Goal: Complete Application Form: Complete application form

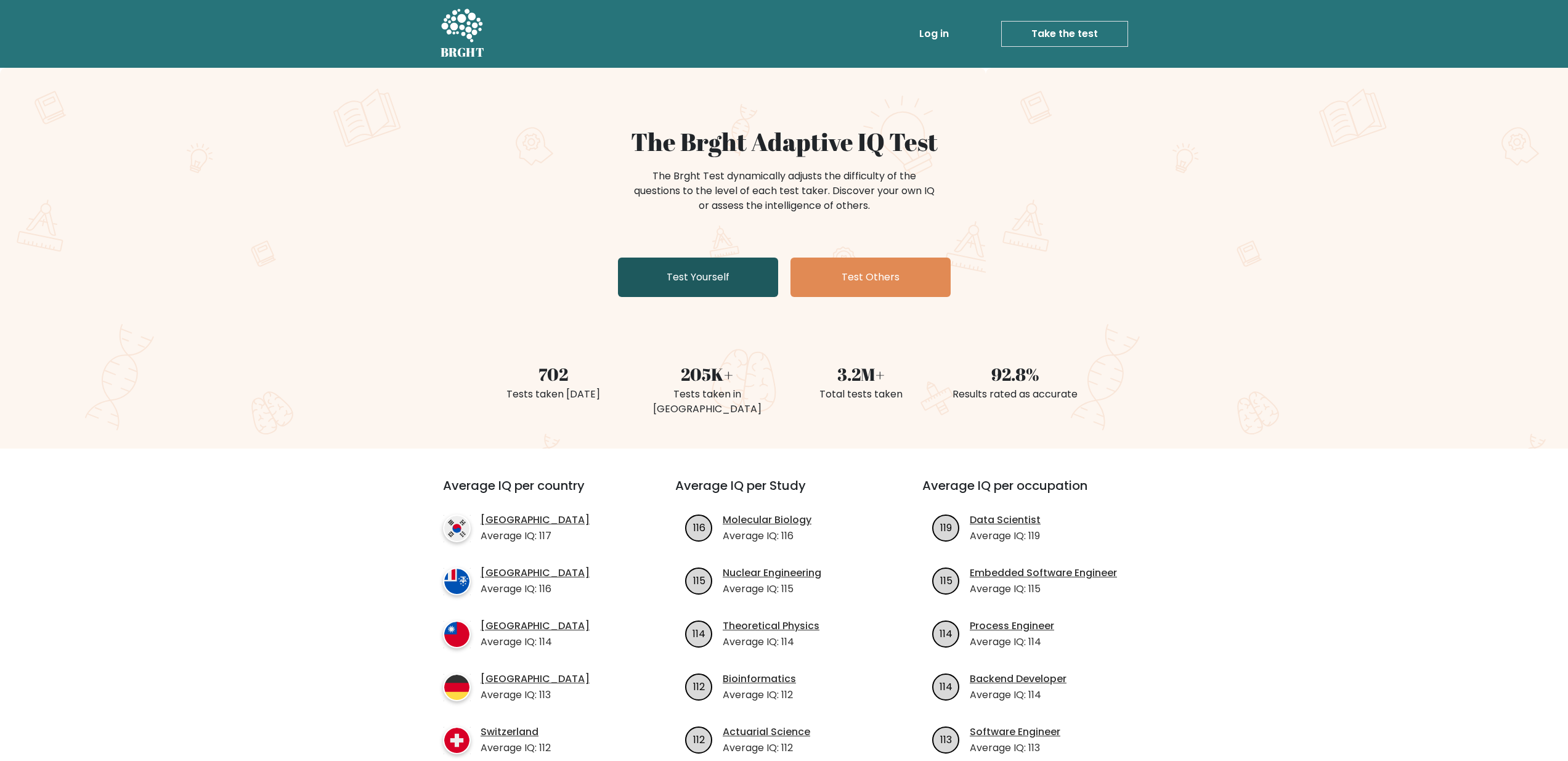
click at [719, 278] on link "Test Yourself" at bounding box center [697, 277] width 160 height 39
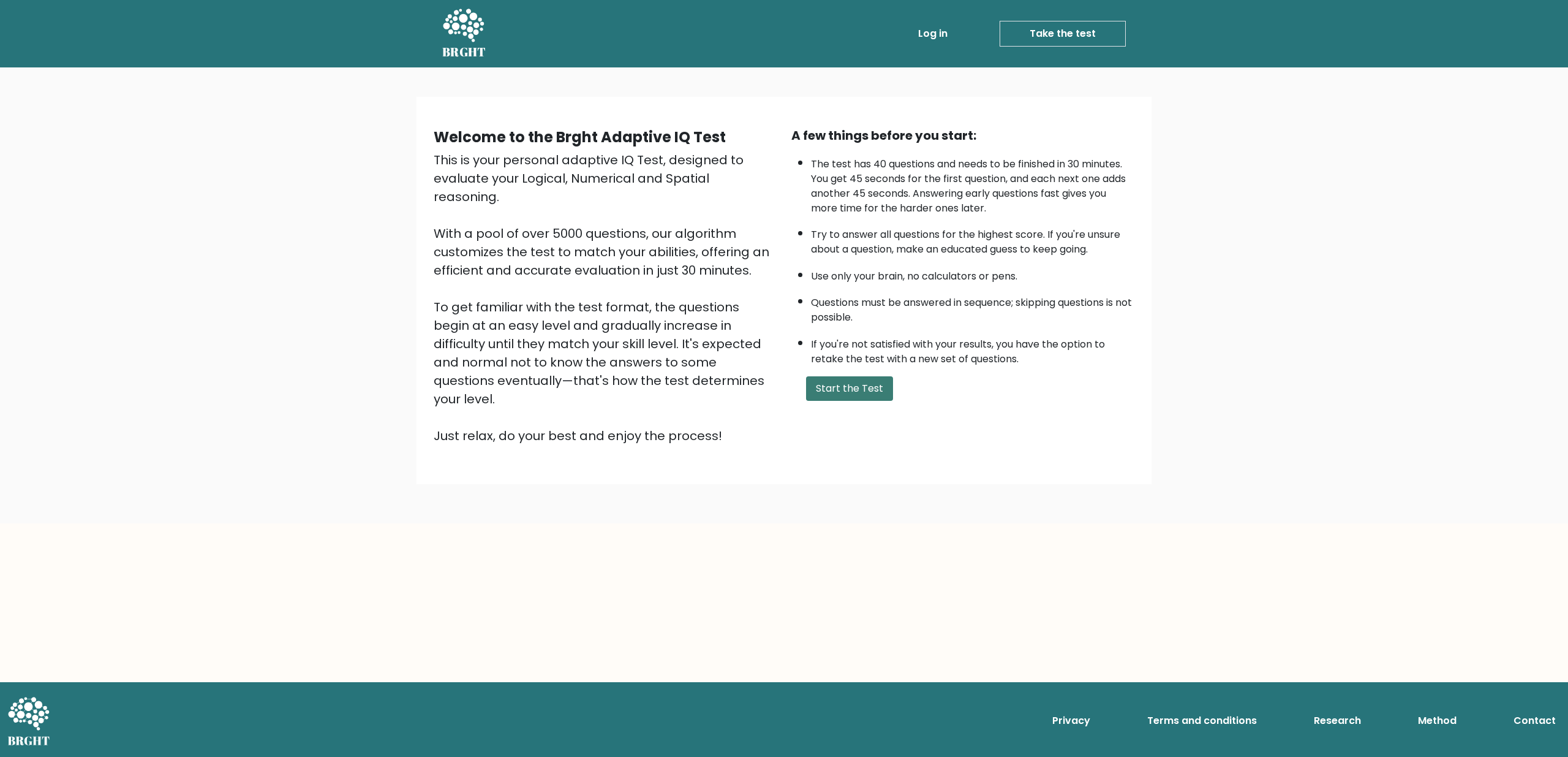
click at [850, 387] on button "Start the Test" at bounding box center [849, 388] width 87 height 24
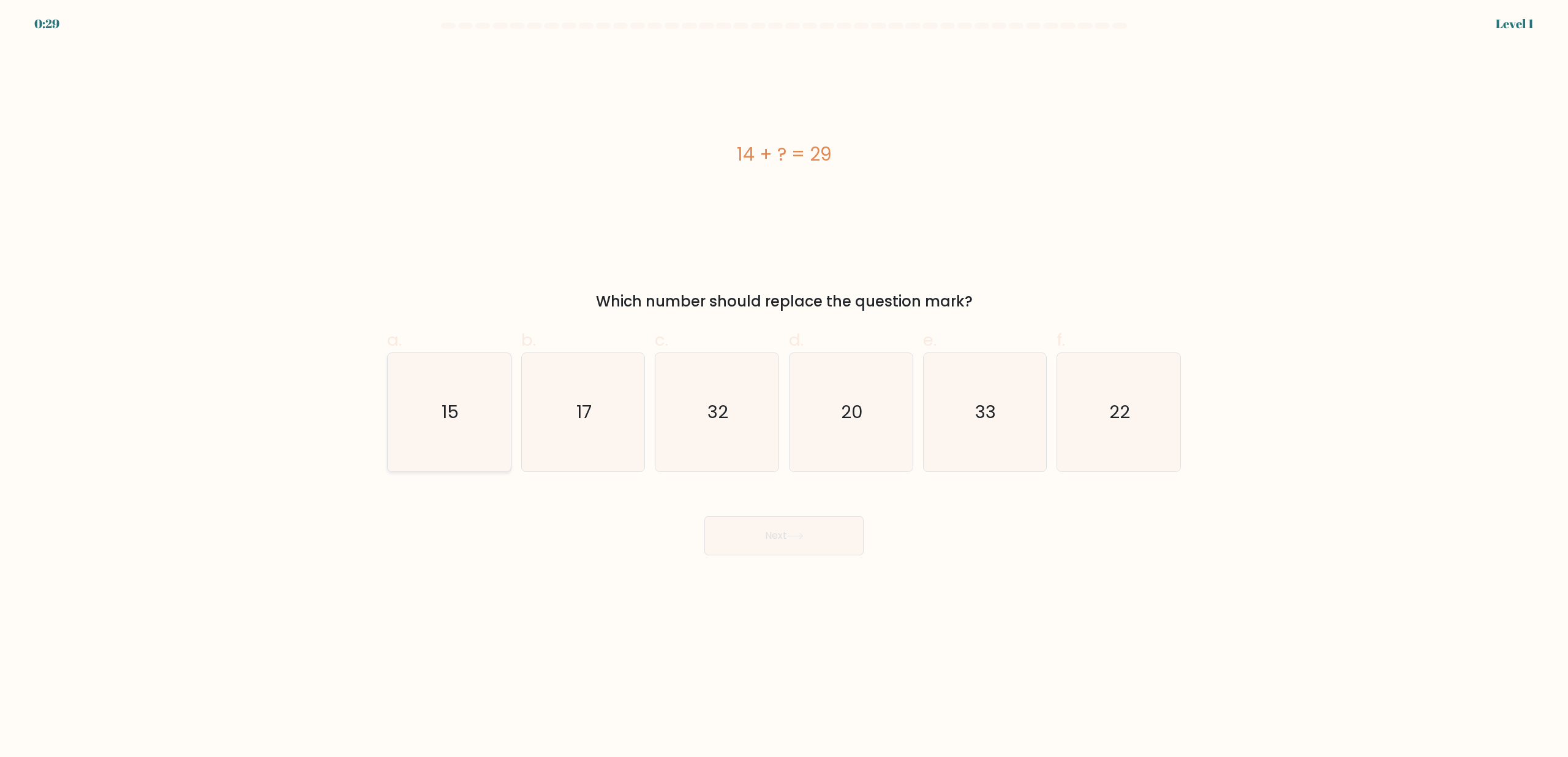
click at [469, 408] on icon "15" at bounding box center [449, 411] width 118 height 118
click at [784, 386] on input "a. 15" at bounding box center [784, 382] width 1 height 8
radio input "true"
click at [814, 534] on button "Next" at bounding box center [784, 535] width 159 height 39
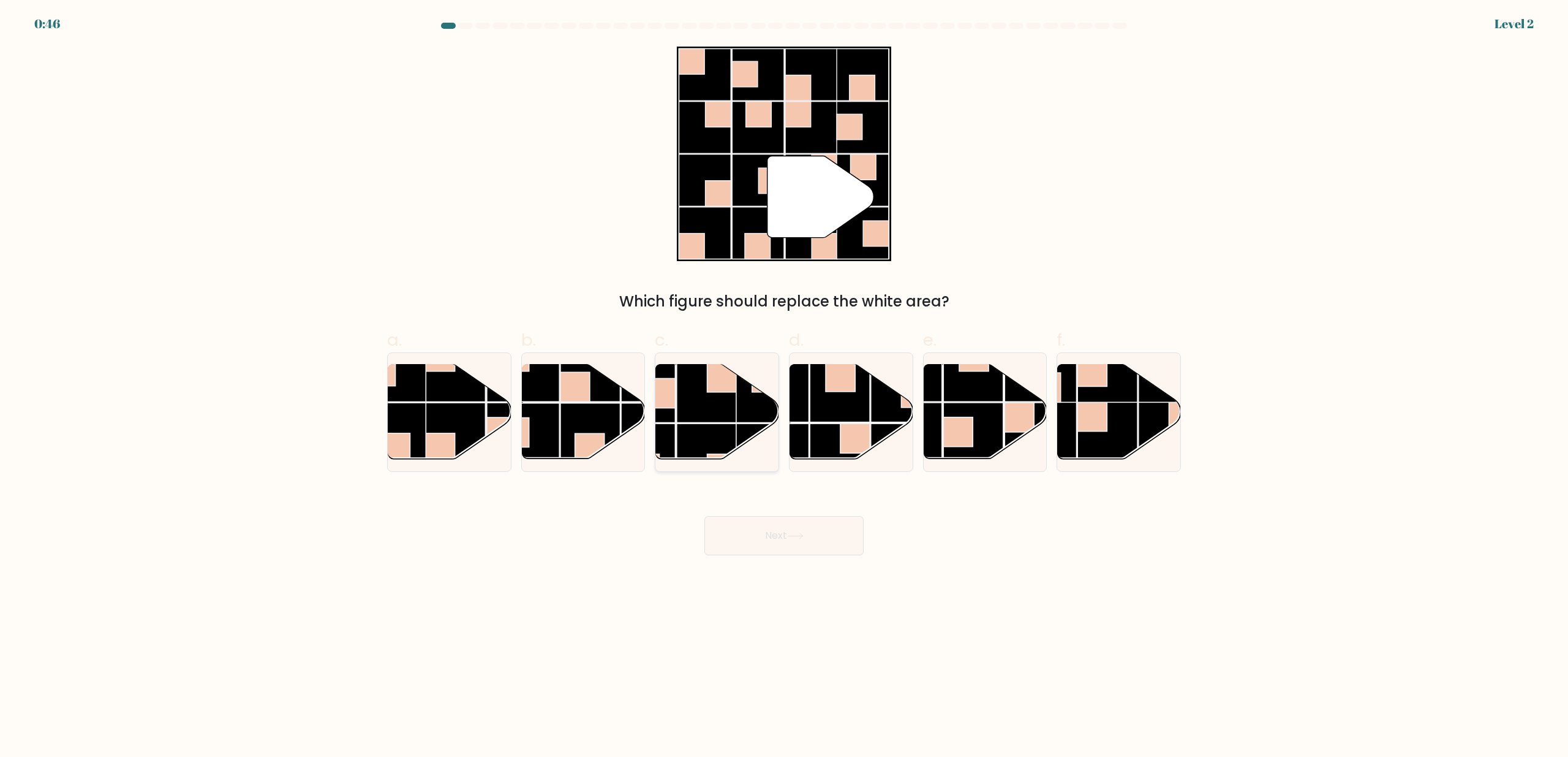
click at [703, 404] on rect at bounding box center [707, 393] width 60 height 60
click at [784, 386] on input "c." at bounding box center [784, 382] width 1 height 8
radio input "true"
click at [777, 526] on button "Next" at bounding box center [784, 535] width 159 height 39
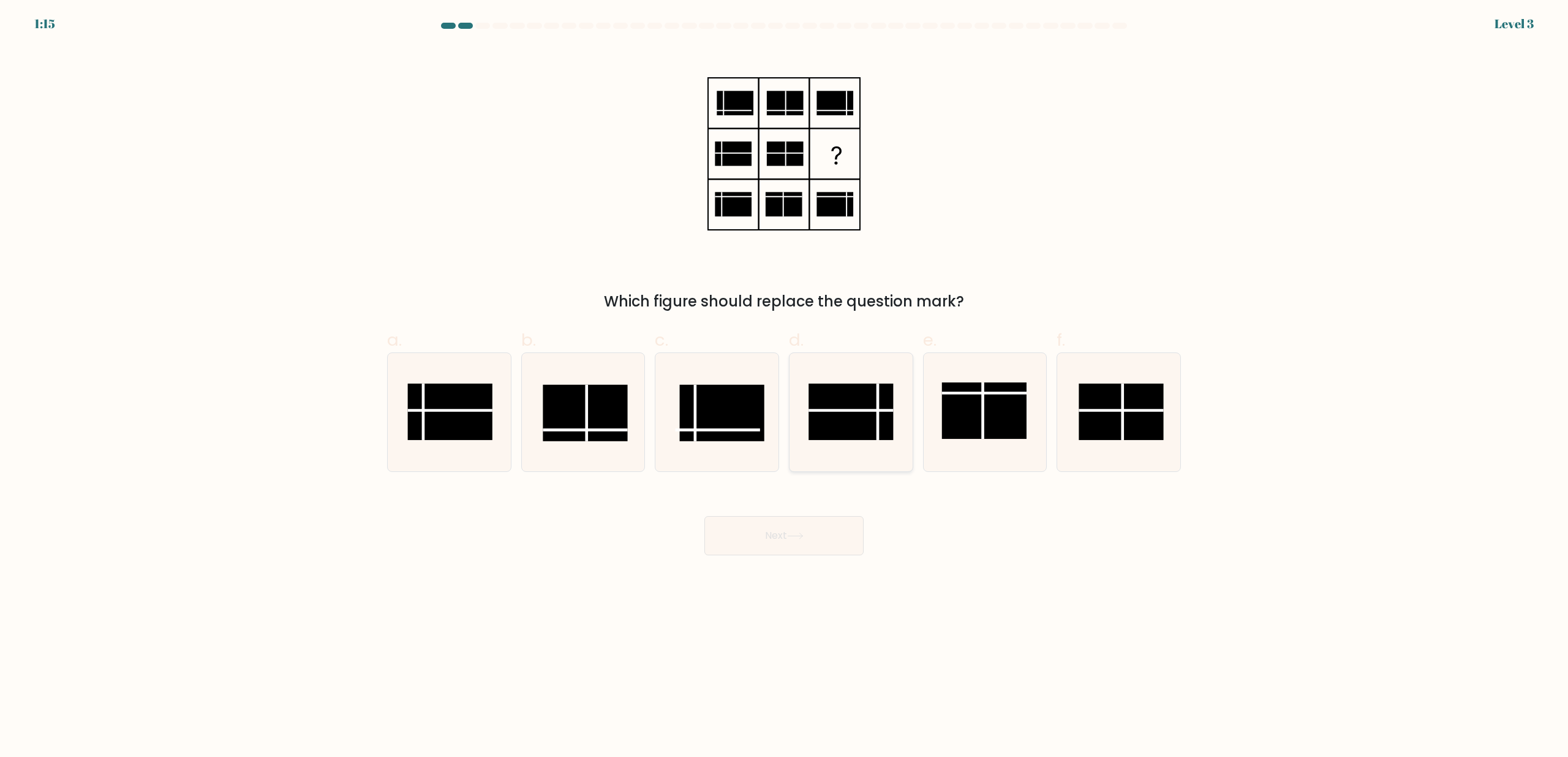
click at [846, 404] on rect at bounding box center [851, 411] width 85 height 56
click at [784, 386] on input "d." at bounding box center [784, 382] width 1 height 8
radio input "true"
click at [818, 546] on button "Next" at bounding box center [784, 535] width 159 height 39
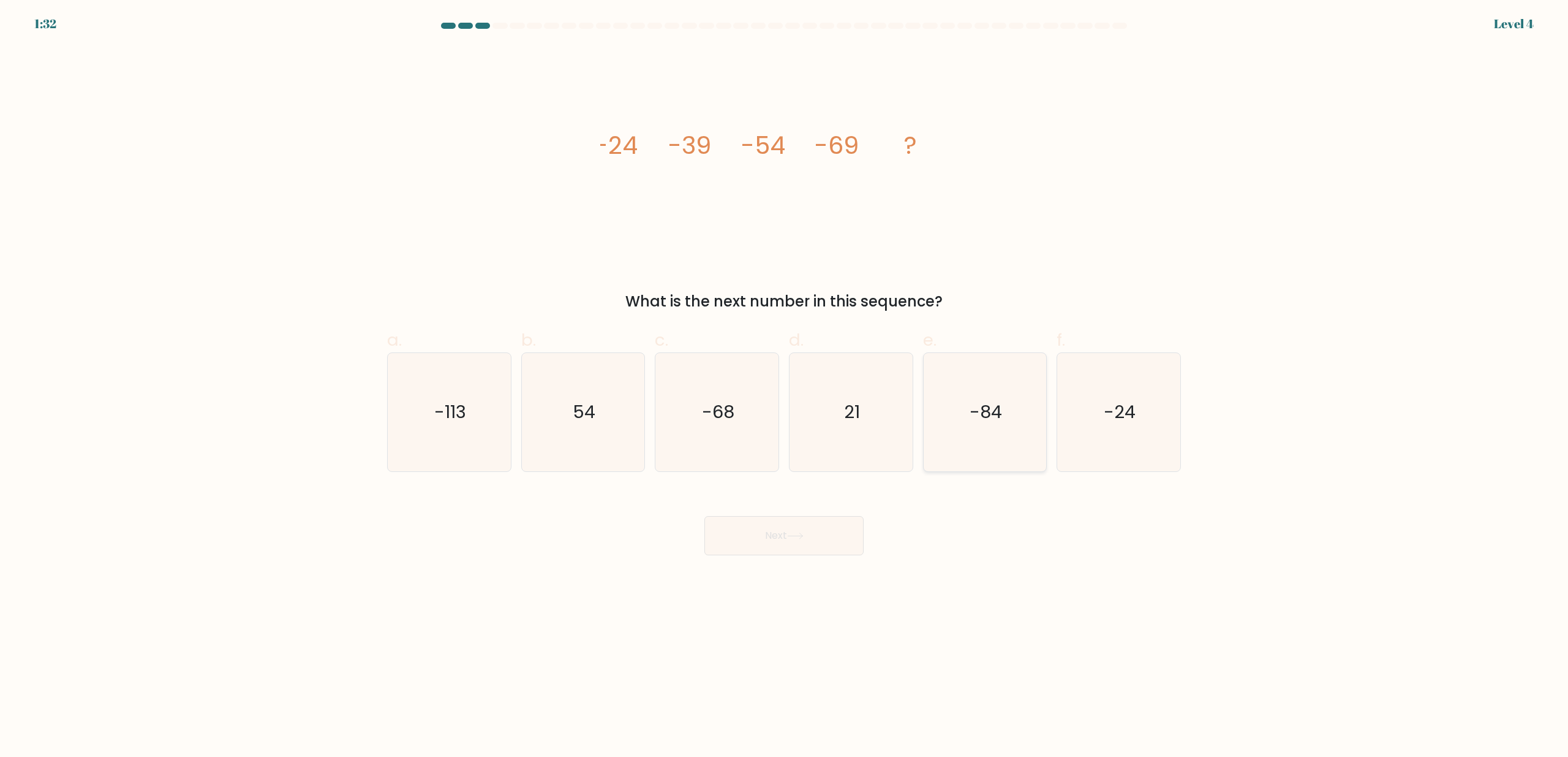
click at [995, 425] on icon "-84" at bounding box center [984, 411] width 118 height 118
click at [784, 386] on input "e. -84" at bounding box center [784, 382] width 1 height 8
radio input "true"
click at [813, 534] on button "Next" at bounding box center [784, 535] width 159 height 39
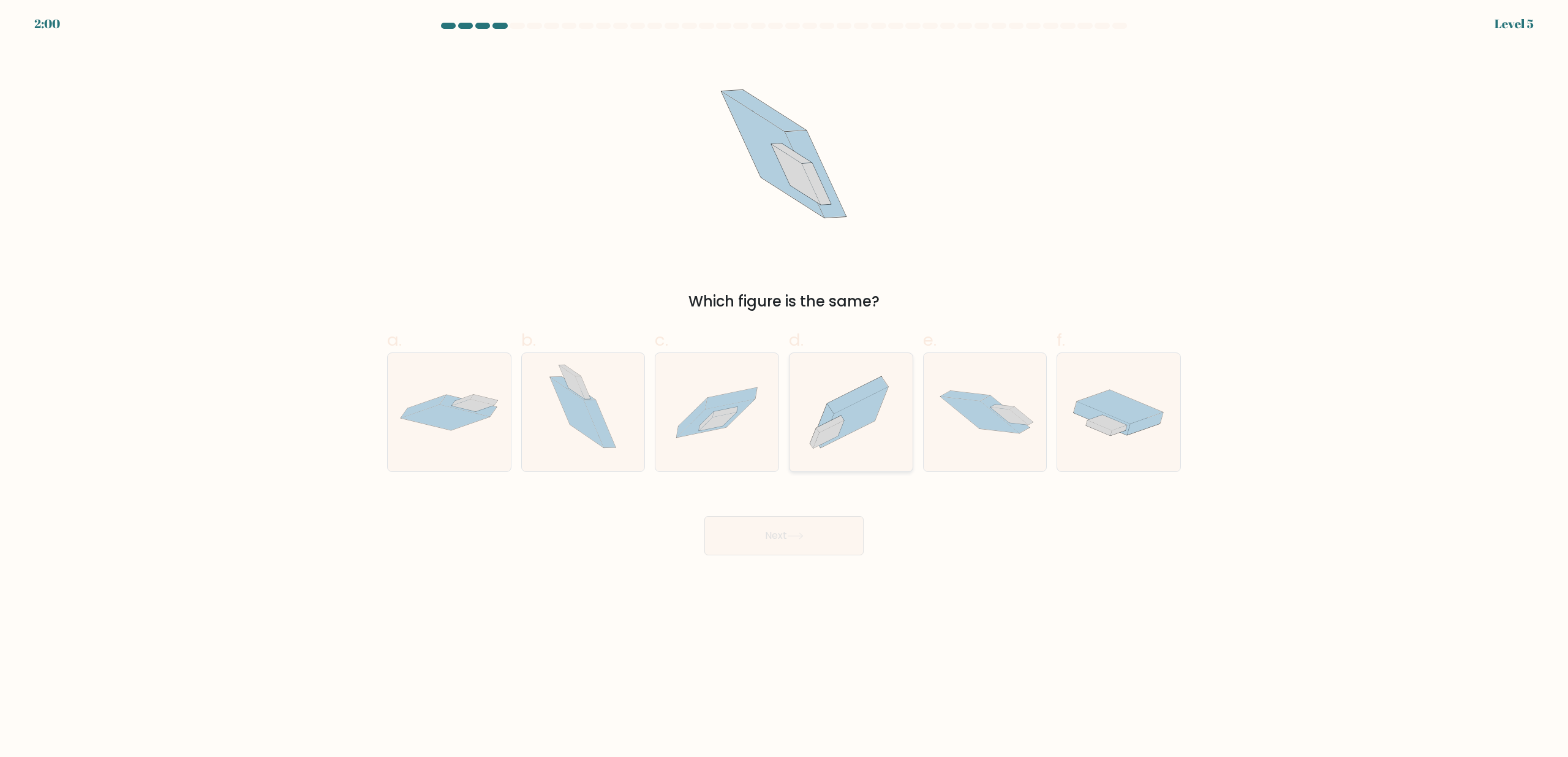
click at [847, 439] on icon at bounding box center [851, 412] width 123 height 108
click at [784, 386] on input "d." at bounding box center [784, 382] width 1 height 8
radio input "true"
click at [803, 532] on icon at bounding box center [795, 535] width 16 height 7
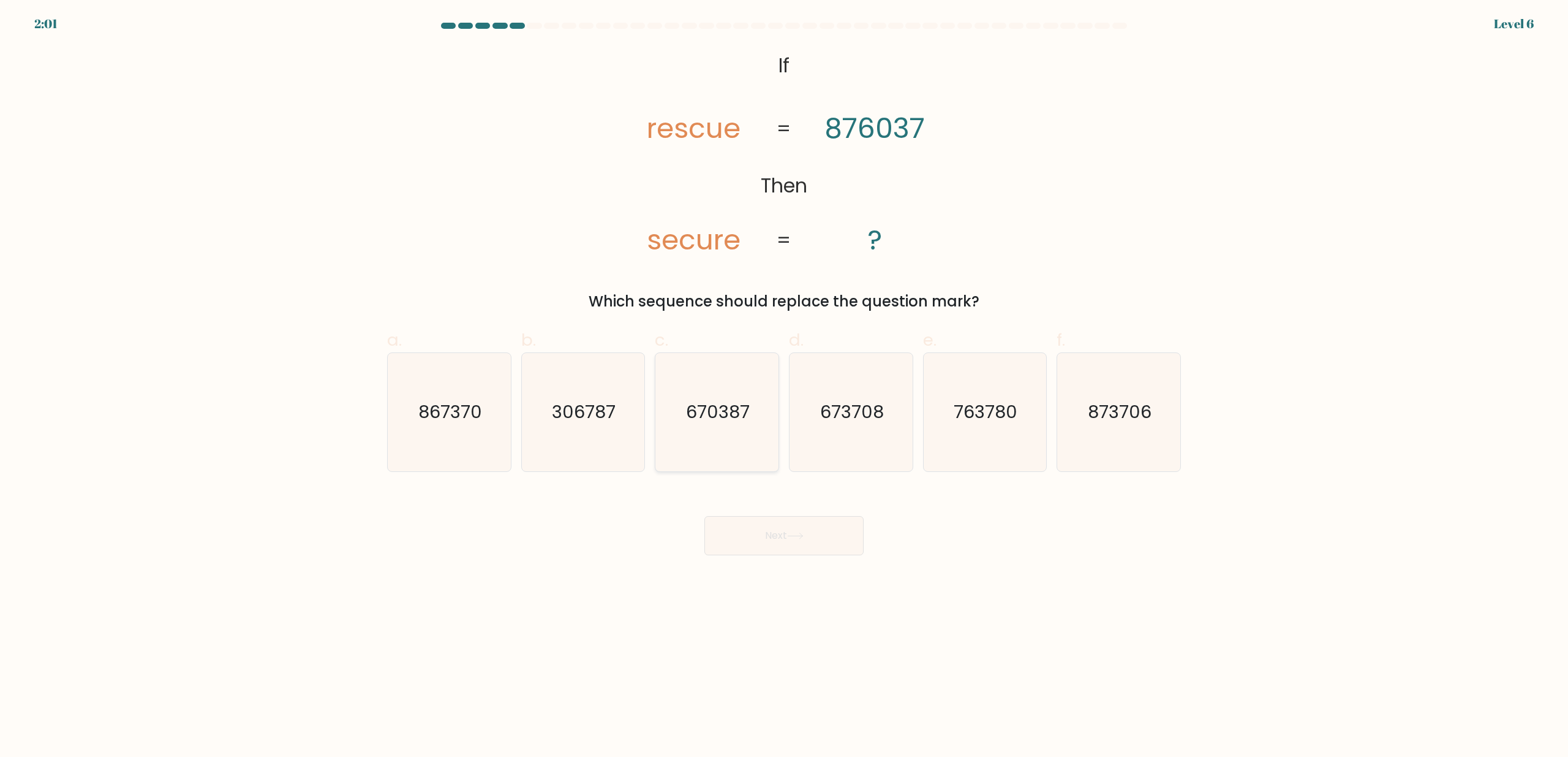
click at [702, 426] on icon "670387" at bounding box center [717, 411] width 118 height 118
click at [784, 386] on input "c. 670387" at bounding box center [784, 382] width 1 height 8
radio input "true"
click at [770, 520] on button "Next" at bounding box center [784, 535] width 159 height 39
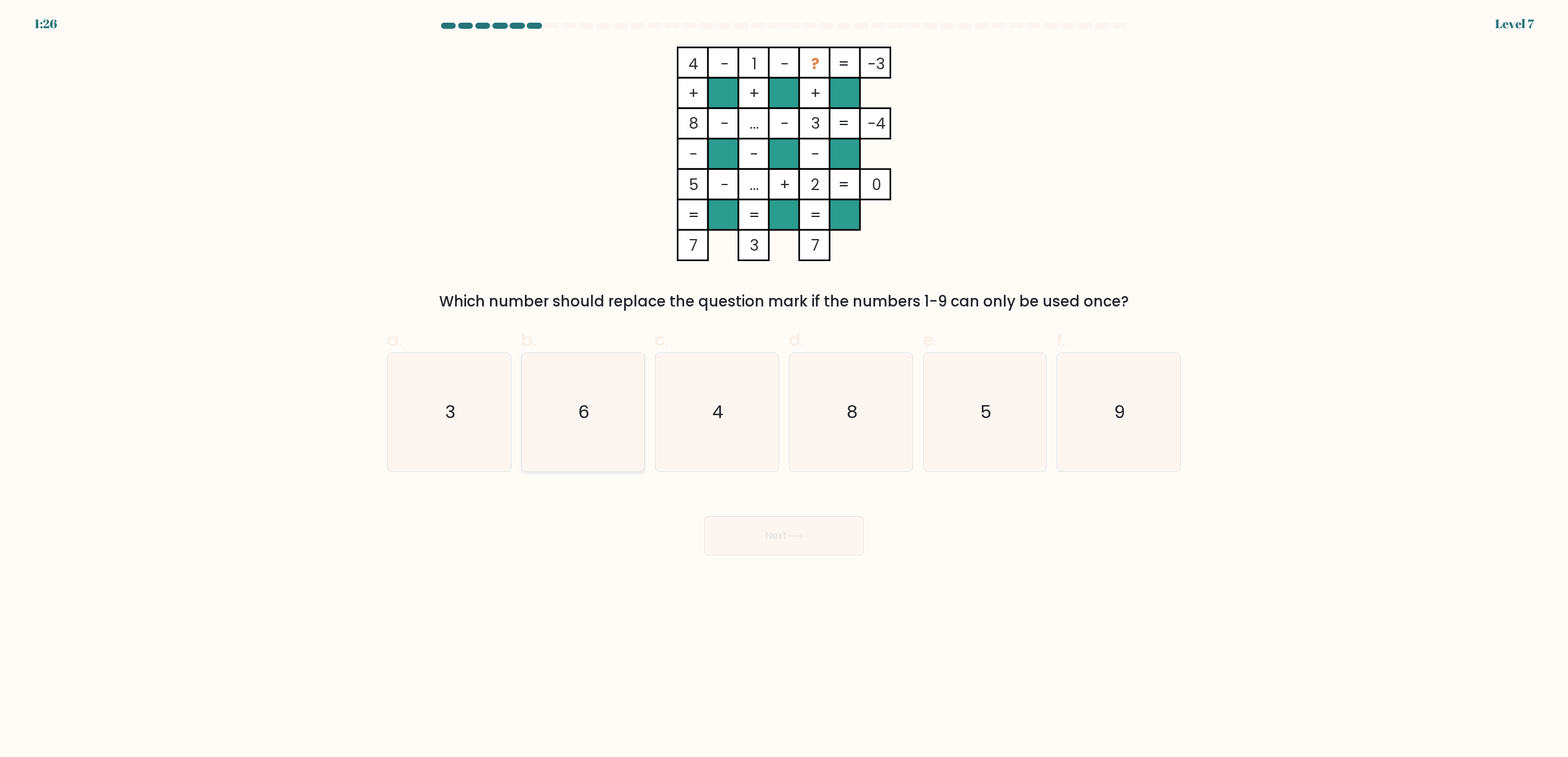
click at [603, 428] on icon "6" at bounding box center [582, 411] width 118 height 118
click at [784, 386] on input "b. 6" at bounding box center [784, 382] width 1 height 8
radio input "true"
click at [788, 541] on button "Next" at bounding box center [784, 535] width 159 height 39
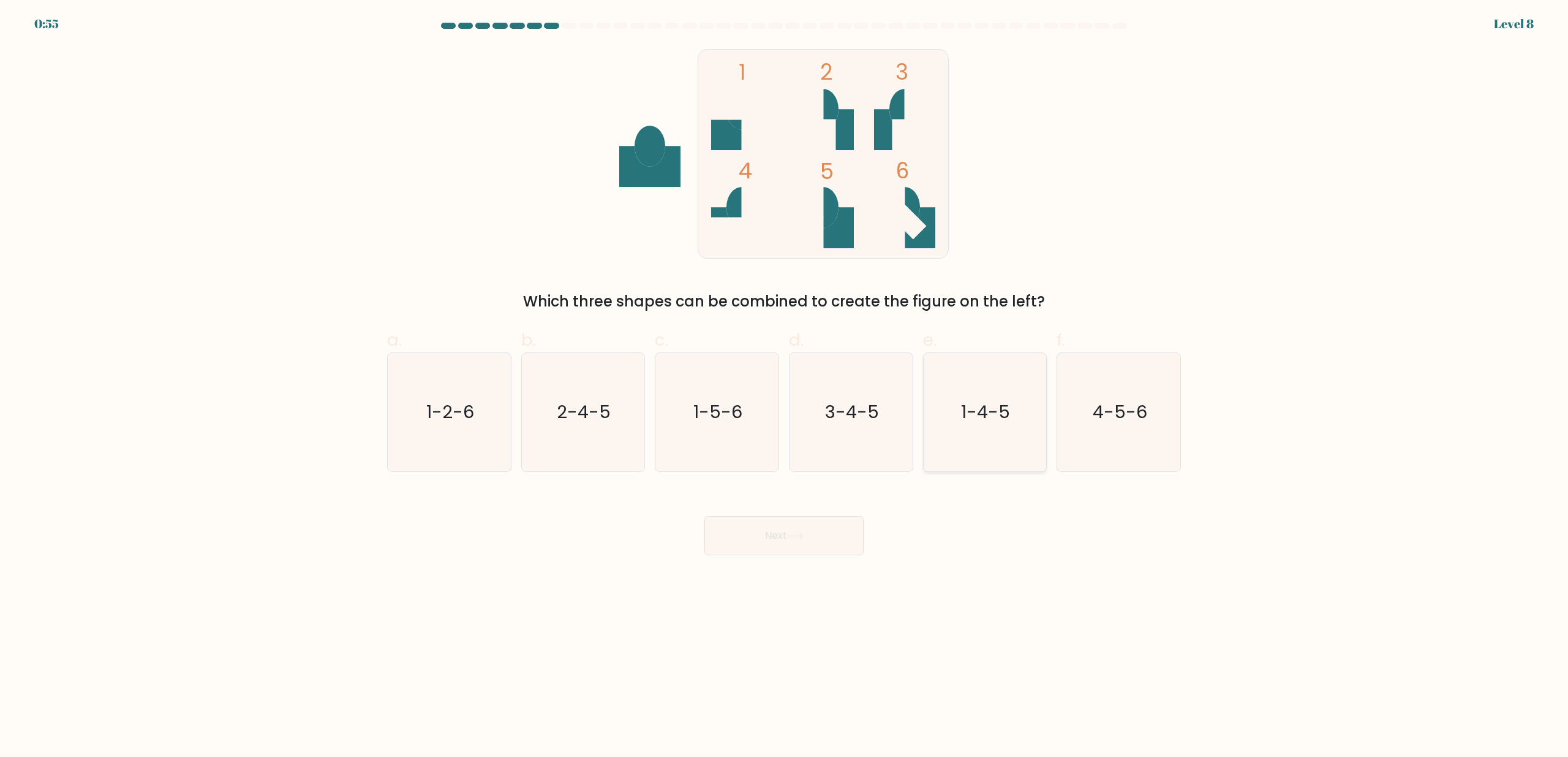
click at [1003, 399] on icon "1-4-5" at bounding box center [984, 411] width 118 height 118
click at [784, 386] on input "e. 1-4-5" at bounding box center [784, 382] width 1 height 8
radio input "true"
click at [741, 531] on button "Next" at bounding box center [784, 535] width 159 height 39
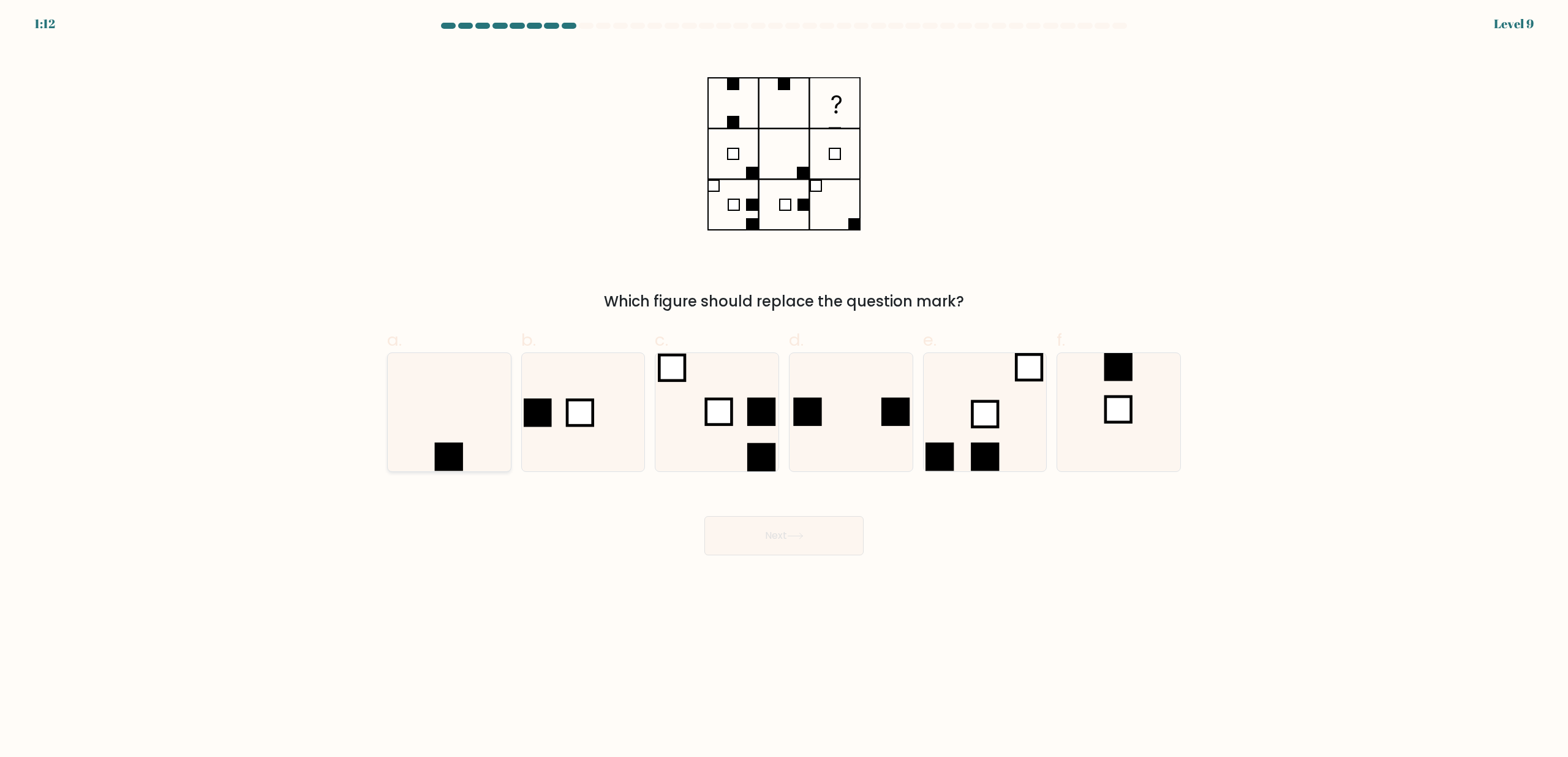
click at [462, 426] on icon at bounding box center [449, 411] width 118 height 118
click at [784, 386] on input "a." at bounding box center [784, 382] width 1 height 8
radio input "true"
click at [788, 543] on button "Next" at bounding box center [784, 535] width 159 height 39
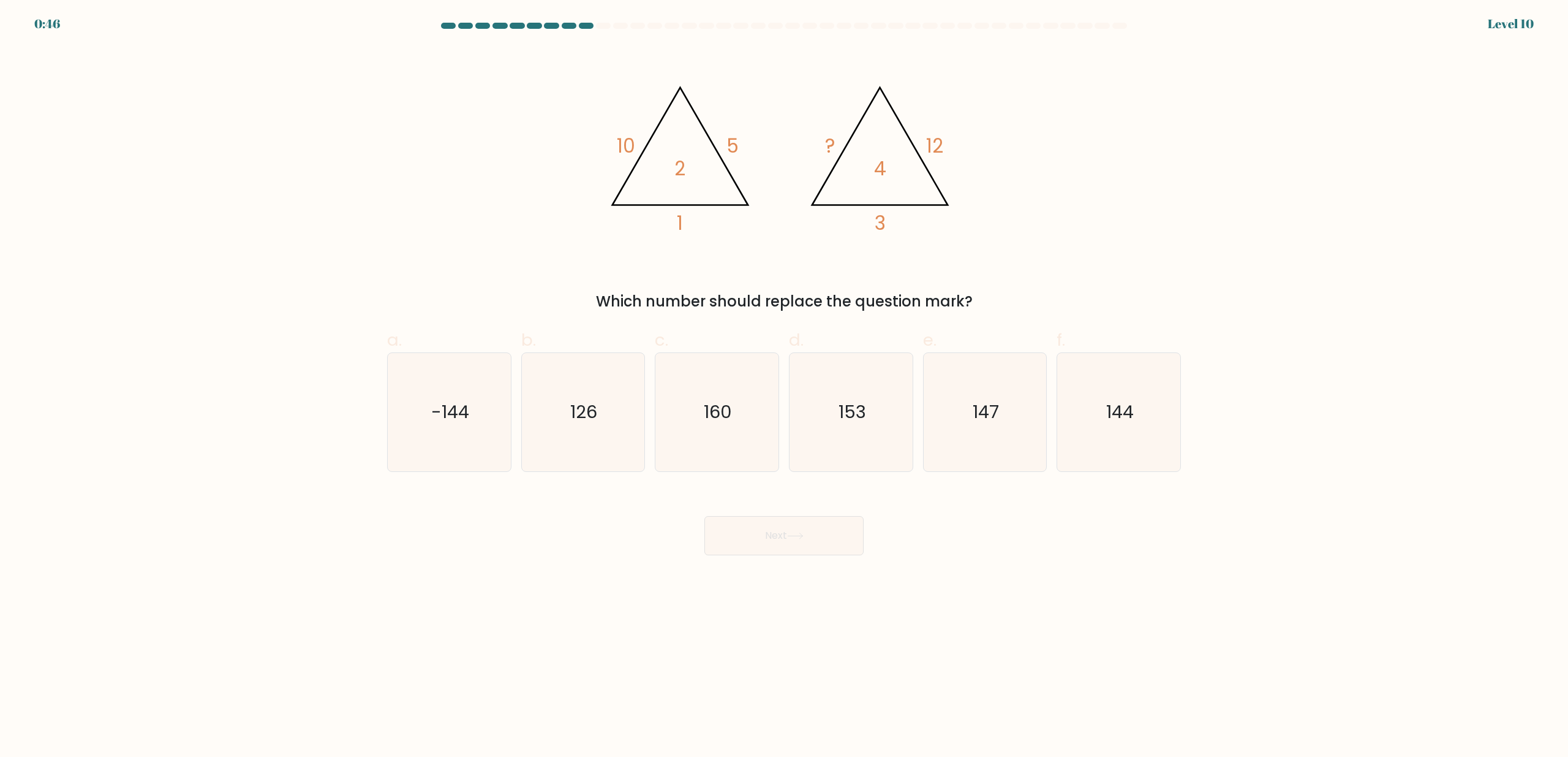
drag, startPoint x: 715, startPoint y: 411, endPoint x: 737, endPoint y: 481, distance: 73.4
click at [715, 411] on text "160" at bounding box center [719, 412] width 28 height 24
click at [784, 386] on input "c. 160" at bounding box center [784, 382] width 1 height 8
radio input "true"
click at [751, 538] on button "Next" at bounding box center [784, 535] width 159 height 39
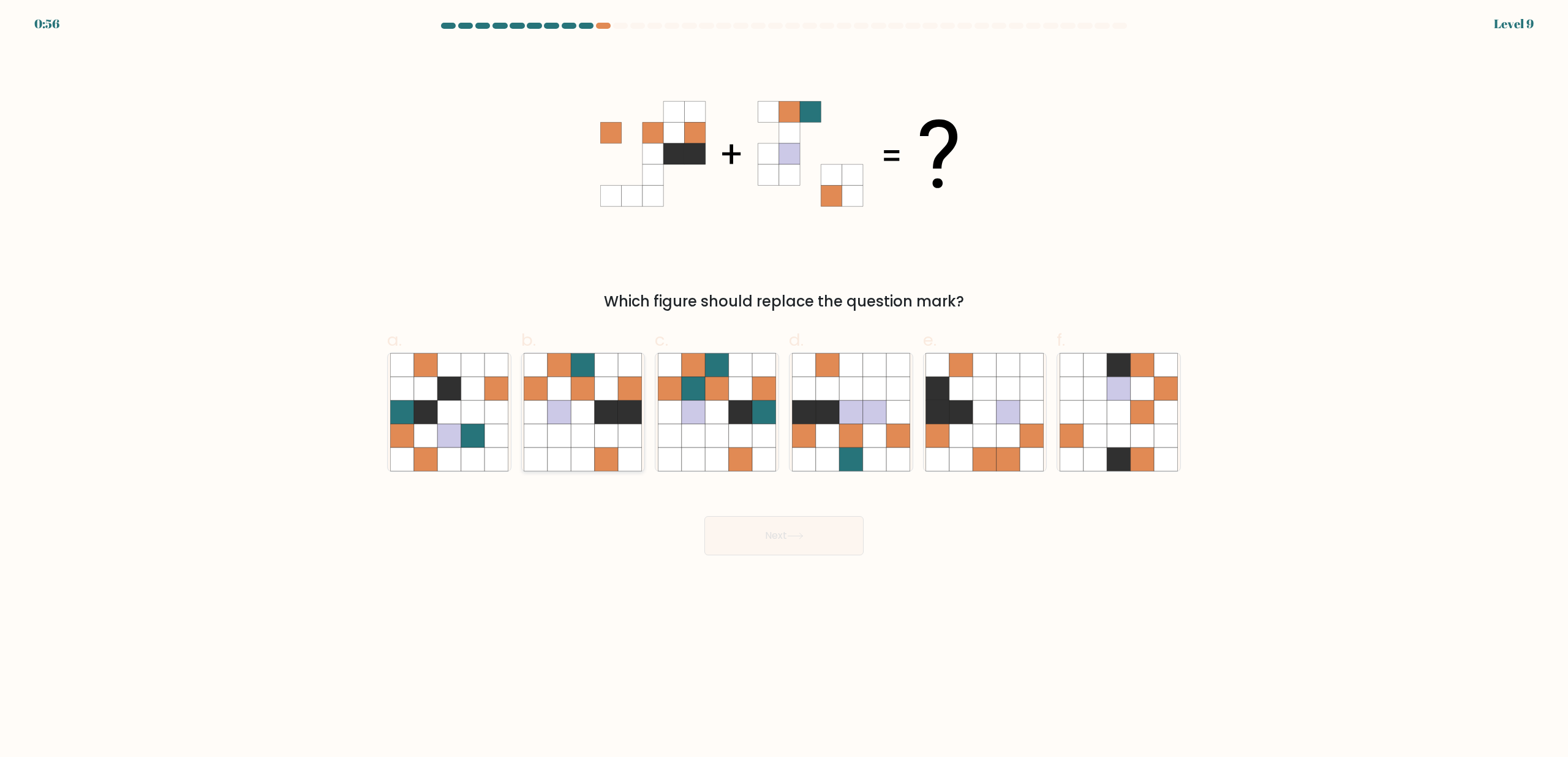
click at [594, 403] on icon at bounding box center [583, 412] width 24 height 24
click at [784, 386] on input "b." at bounding box center [784, 382] width 1 height 8
radio input "true"
click at [807, 555] on div "Next" at bounding box center [784, 521] width 809 height 69
click at [788, 528] on button "Next" at bounding box center [784, 535] width 159 height 39
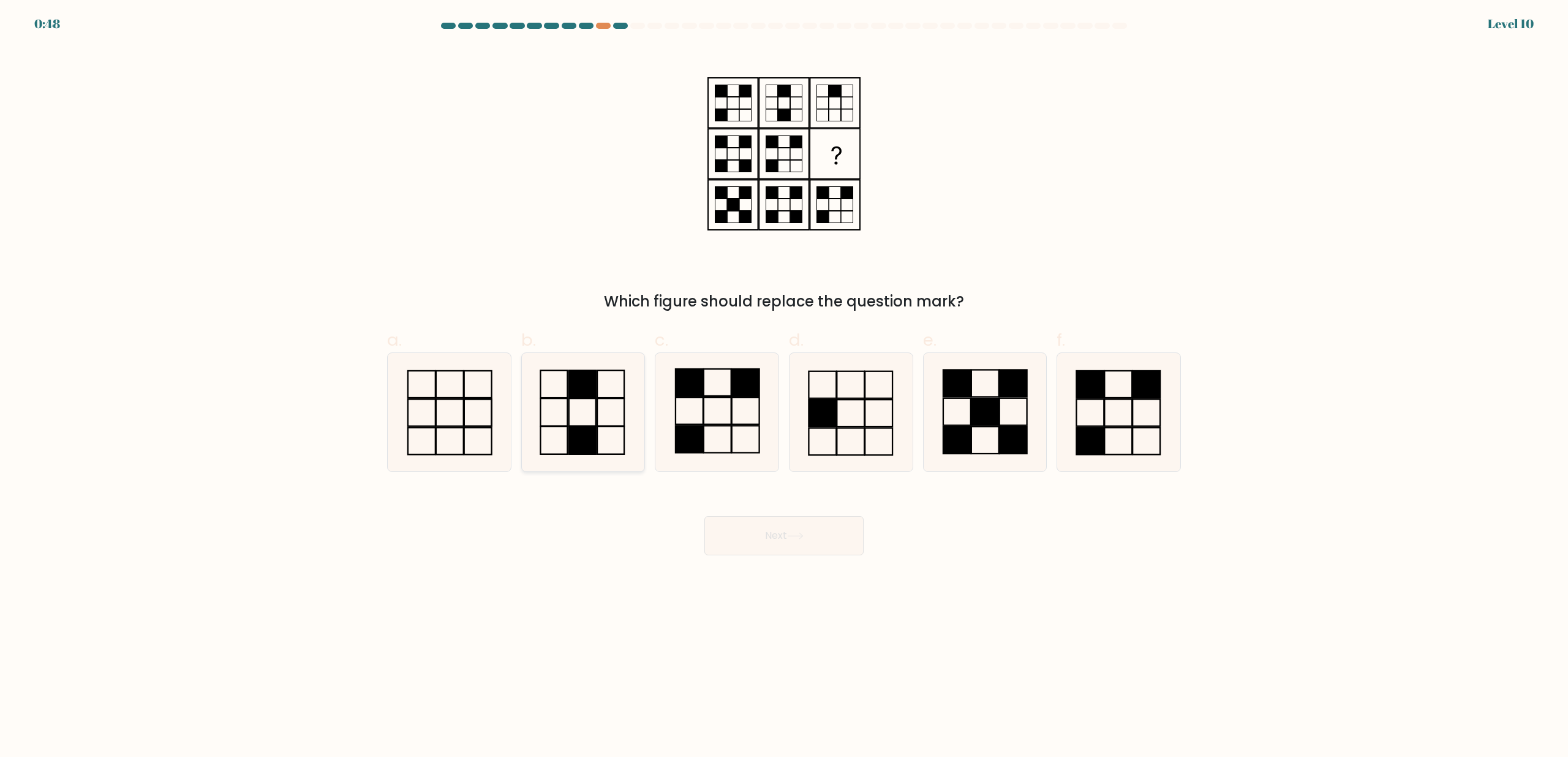
click at [593, 403] on icon at bounding box center [582, 411] width 118 height 118
click at [784, 386] on input "b." at bounding box center [784, 382] width 1 height 8
radio input "true"
click at [824, 538] on button "Next" at bounding box center [784, 535] width 159 height 39
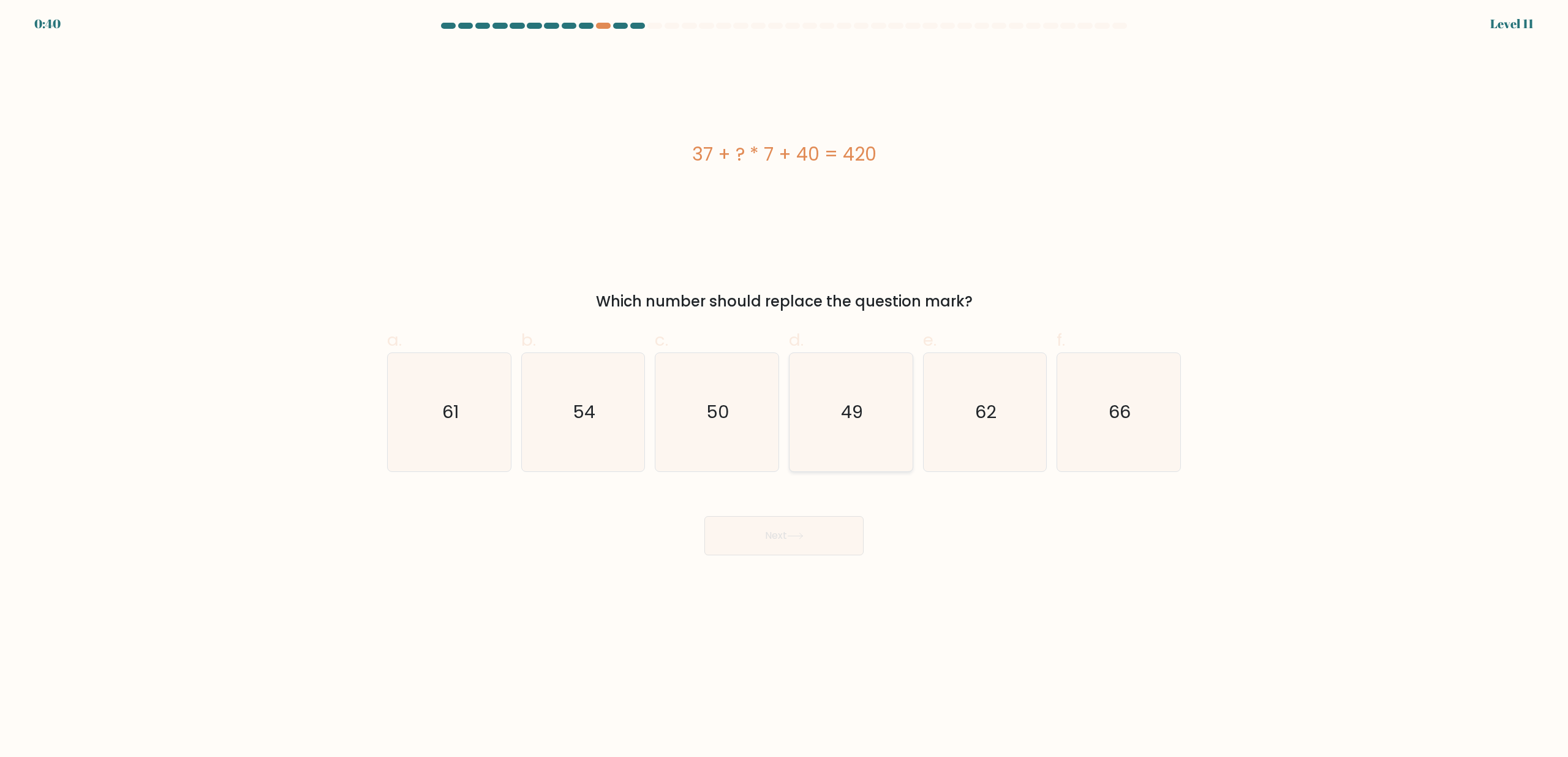
click at [824, 403] on icon "49" at bounding box center [851, 411] width 118 height 118
click at [784, 386] on input "d. 49" at bounding box center [784, 382] width 1 height 8
radio input "true"
click at [781, 535] on button "Next" at bounding box center [784, 535] width 159 height 39
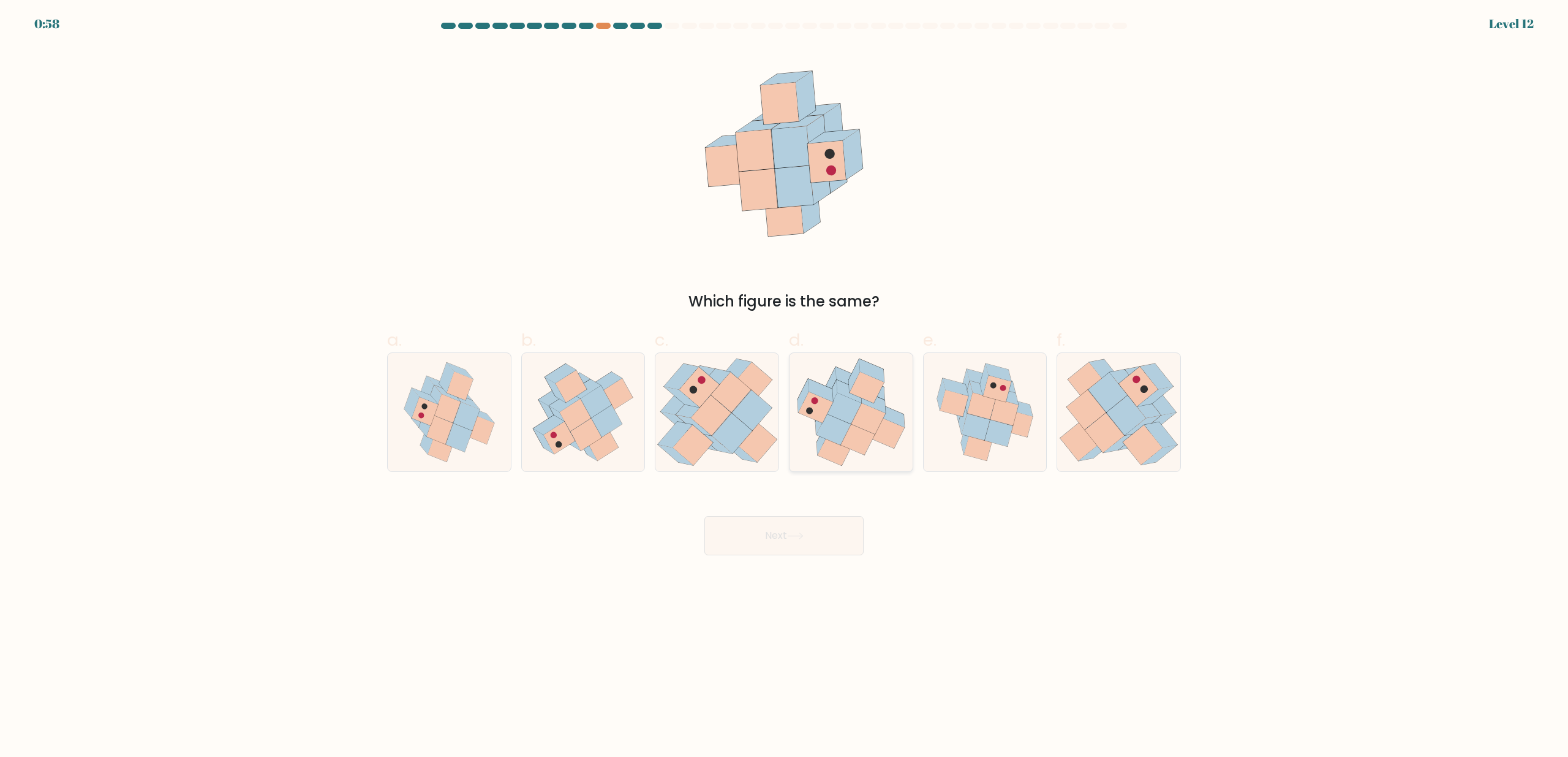
click at [862, 428] on icon at bounding box center [868, 418] width 34 height 31
click at [784, 386] on input "d." at bounding box center [784, 382] width 1 height 8
radio input "true"
click at [816, 538] on button "Next" at bounding box center [784, 535] width 159 height 39
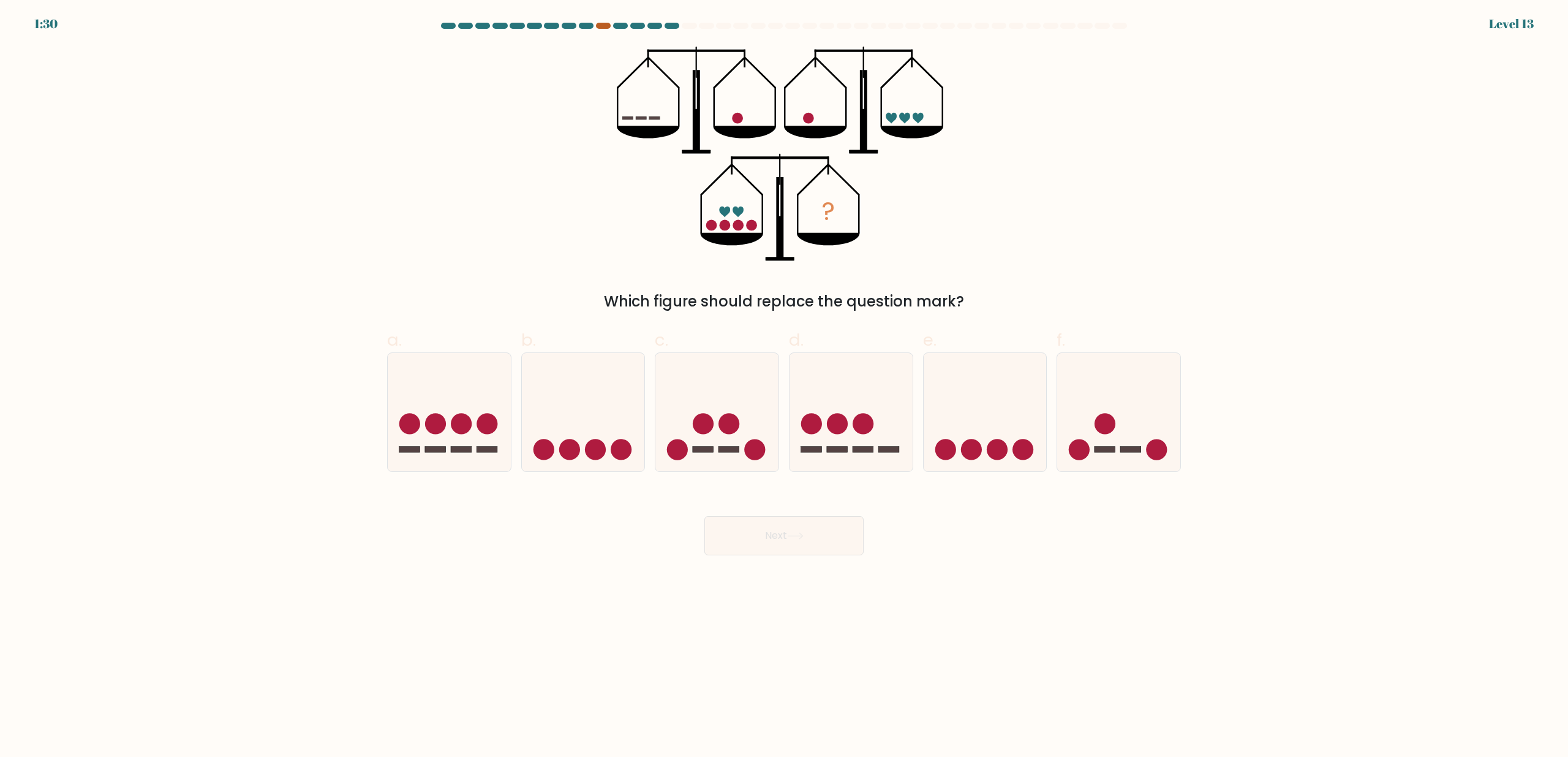
click at [603, 27] on div at bounding box center [603, 26] width 15 height 6
click at [605, 24] on div at bounding box center [603, 26] width 15 height 6
click at [602, 434] on icon at bounding box center [583, 412] width 123 height 102
click at [784, 386] on input "b." at bounding box center [784, 382] width 1 height 8
radio input "true"
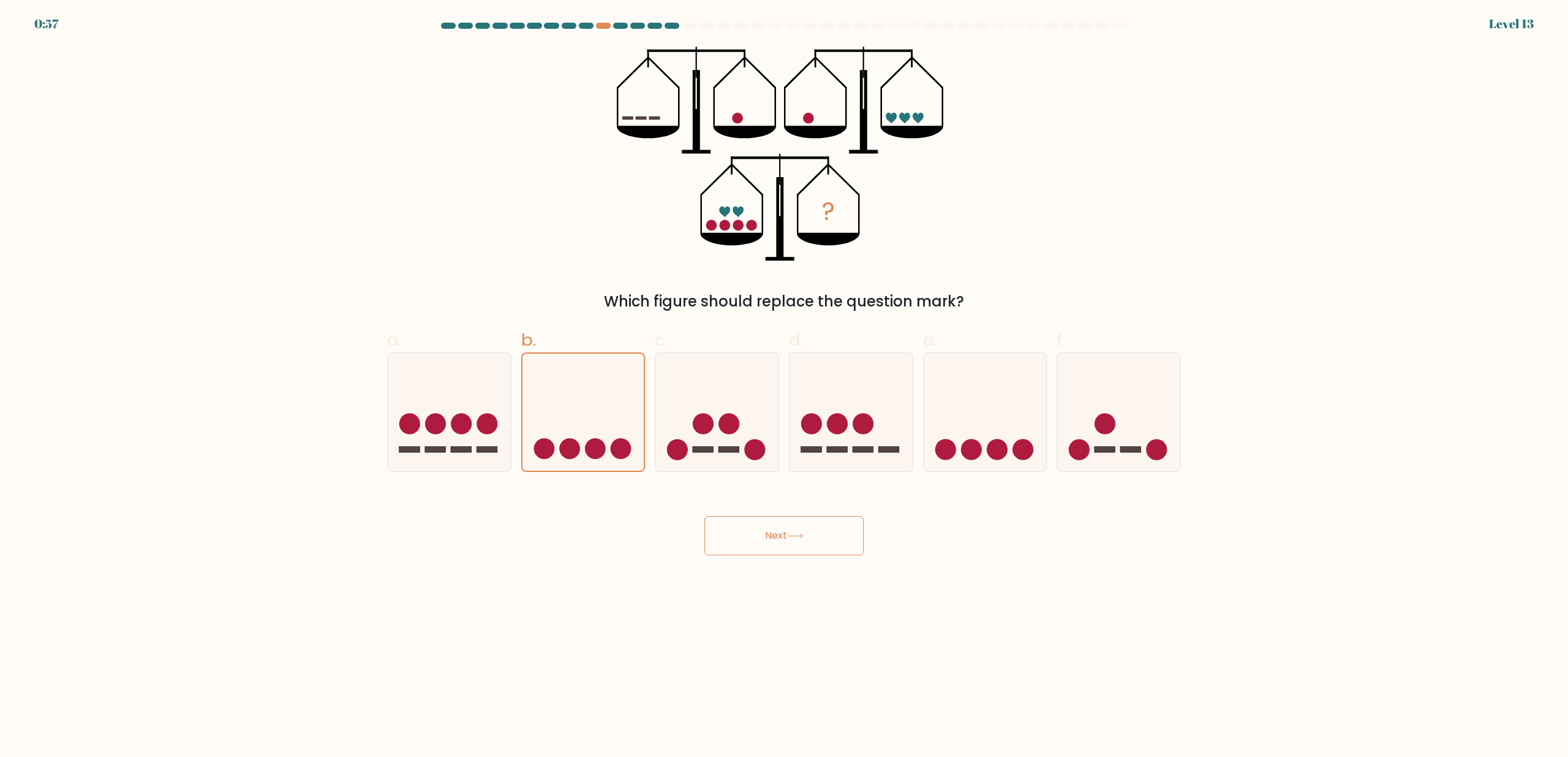
click at [800, 546] on button "Next" at bounding box center [784, 535] width 159 height 39
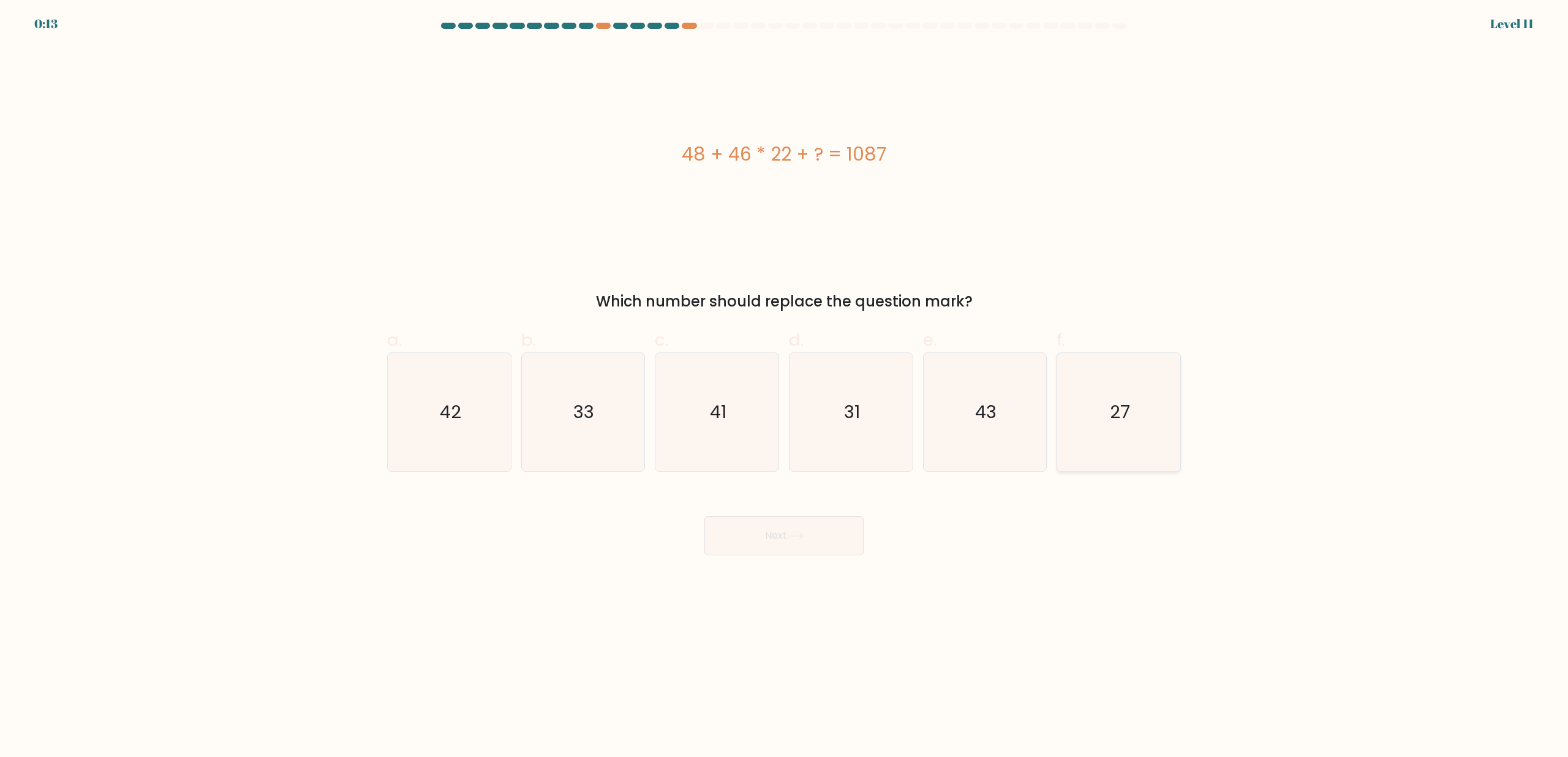
click at [1128, 400] on icon "27" at bounding box center [1118, 411] width 118 height 118
click at [784, 386] on input "f. 27" at bounding box center [784, 382] width 1 height 8
radio input "true"
click at [809, 538] on button "Next" at bounding box center [784, 535] width 159 height 39
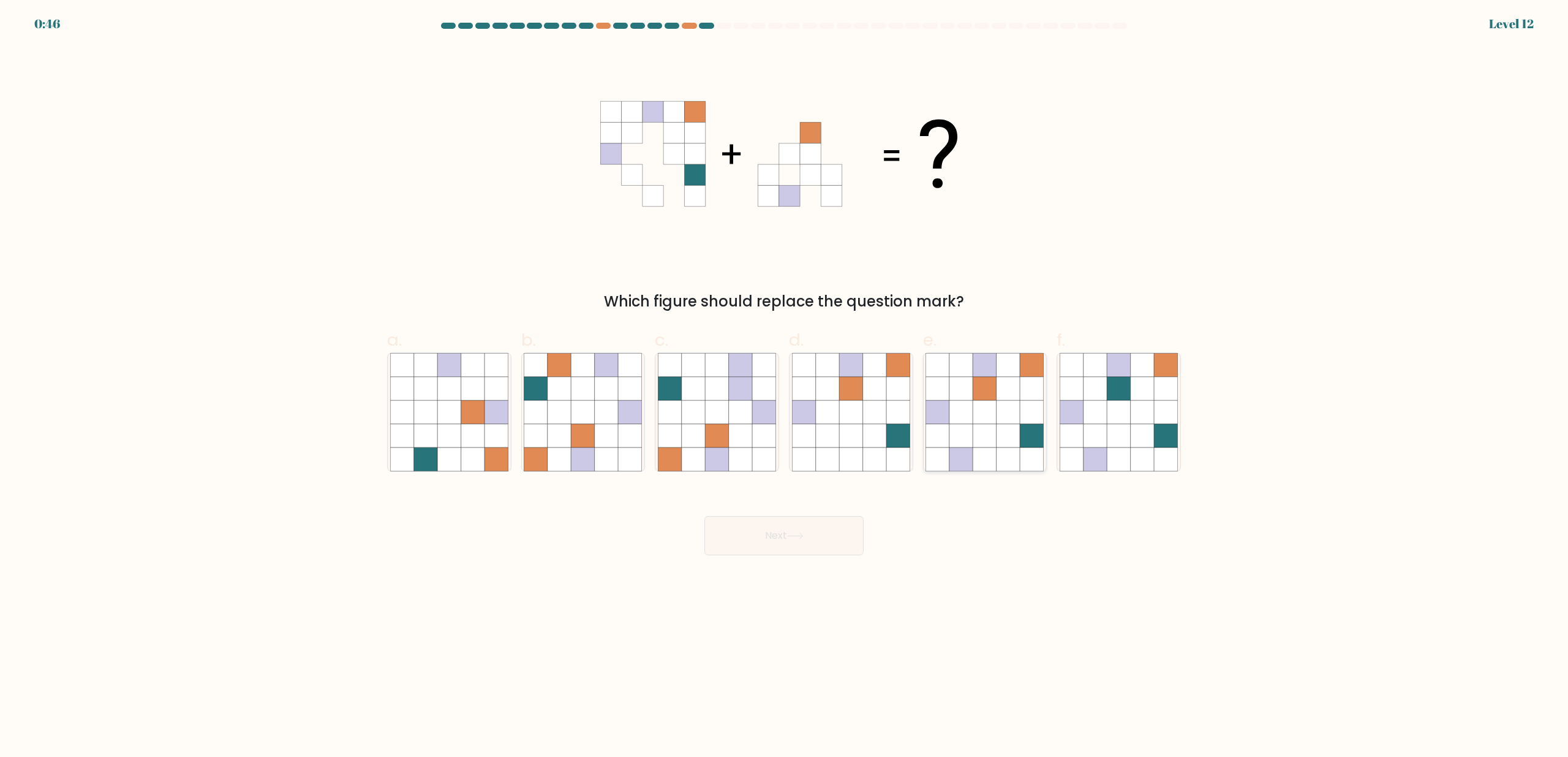
click at [952, 386] on icon at bounding box center [961, 389] width 24 height 24
click at [784, 386] on input "e." at bounding box center [784, 382] width 1 height 8
radio input "true"
drag, startPoint x: 784, startPoint y: 502, endPoint x: 765, endPoint y: 518, distance: 24.8
click at [783, 502] on div "Next" at bounding box center [784, 521] width 809 height 69
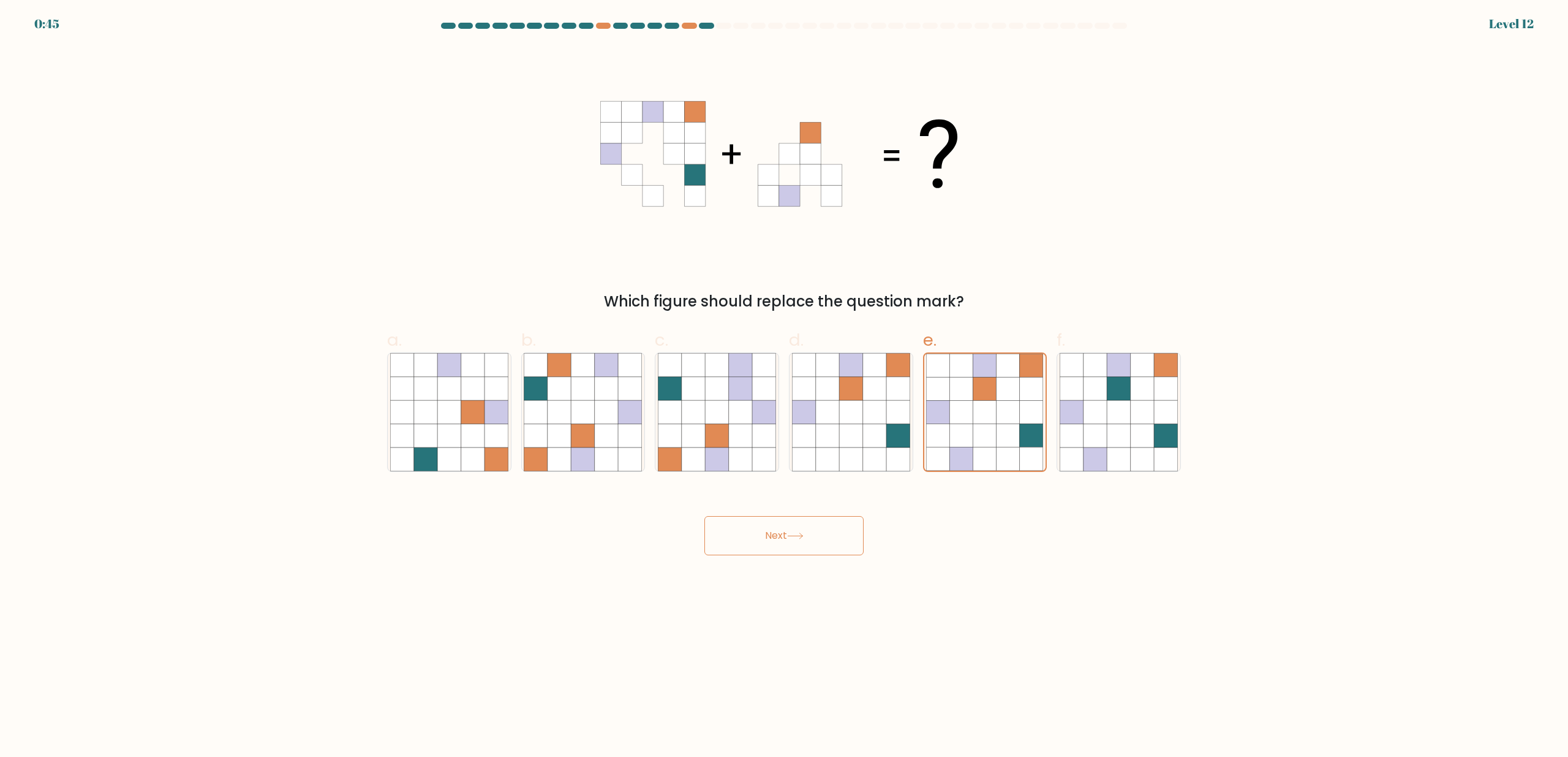
click at [762, 521] on button "Next" at bounding box center [784, 535] width 159 height 39
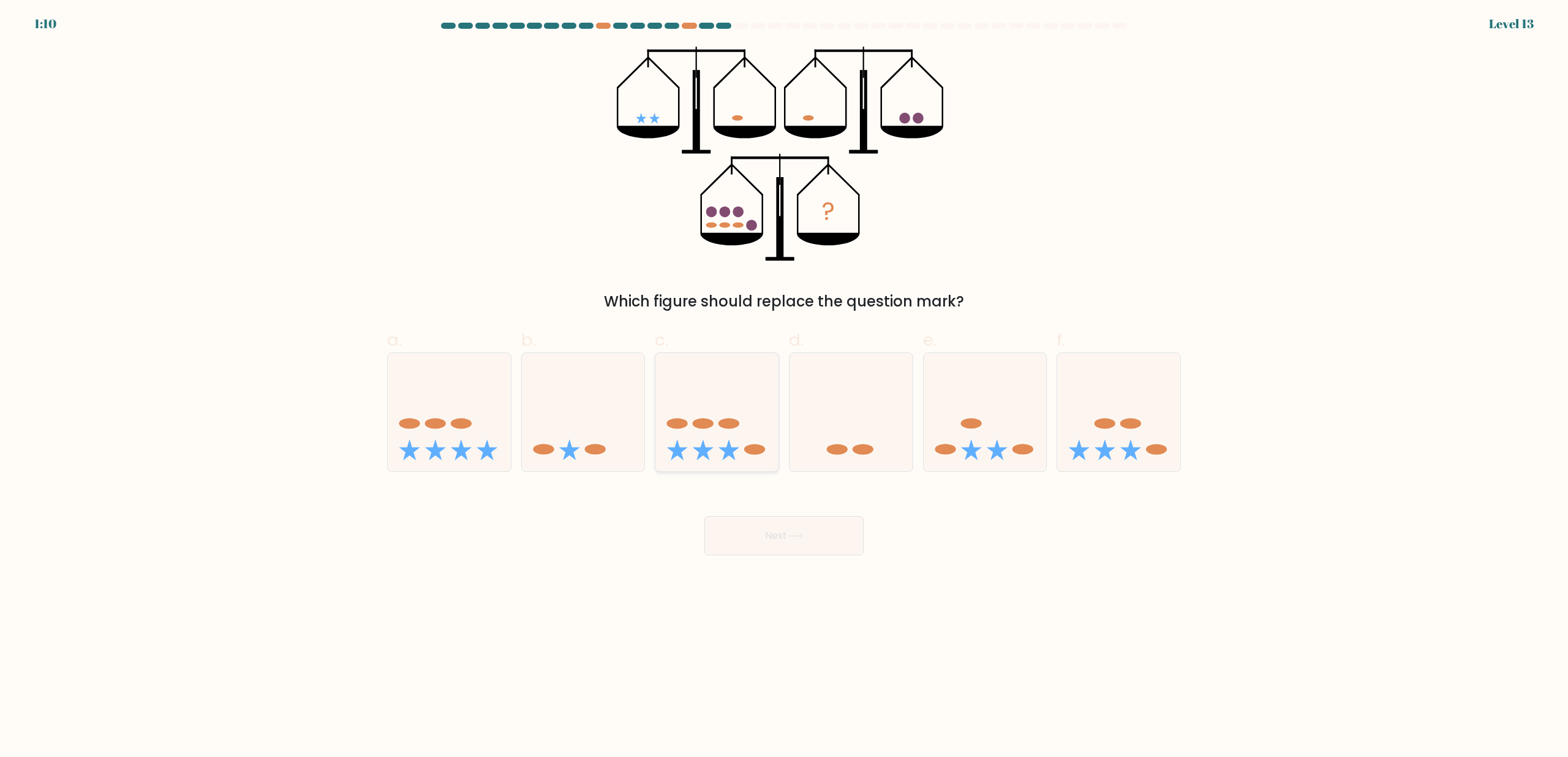
click at [717, 434] on icon at bounding box center [717, 412] width 123 height 102
click at [784, 386] on input "c." at bounding box center [784, 382] width 1 height 8
radio input "true"
click at [788, 535] on button "Next" at bounding box center [784, 535] width 159 height 39
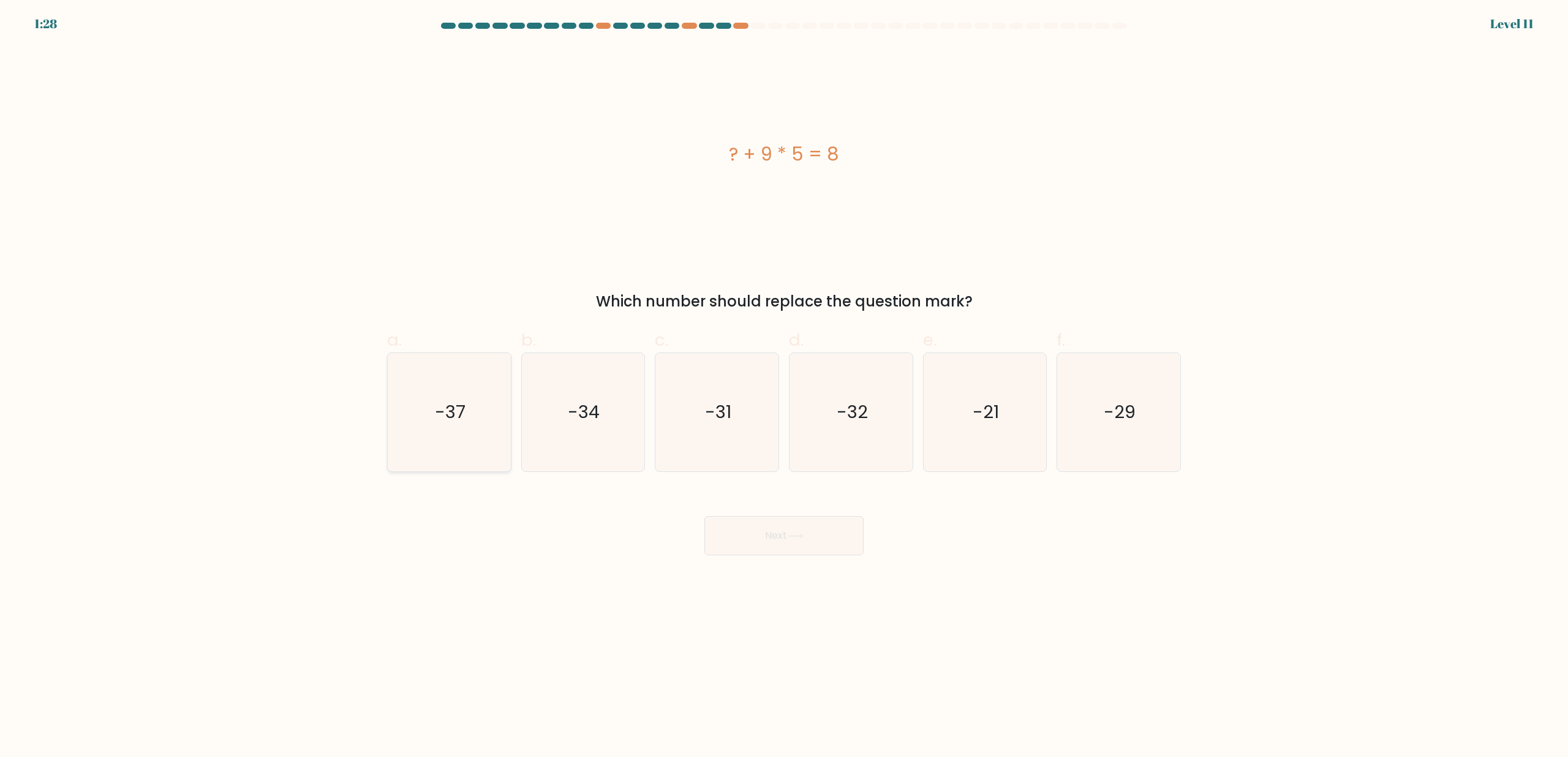
click at [473, 413] on icon "-37" at bounding box center [449, 411] width 118 height 118
click at [784, 386] on input "a. -37" at bounding box center [784, 382] width 1 height 8
radio input "true"
click at [751, 532] on button "Next" at bounding box center [784, 535] width 159 height 39
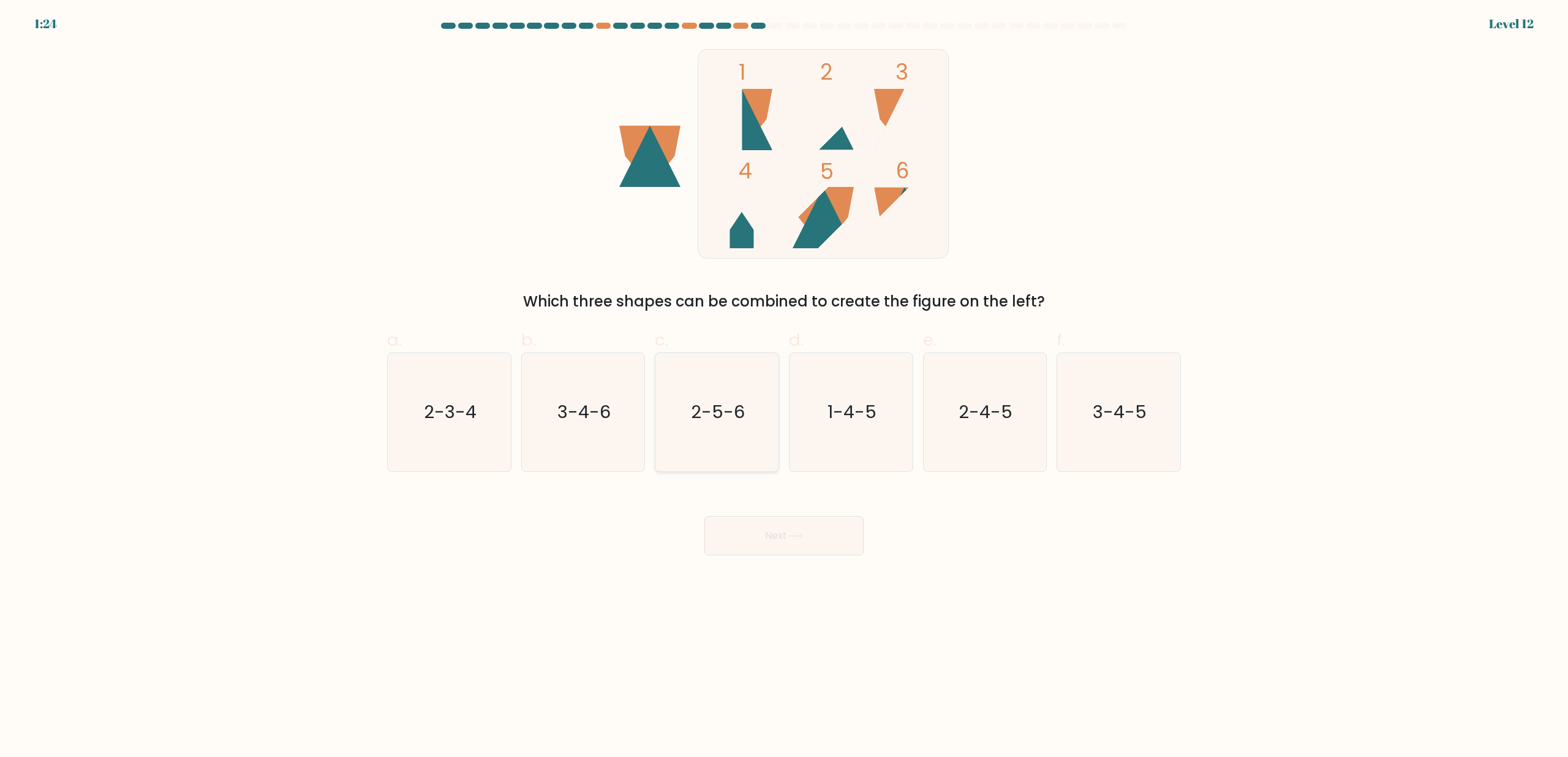
click at [740, 397] on icon "2-5-6" at bounding box center [717, 411] width 118 height 118
click at [784, 386] on input "c. 2-5-6" at bounding box center [784, 382] width 1 height 8
radio input "true"
click at [786, 539] on button "Next" at bounding box center [784, 535] width 159 height 39
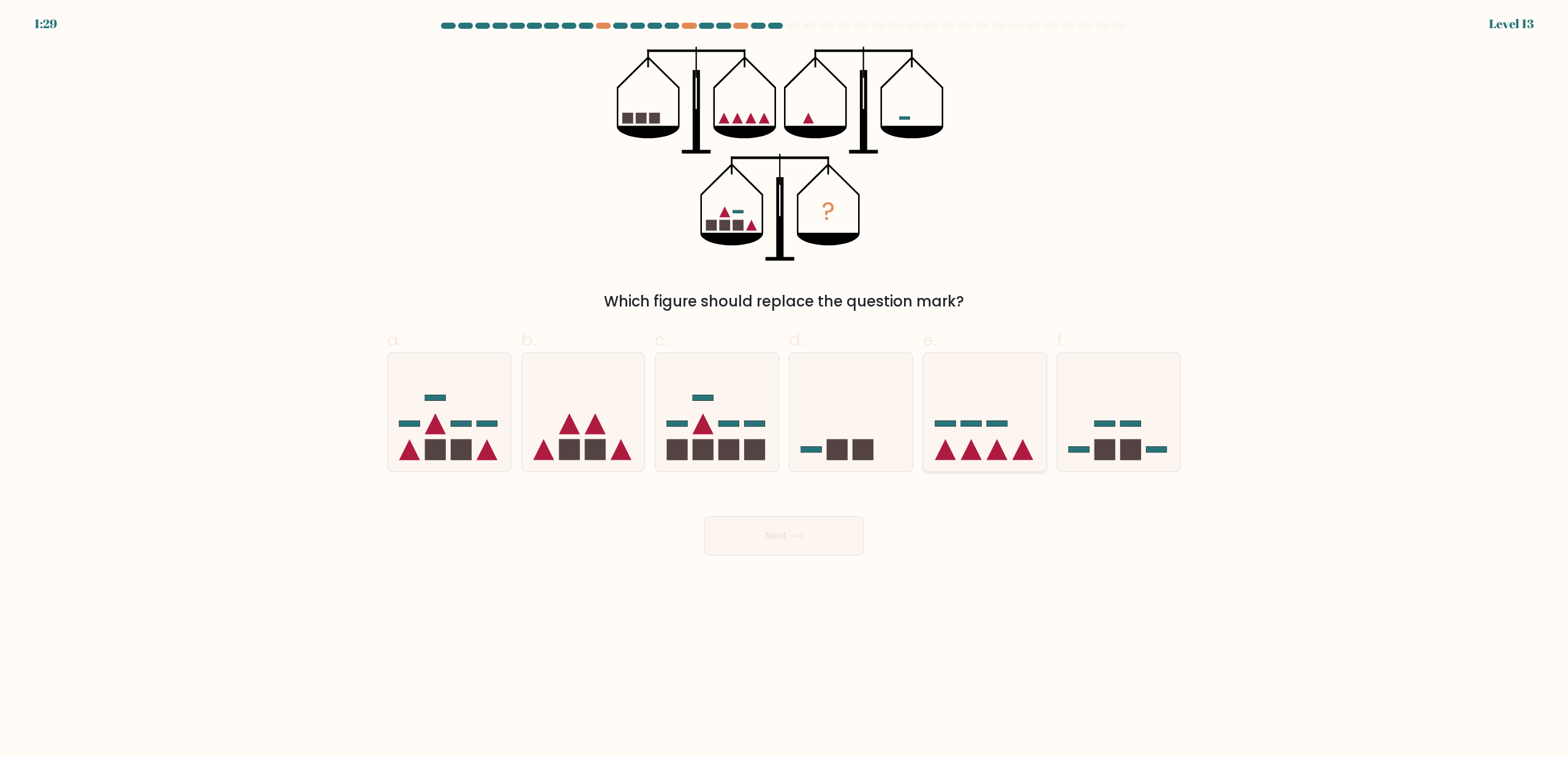
click at [953, 453] on icon at bounding box center [985, 412] width 123 height 102
click at [784, 386] on input "e." at bounding box center [784, 382] width 1 height 8
radio input "true"
click at [708, 441] on rect at bounding box center [703, 449] width 21 height 21
click at [784, 386] on input "c." at bounding box center [784, 382] width 1 height 8
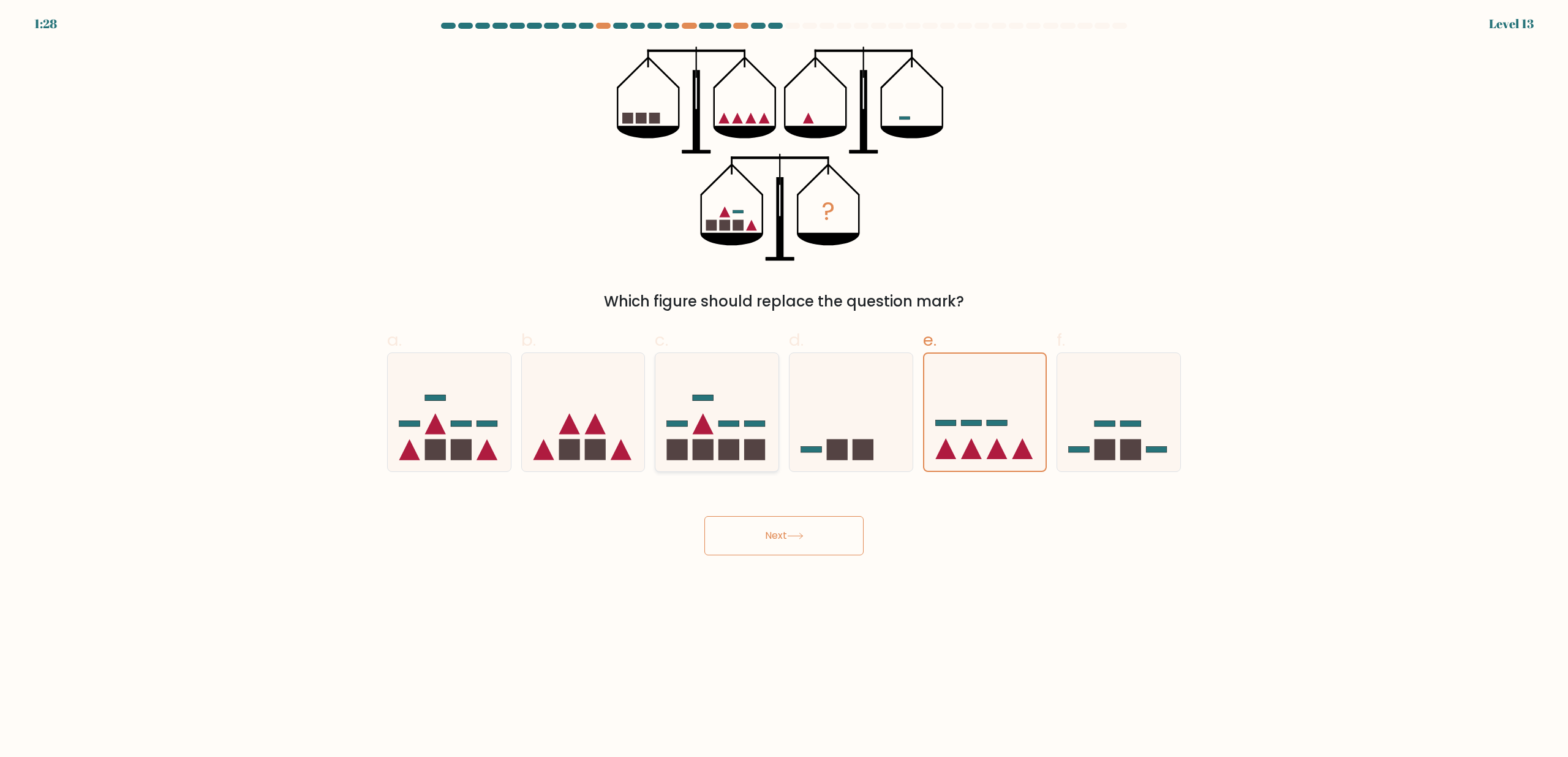
radio input "true"
click at [1021, 439] on icon at bounding box center [985, 412] width 123 height 102
click at [784, 386] on input "e." at bounding box center [784, 382] width 1 height 8
radio input "true"
click at [802, 525] on button "Next" at bounding box center [784, 535] width 159 height 39
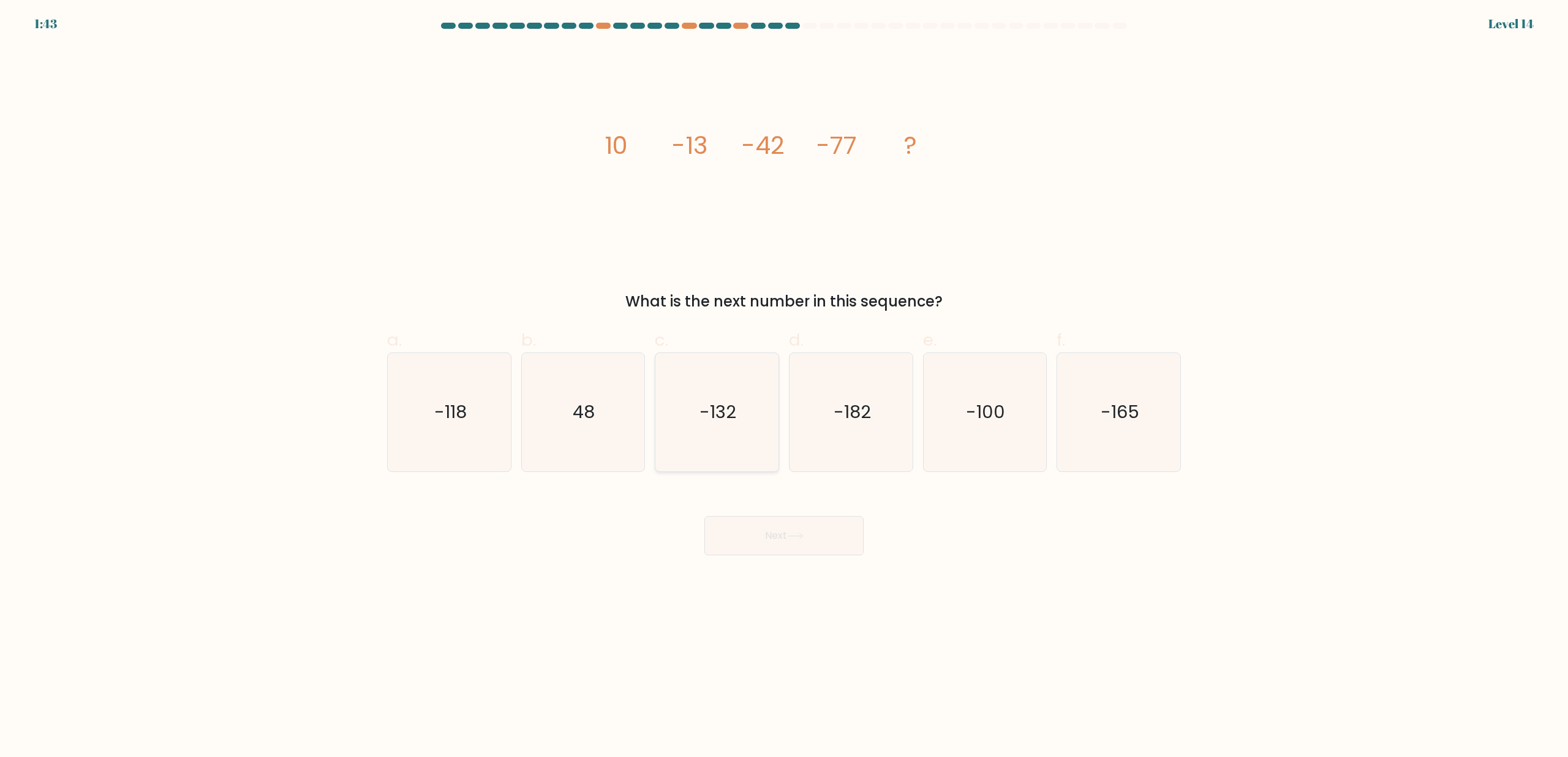
click at [735, 411] on text "-132" at bounding box center [719, 412] width 37 height 24
click at [784, 386] on input "c. -132" at bounding box center [784, 382] width 1 height 8
radio input "true"
click at [762, 523] on button "Next" at bounding box center [784, 535] width 159 height 39
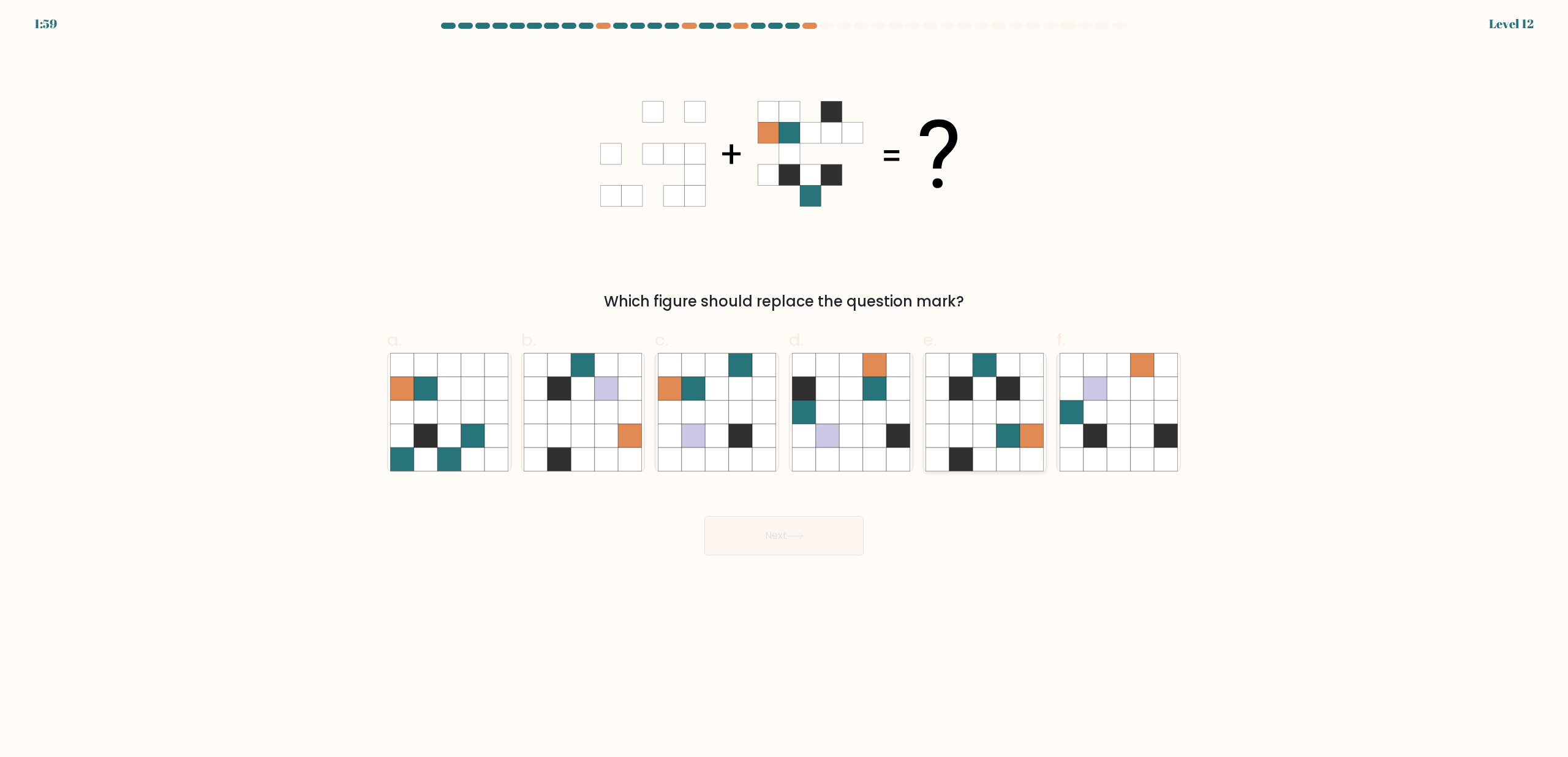
click at [986, 438] on icon at bounding box center [985, 436] width 24 height 24
click at [784, 386] on input "e." at bounding box center [784, 382] width 1 height 8
radio input "true"
click at [805, 542] on button "Next" at bounding box center [784, 535] width 159 height 39
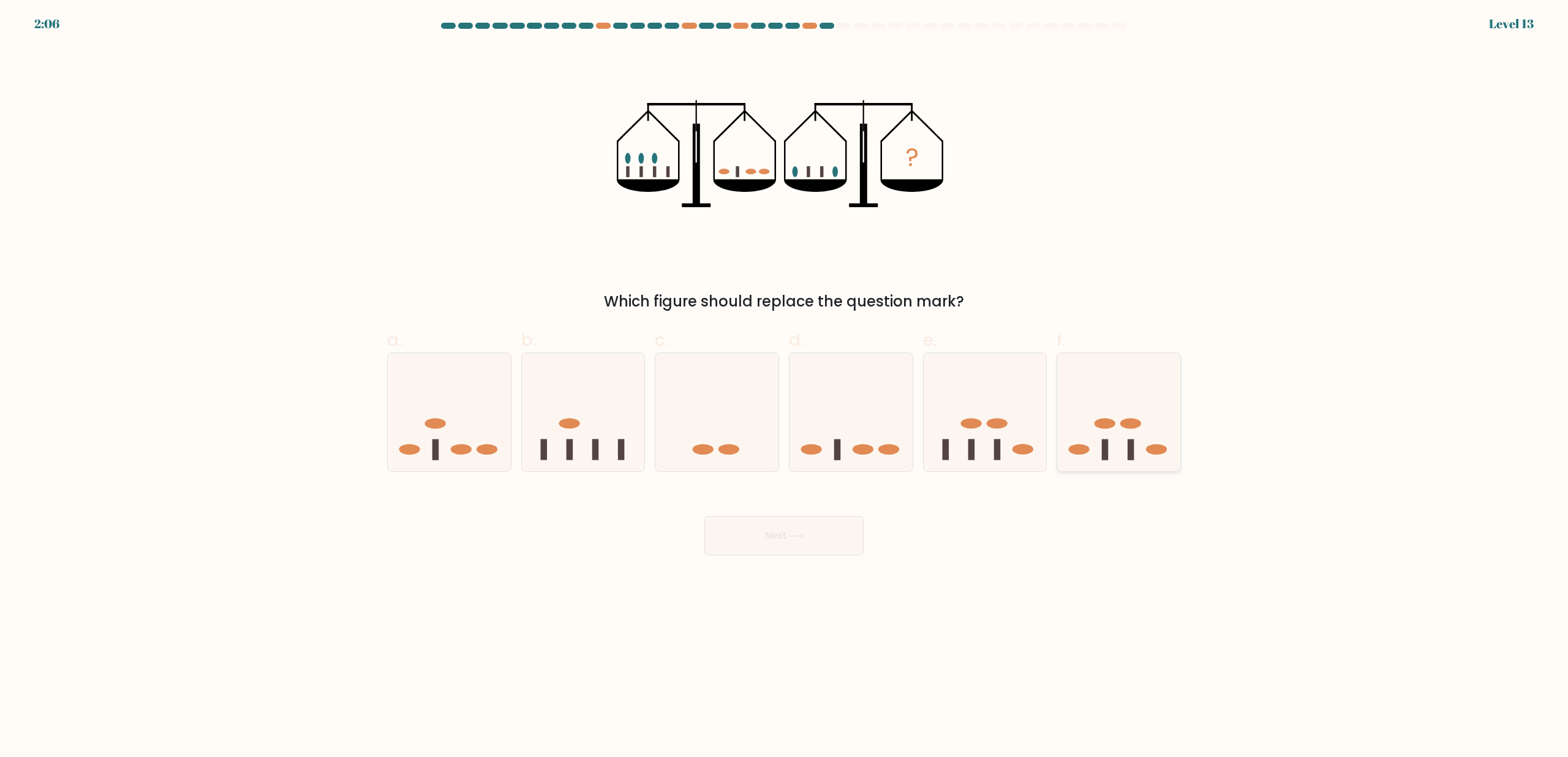
click at [1111, 440] on icon at bounding box center [1118, 412] width 123 height 102
click at [784, 386] on input "f." at bounding box center [784, 382] width 1 height 8
radio input "true"
click at [793, 540] on button "Next" at bounding box center [784, 535] width 159 height 39
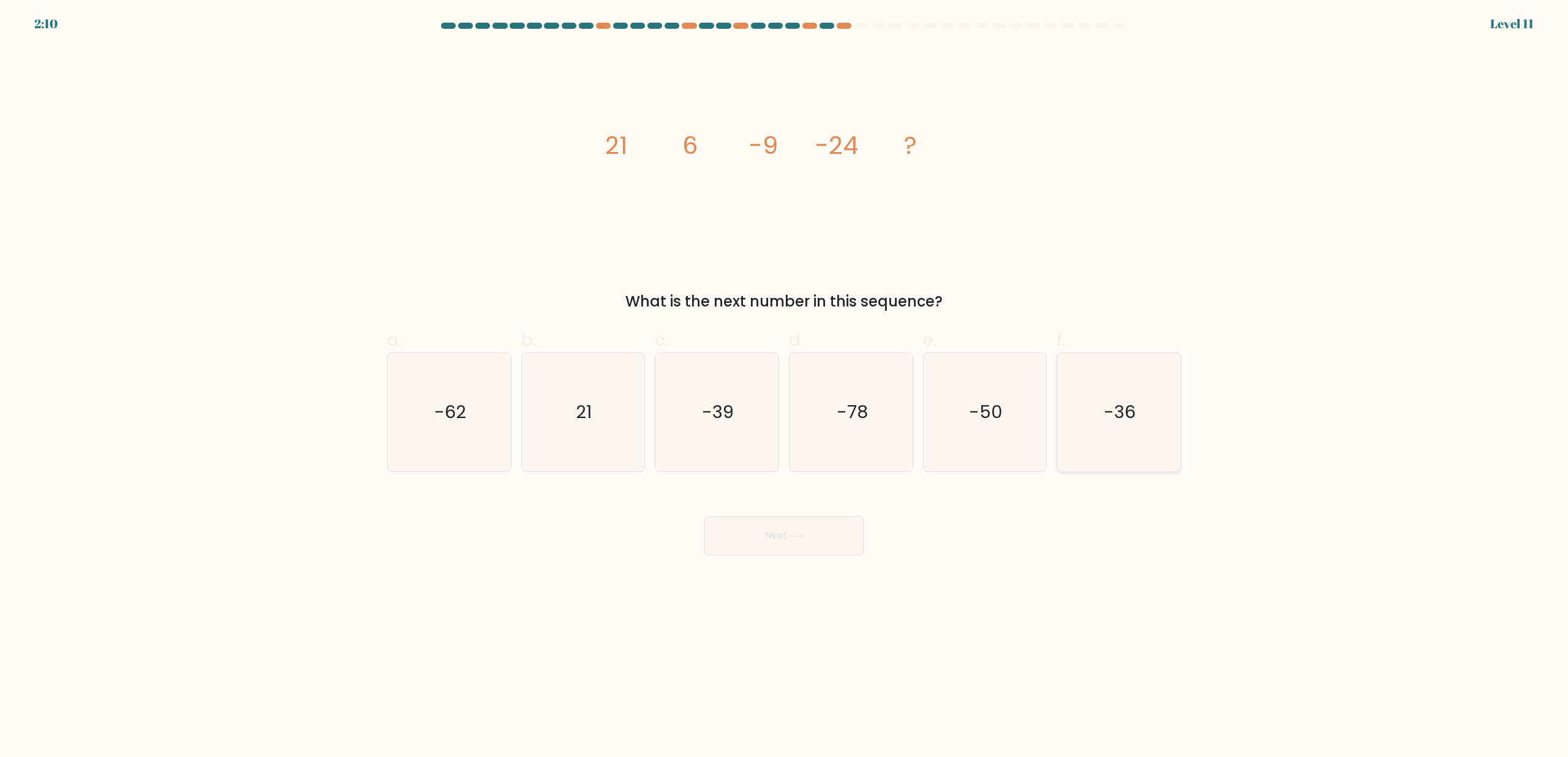
click at [1137, 406] on icon "-36" at bounding box center [1118, 411] width 118 height 118
click at [784, 386] on input "f. -36" at bounding box center [784, 382] width 1 height 8
radio input "true"
click at [816, 539] on button "Next" at bounding box center [784, 535] width 159 height 39
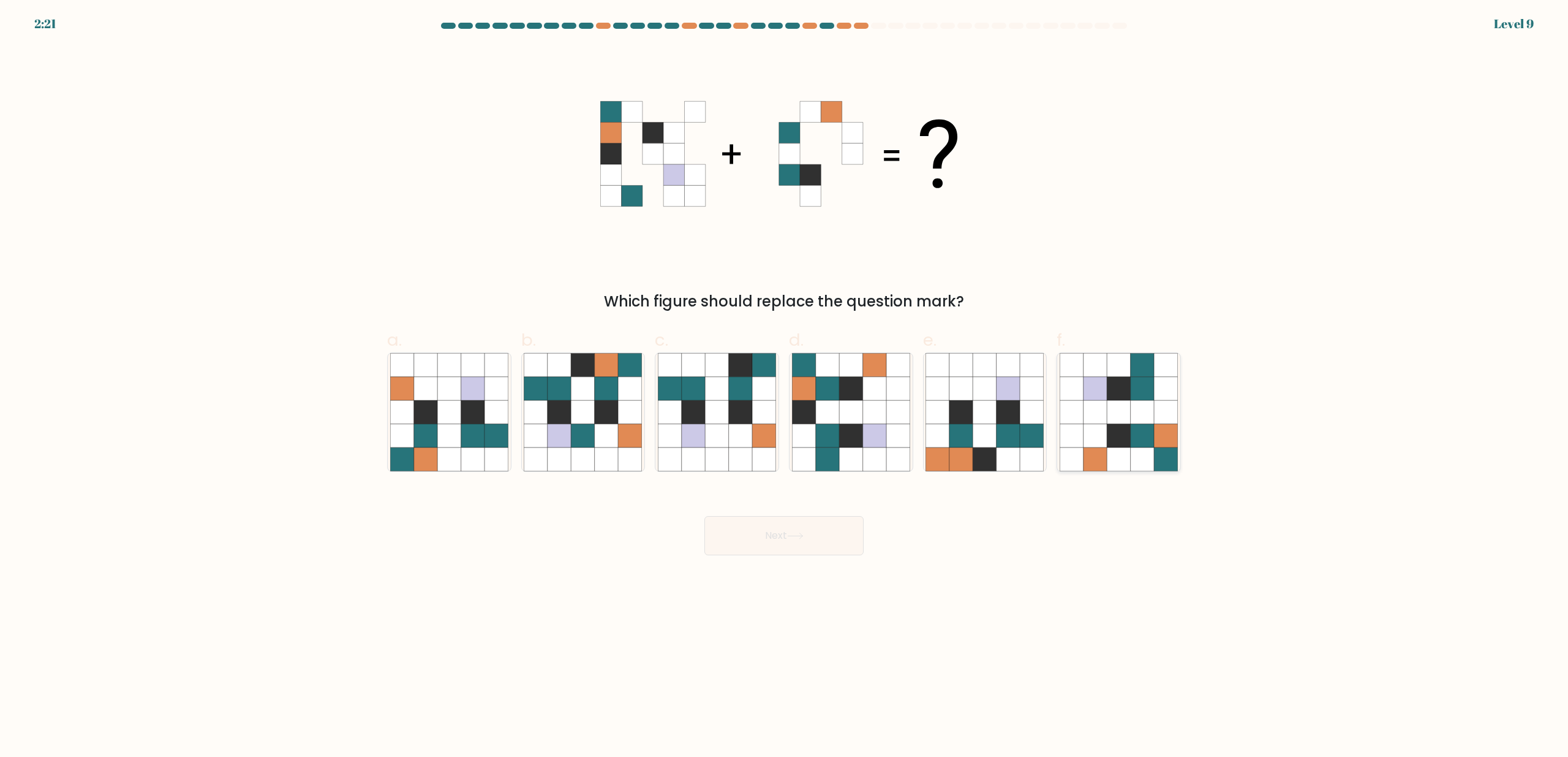
click at [1139, 431] on icon at bounding box center [1143, 436] width 24 height 24
click at [784, 386] on input "f." at bounding box center [784, 382] width 1 height 8
radio input "true"
click at [775, 535] on button "Next" at bounding box center [784, 535] width 159 height 39
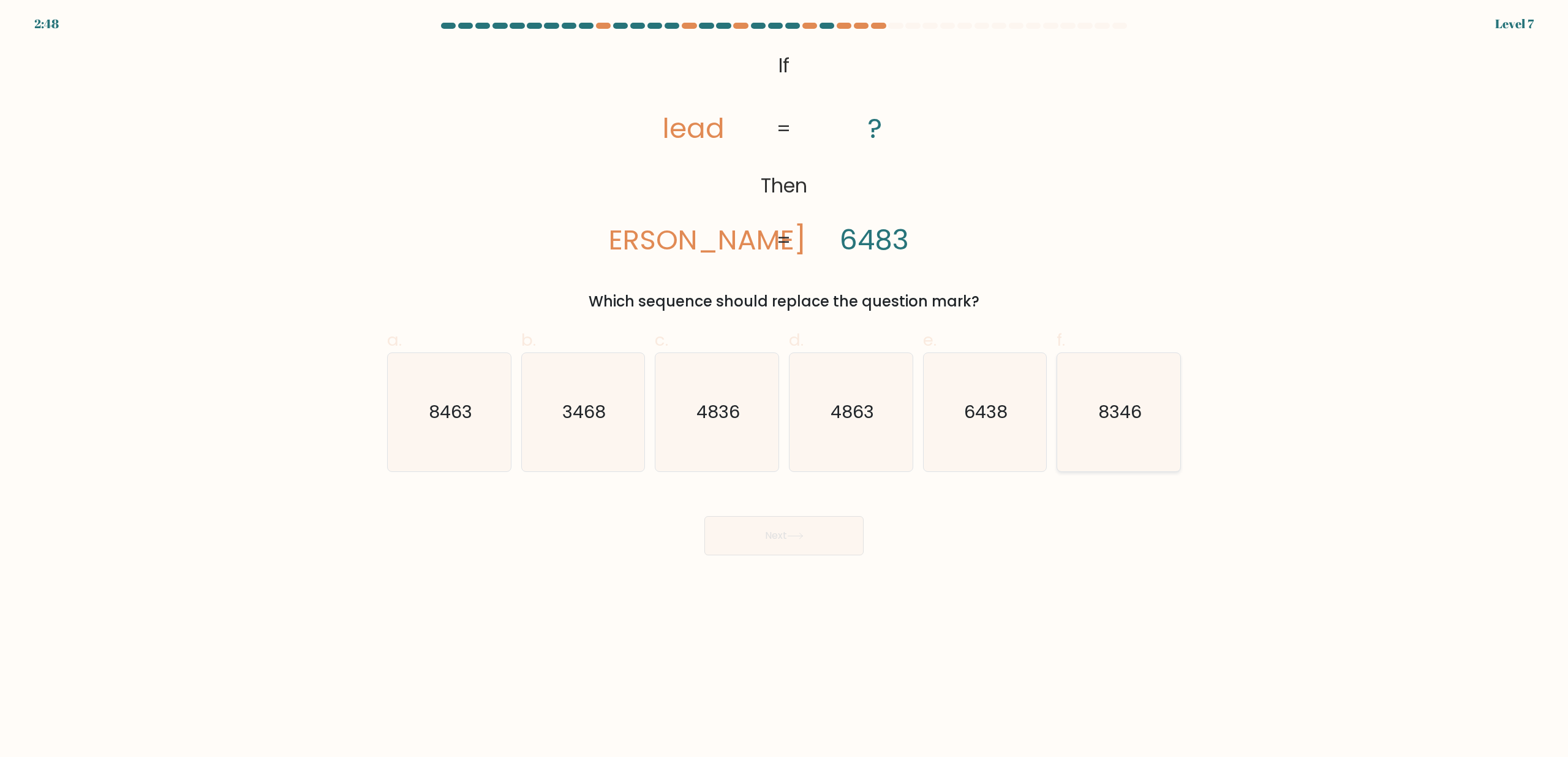
click at [1087, 420] on icon "8346" at bounding box center [1118, 411] width 118 height 118
click at [784, 386] on input "f. 8346" at bounding box center [784, 382] width 1 height 8
radio input "true"
click at [818, 532] on button "Next" at bounding box center [784, 535] width 159 height 39
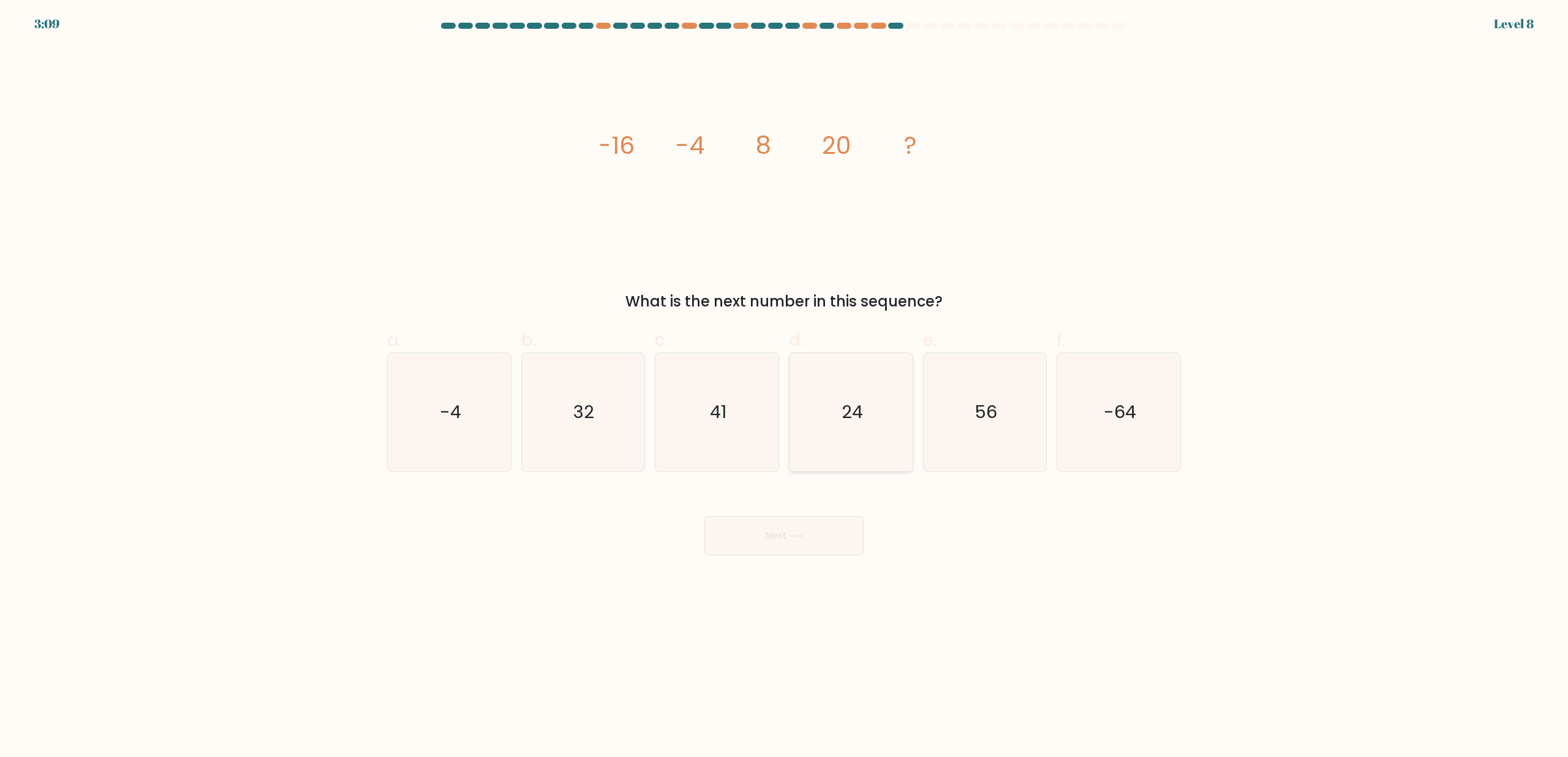
click at [883, 425] on icon "24" at bounding box center [851, 411] width 118 height 118
click at [784, 386] on input "d. 24" at bounding box center [784, 382] width 1 height 8
radio input "true"
click at [844, 513] on div "Next" at bounding box center [784, 521] width 809 height 69
click at [840, 523] on button "Next" at bounding box center [784, 535] width 159 height 39
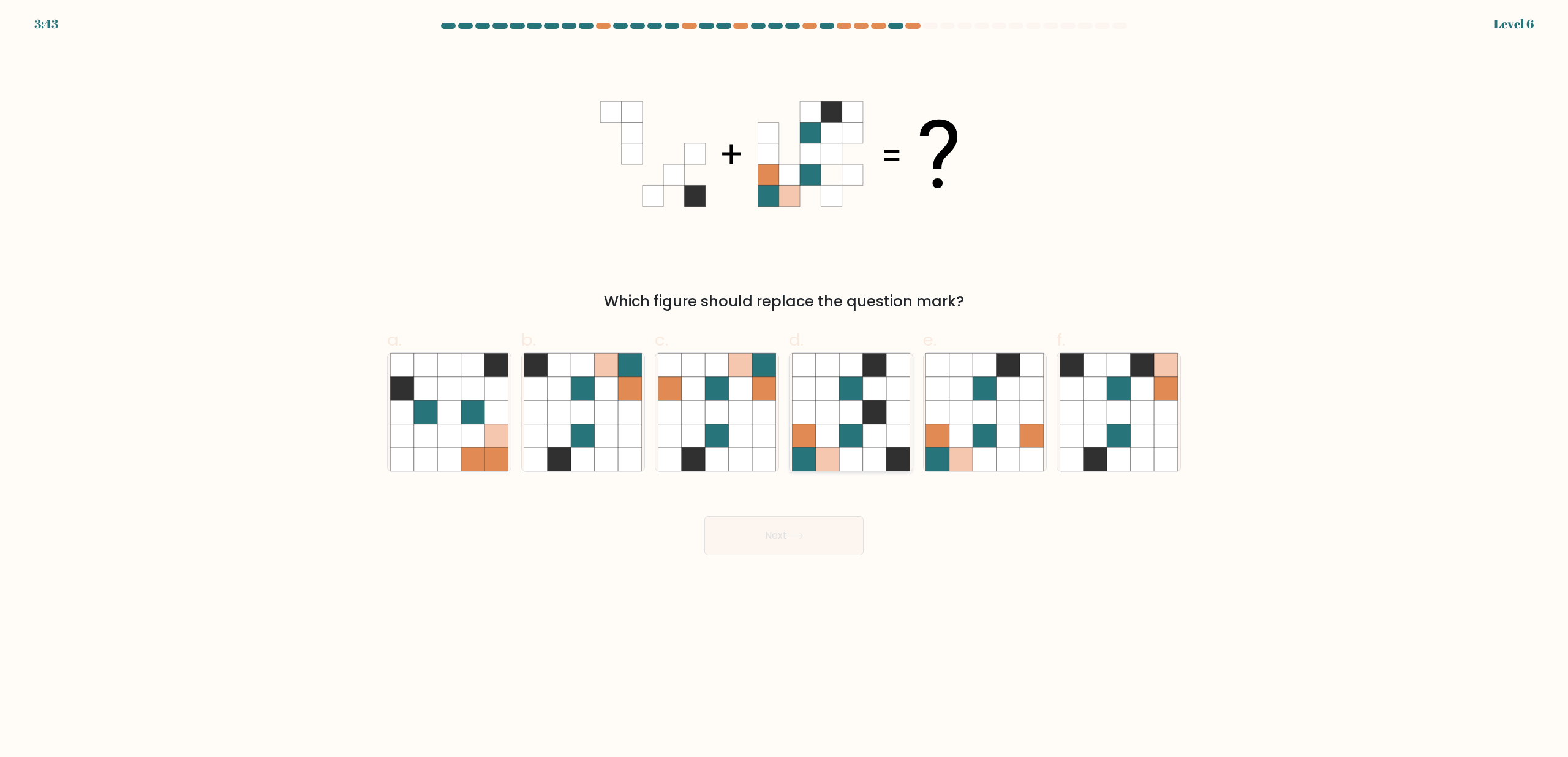
click at [889, 428] on icon at bounding box center [898, 436] width 24 height 24
click at [784, 386] on input "d." at bounding box center [784, 382] width 1 height 8
radio input "true"
click at [810, 535] on button "Next" at bounding box center [784, 535] width 159 height 39
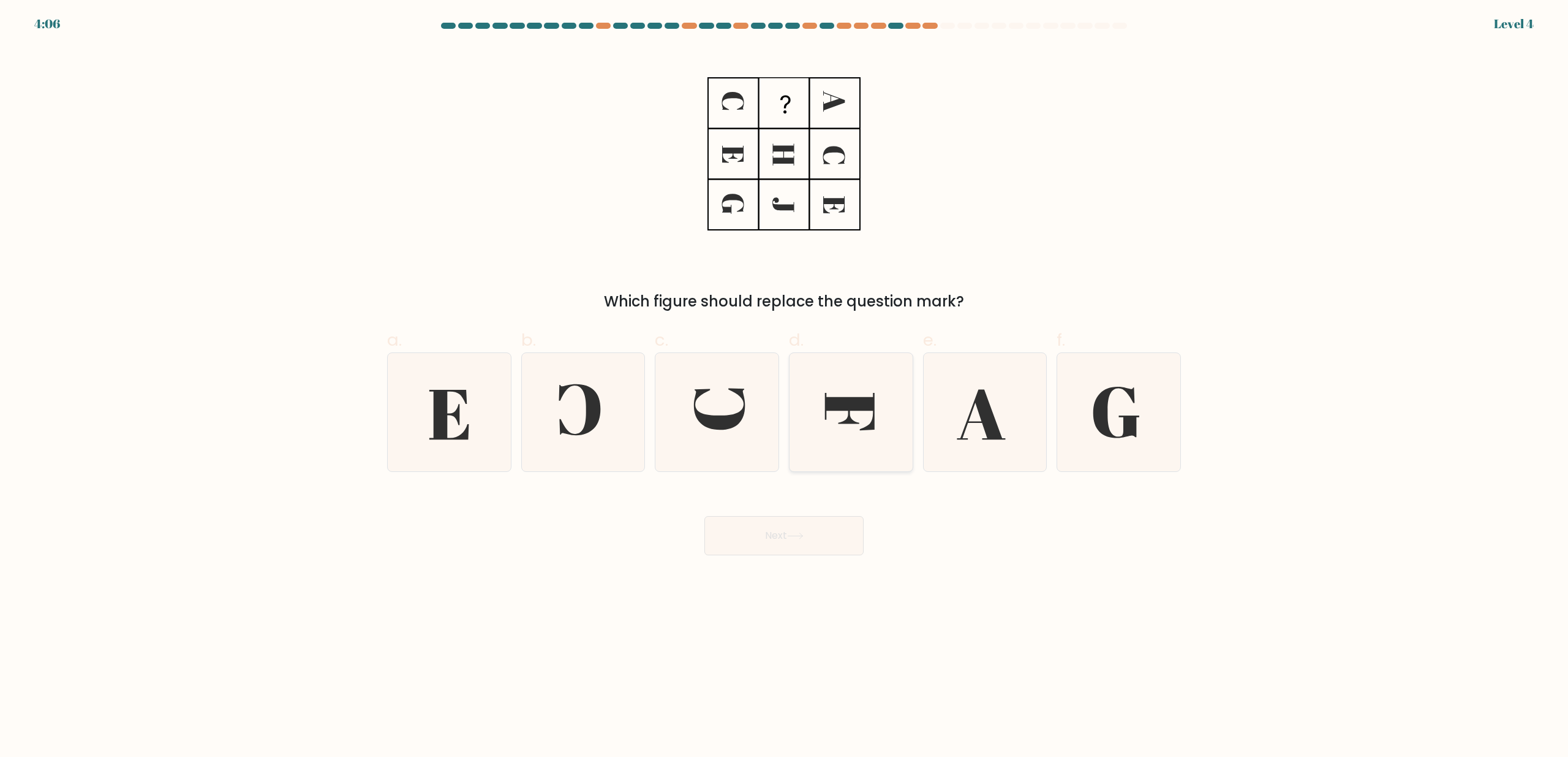
click at [838, 382] on icon at bounding box center [851, 411] width 118 height 118
click at [784, 382] on input "d." at bounding box center [784, 382] width 1 height 8
radio input "true"
click at [814, 526] on button "Next" at bounding box center [784, 535] width 159 height 39
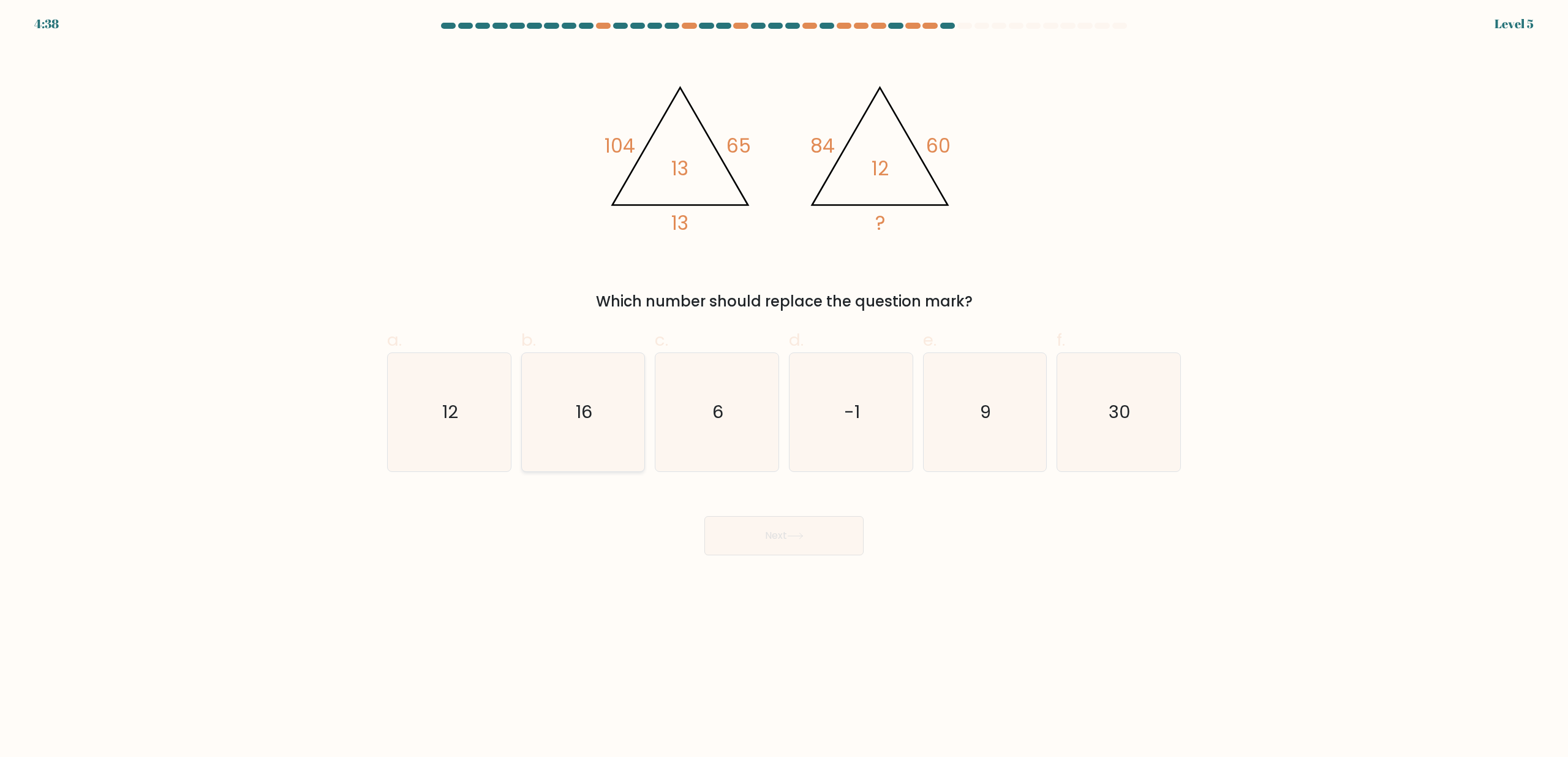
click at [552, 419] on icon "16" at bounding box center [582, 411] width 118 height 118
click at [784, 386] on input "b. 16" at bounding box center [784, 382] width 1 height 8
radio input "true"
click at [743, 528] on button "Next" at bounding box center [784, 535] width 159 height 39
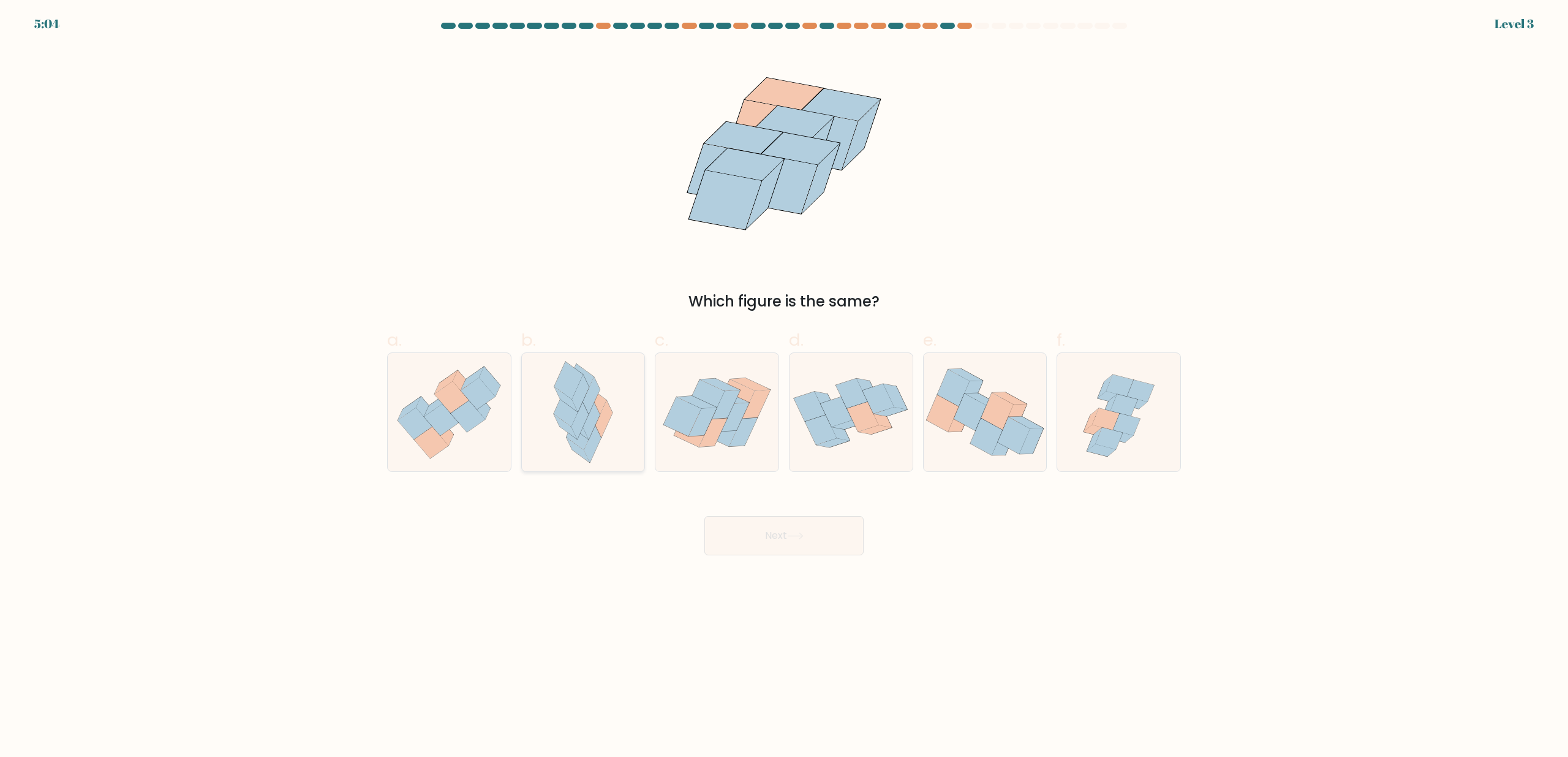
click at [594, 423] on icon at bounding box center [592, 422] width 17 height 38
click at [784, 386] on input "b." at bounding box center [784, 382] width 1 height 8
radio input "true"
click at [817, 531] on button "Next" at bounding box center [784, 535] width 159 height 39
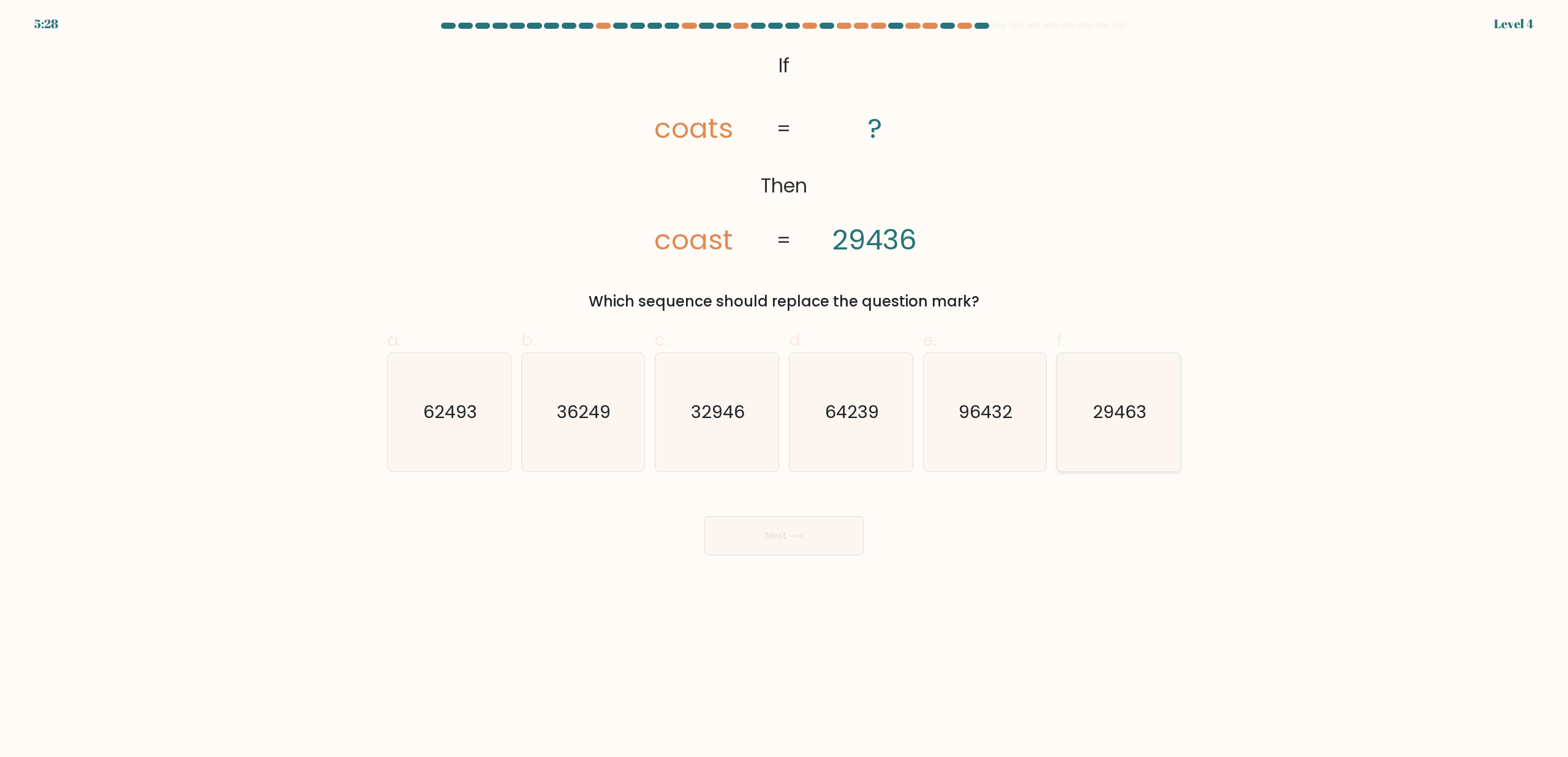
click at [1133, 408] on text "29463" at bounding box center [1120, 412] width 54 height 24
click at [784, 386] on input "f. 29463" at bounding box center [784, 382] width 1 height 8
radio input "true"
click at [832, 514] on div "Next" at bounding box center [784, 521] width 809 height 69
click at [813, 531] on button "Next" at bounding box center [784, 535] width 159 height 39
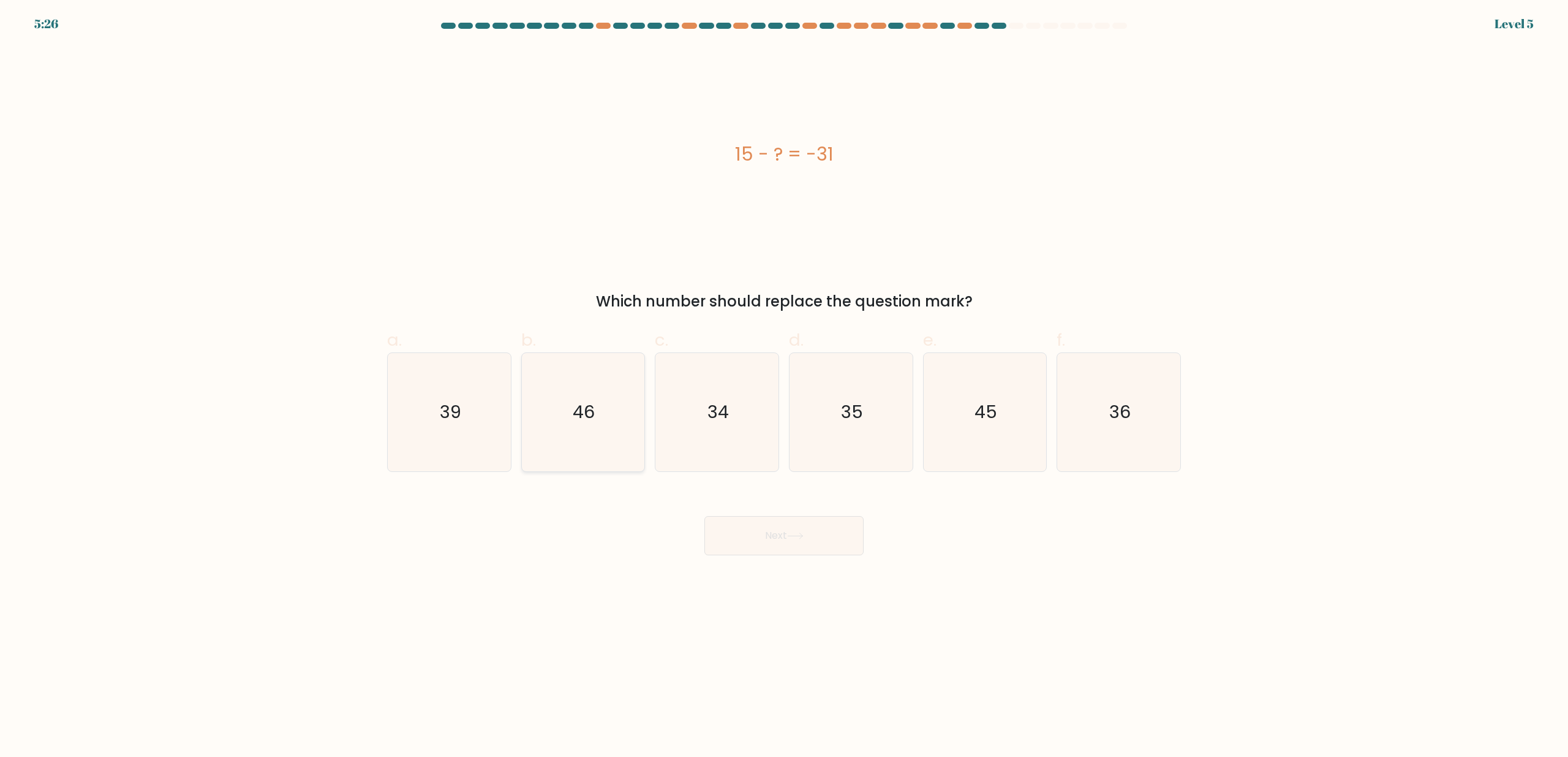
click at [626, 413] on icon "46" at bounding box center [582, 411] width 118 height 118
click at [784, 386] on input "b. 46" at bounding box center [784, 382] width 1 height 8
radio input "true"
click at [820, 546] on button "Next" at bounding box center [784, 535] width 159 height 39
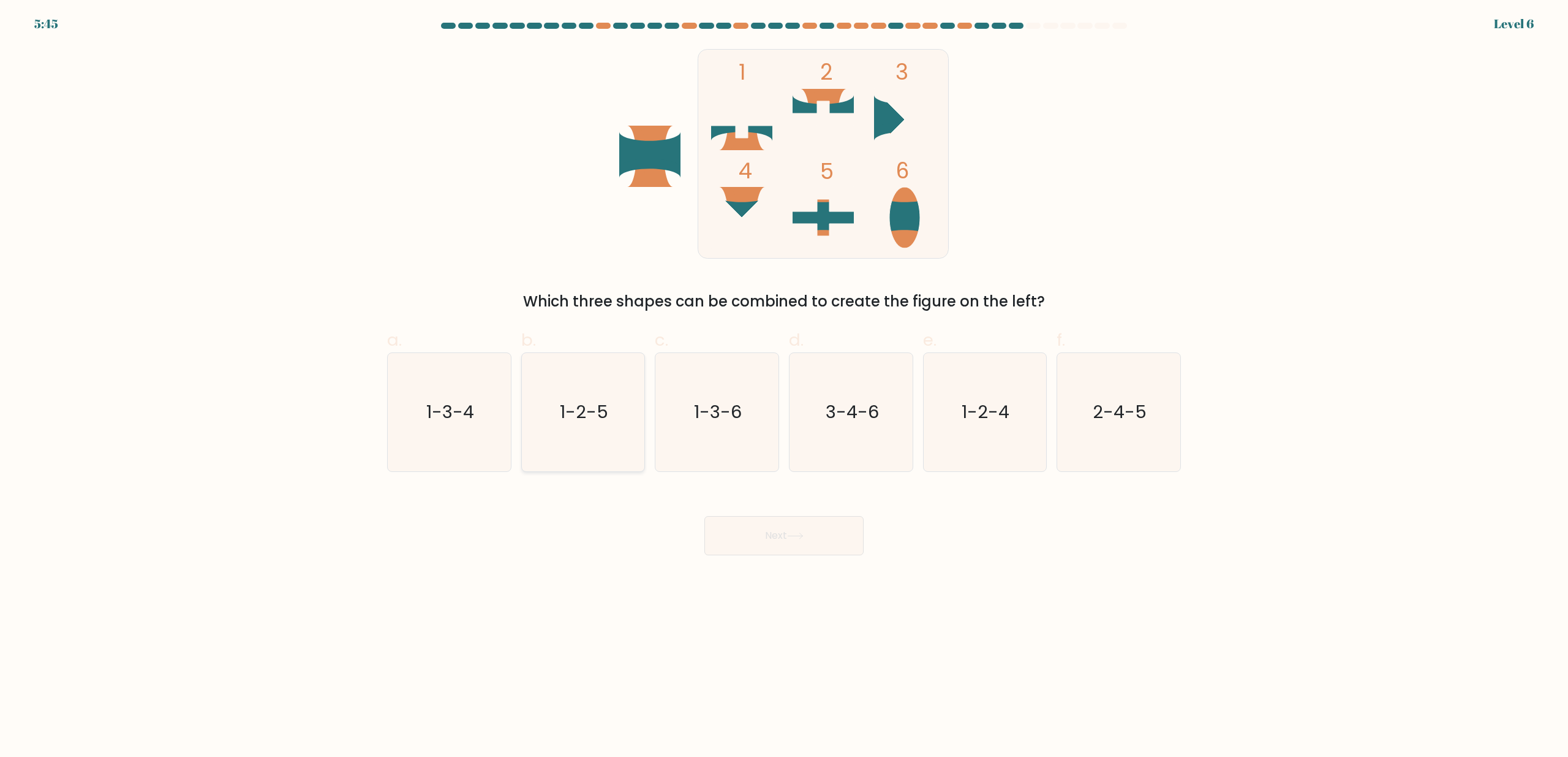
click at [605, 432] on icon "1-2-5" at bounding box center [582, 411] width 118 height 118
click at [784, 386] on input "b. 1-2-5" at bounding box center [784, 382] width 1 height 8
radio input "true"
click at [794, 530] on button "Next" at bounding box center [784, 535] width 159 height 39
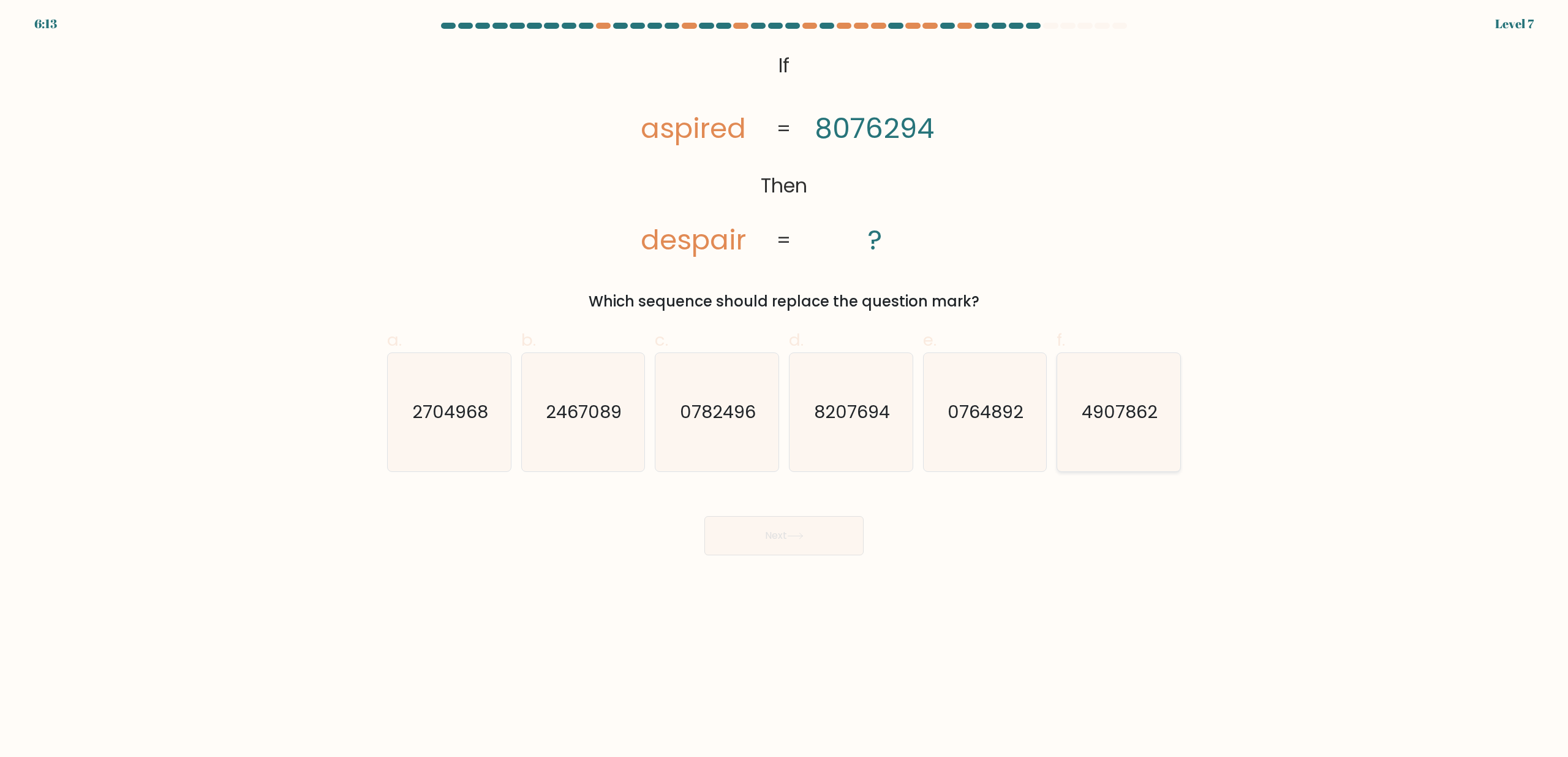
click at [1119, 422] on text "4907862" at bounding box center [1120, 412] width 76 height 24
click at [784, 386] on input "f. 4907862" at bounding box center [784, 382] width 1 height 8
radio input "true"
click at [837, 527] on button "Next" at bounding box center [784, 535] width 159 height 39
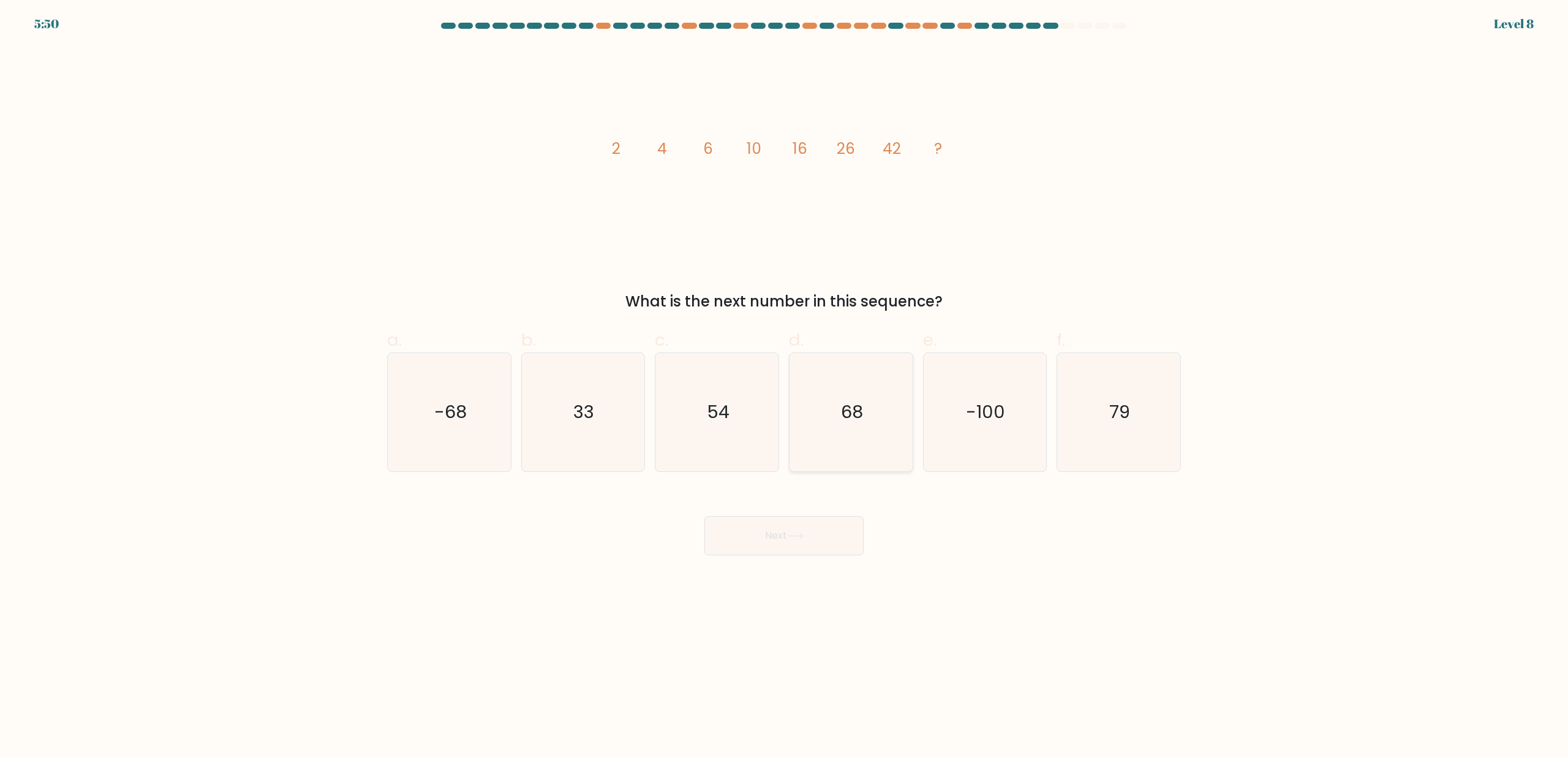
click at [833, 403] on icon "68" at bounding box center [851, 411] width 118 height 118
click at [784, 386] on input "d. 68" at bounding box center [784, 382] width 1 height 8
radio input "true"
click at [812, 541] on button "Next" at bounding box center [784, 535] width 159 height 39
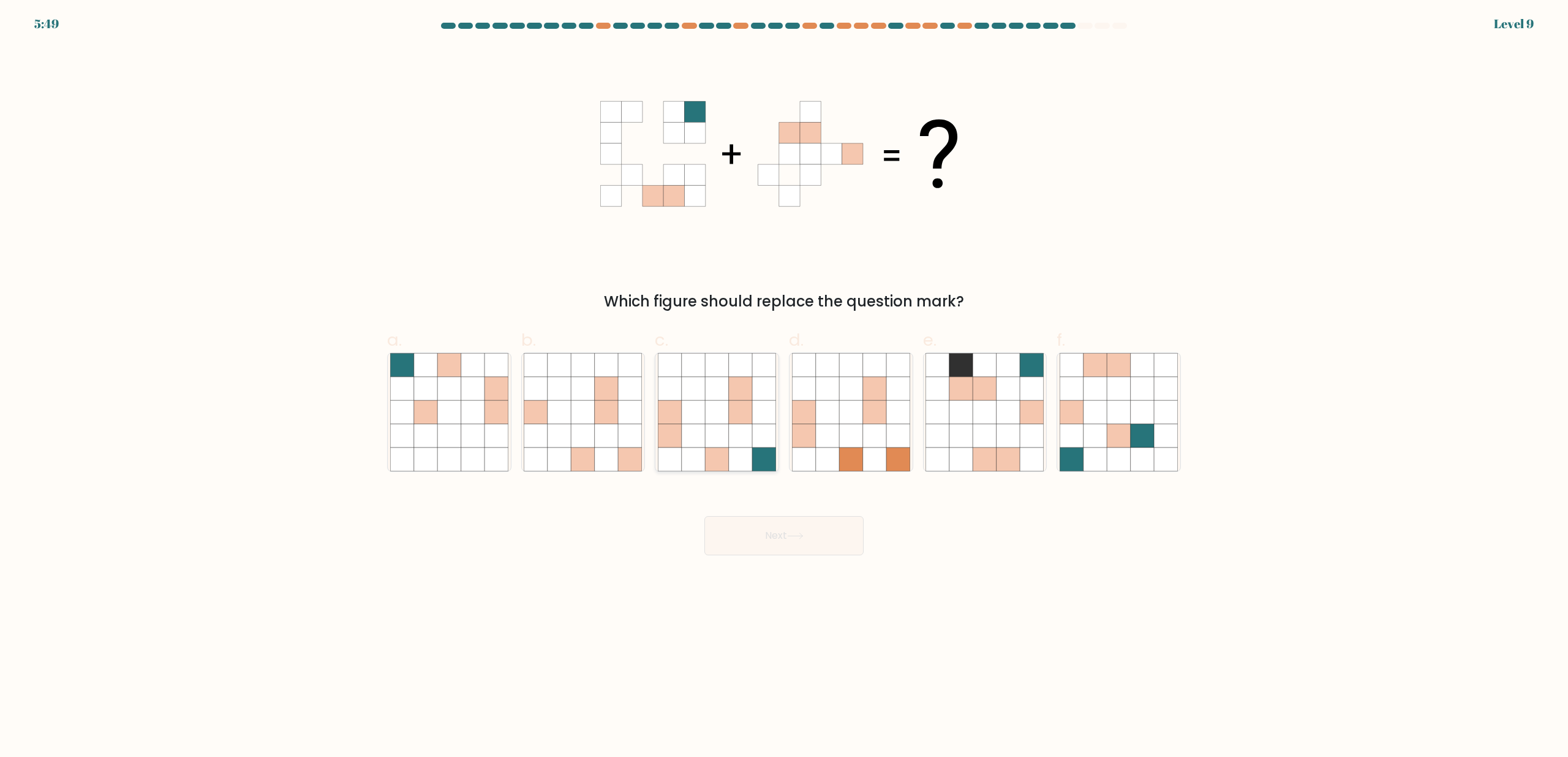
click at [733, 461] on icon at bounding box center [741, 459] width 24 height 24
click at [784, 386] on input "c." at bounding box center [784, 382] width 1 height 8
radio input "true"
click at [791, 532] on icon at bounding box center [795, 535] width 16 height 7
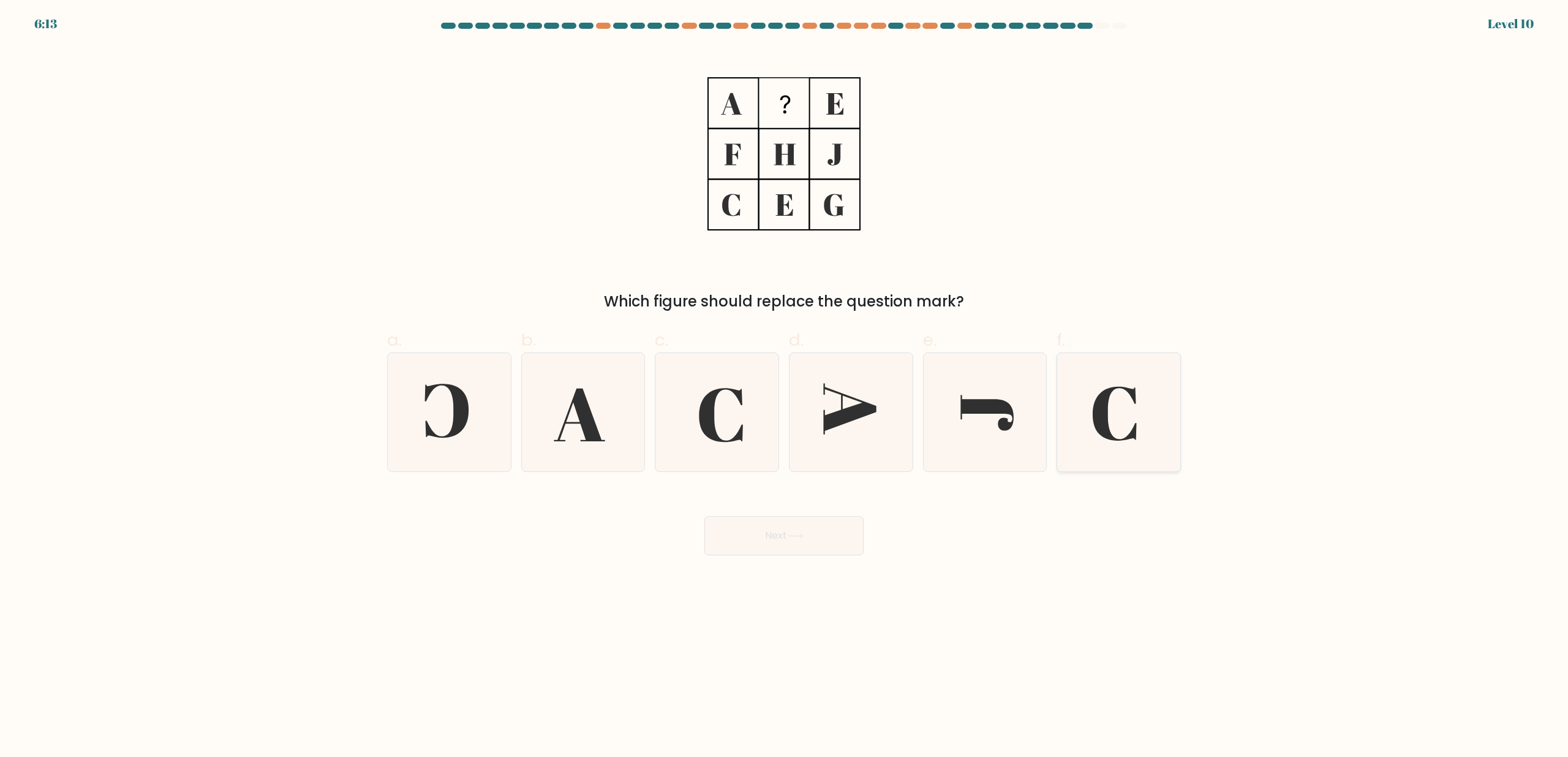
click at [1143, 417] on icon at bounding box center [1118, 411] width 118 height 118
click at [784, 386] on input "f." at bounding box center [784, 382] width 1 height 8
radio input "true"
click at [810, 561] on body "6:12 Level 10" at bounding box center [784, 378] width 1568 height 757
click at [813, 548] on button "Next" at bounding box center [784, 535] width 159 height 39
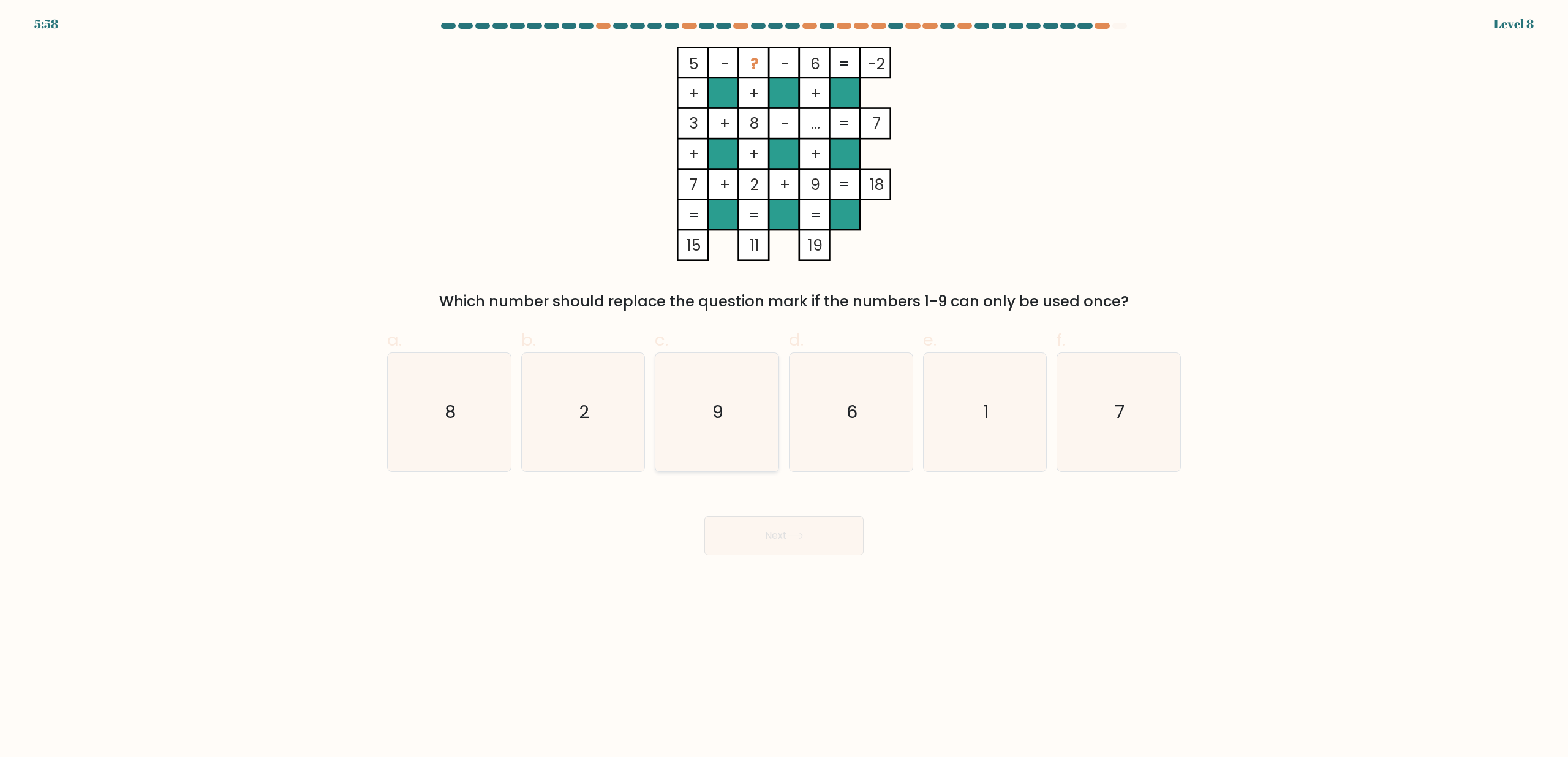
click at [718, 408] on text "9" at bounding box center [719, 412] width 11 height 24
click at [784, 386] on input "c. 9" at bounding box center [784, 382] width 1 height 8
radio input "true"
click at [759, 529] on button "Next" at bounding box center [784, 535] width 159 height 39
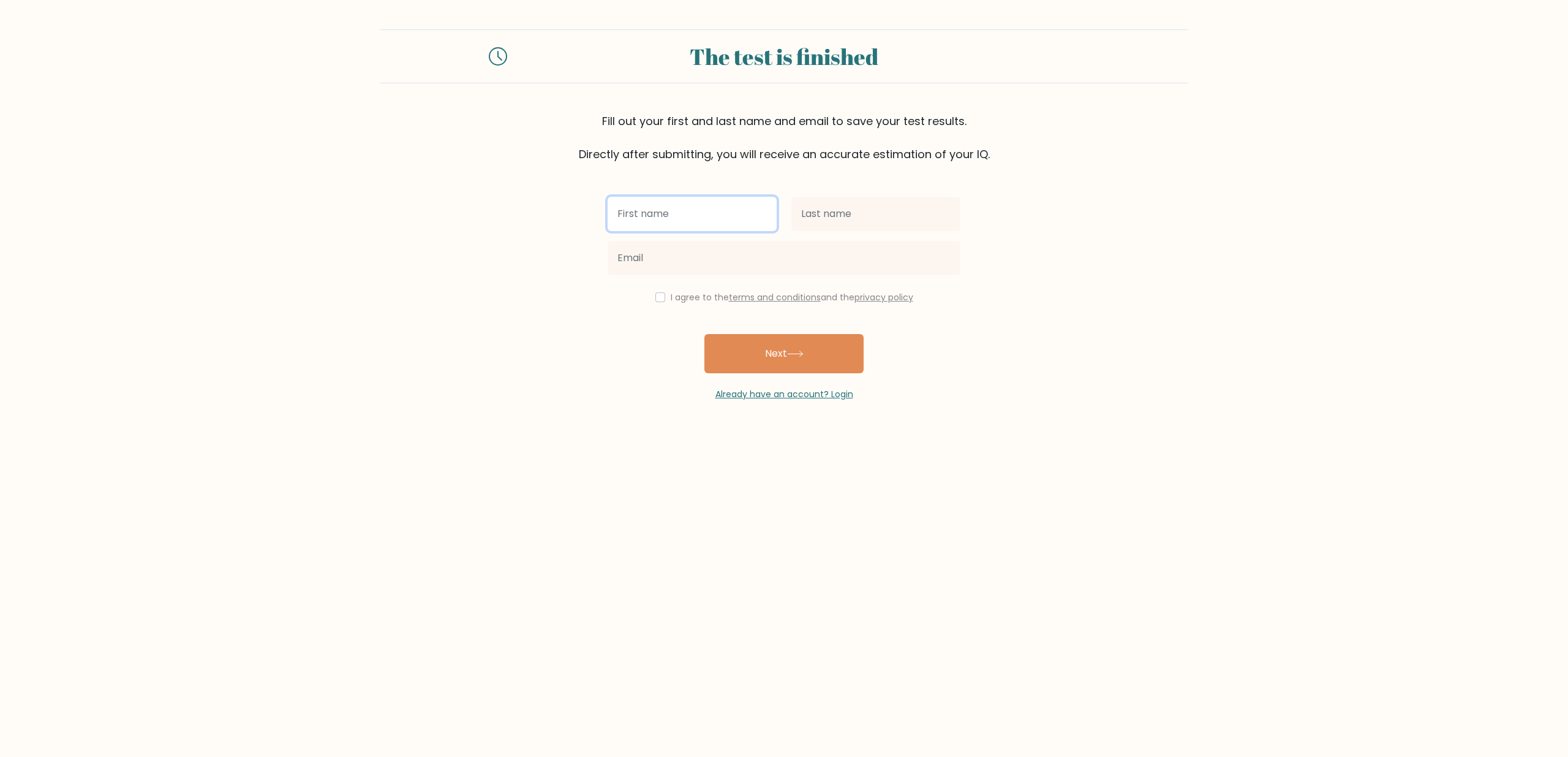
click at [693, 220] on input "text" at bounding box center [693, 214] width 169 height 34
type input "c"
type input "Christine"
type input "Diocampo"
type input "cdiocampo16@gmail.com"
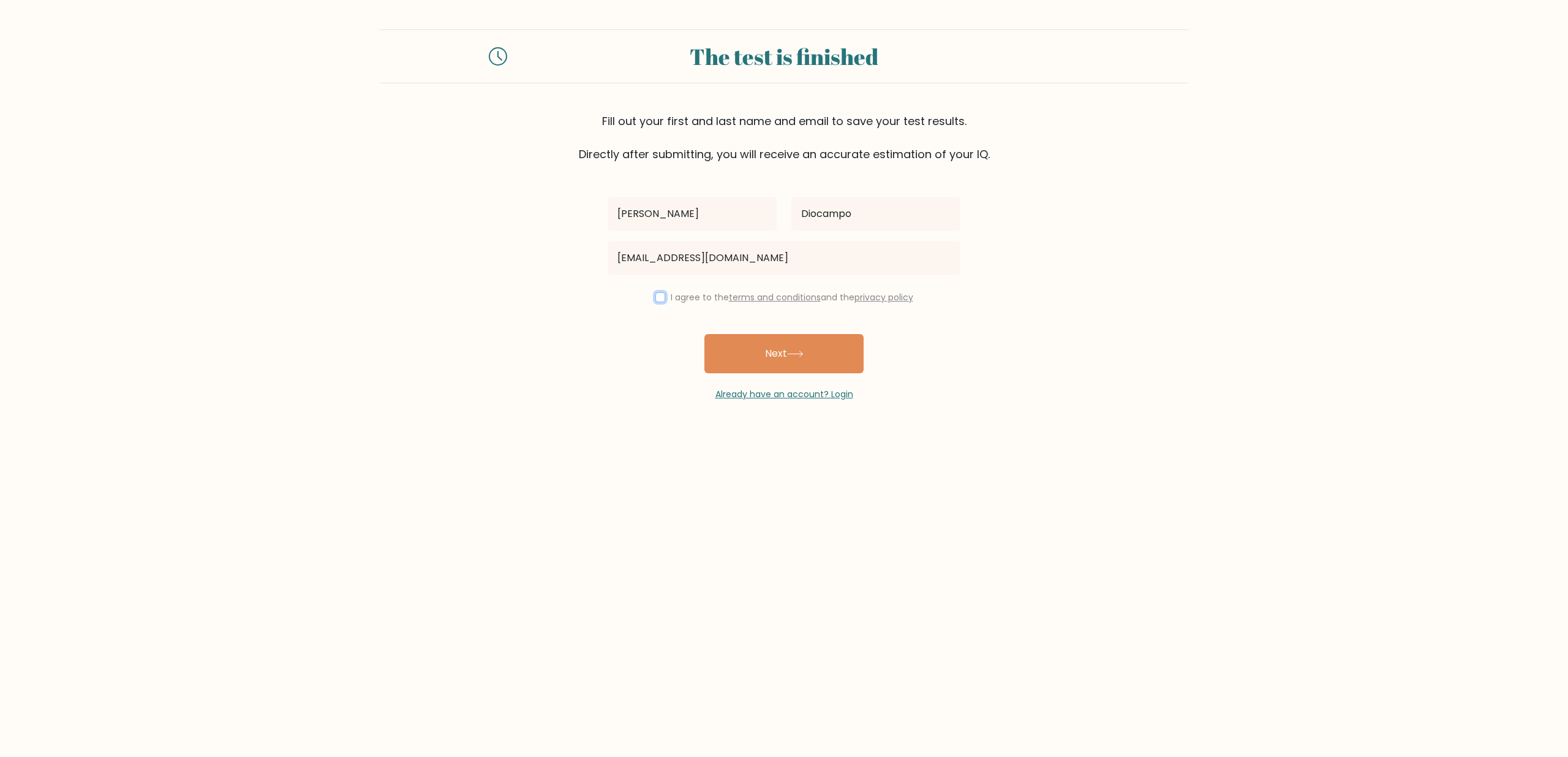
drag, startPoint x: 658, startPoint y: 296, endPoint x: 684, endPoint y: 317, distance: 33.4
click at [657, 296] on input "checkbox" at bounding box center [661, 297] width 10 height 10
checkbox input "true"
click at [748, 346] on button "Next" at bounding box center [784, 353] width 159 height 39
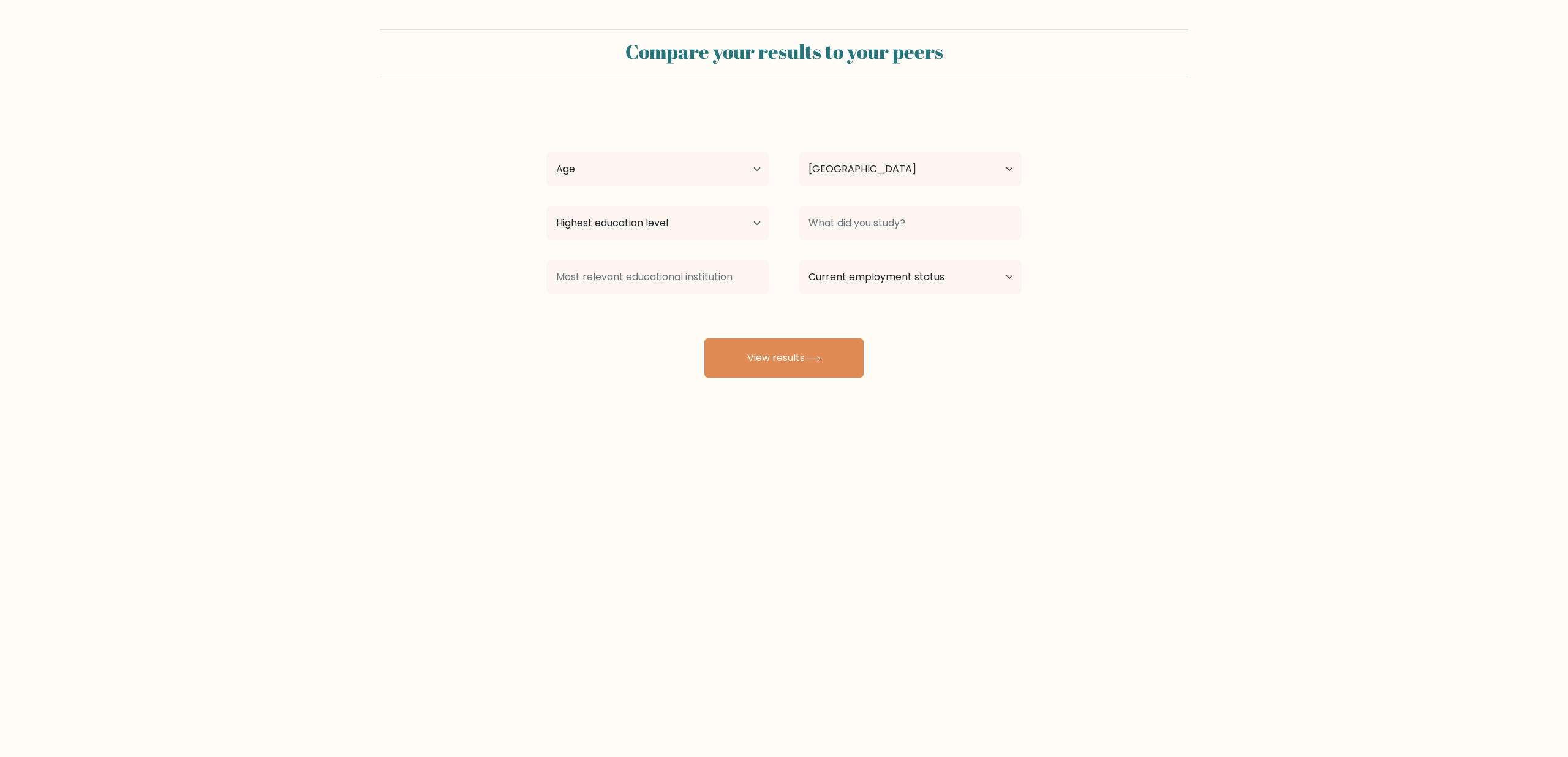
select select "PH"
click at [727, 172] on select "Age Under 18 years old 18-24 years old 25-34 years old 35-44 years old 45-54 ye…" at bounding box center [657, 169] width 223 height 34
select select "35_44"
click at [683, 211] on select "Highest education level No schooling Primary Lower Secondary Upper Secondary Oc…" at bounding box center [657, 223] width 223 height 34
click at [657, 286] on input at bounding box center [657, 277] width 223 height 34
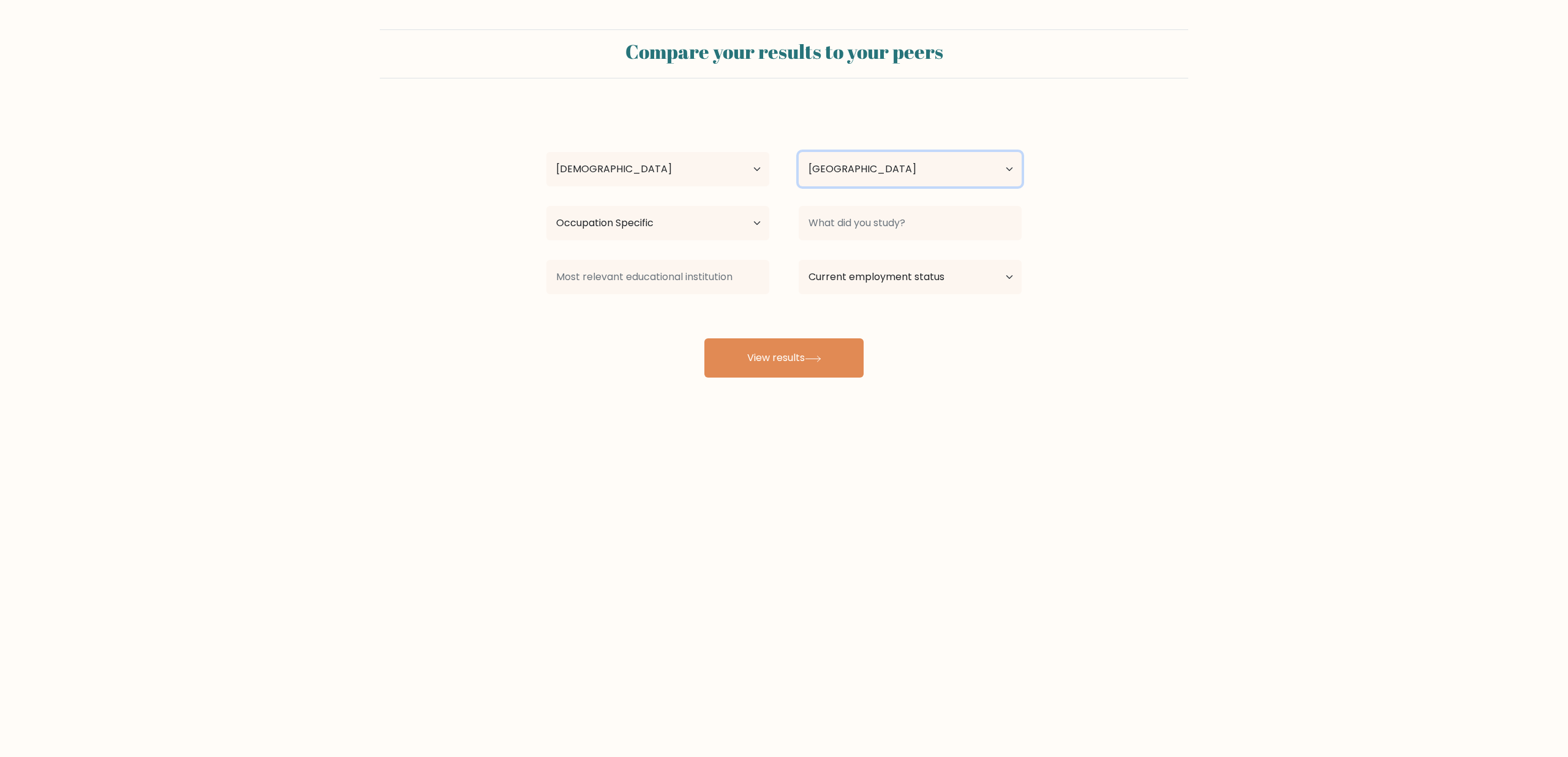
click at [936, 171] on select "Country Afghanistan Albania Algeria American Samoa Andorra Angola Anguilla Anta…" at bounding box center [910, 169] width 223 height 34
click at [928, 224] on input at bounding box center [910, 223] width 223 height 34
click at [672, 276] on input at bounding box center [657, 277] width 223 height 34
click at [726, 236] on select "Highest education level No schooling Primary Lower Secondary Upper Secondary Oc…" at bounding box center [657, 223] width 223 height 34
click at [708, 279] on input at bounding box center [657, 277] width 223 height 34
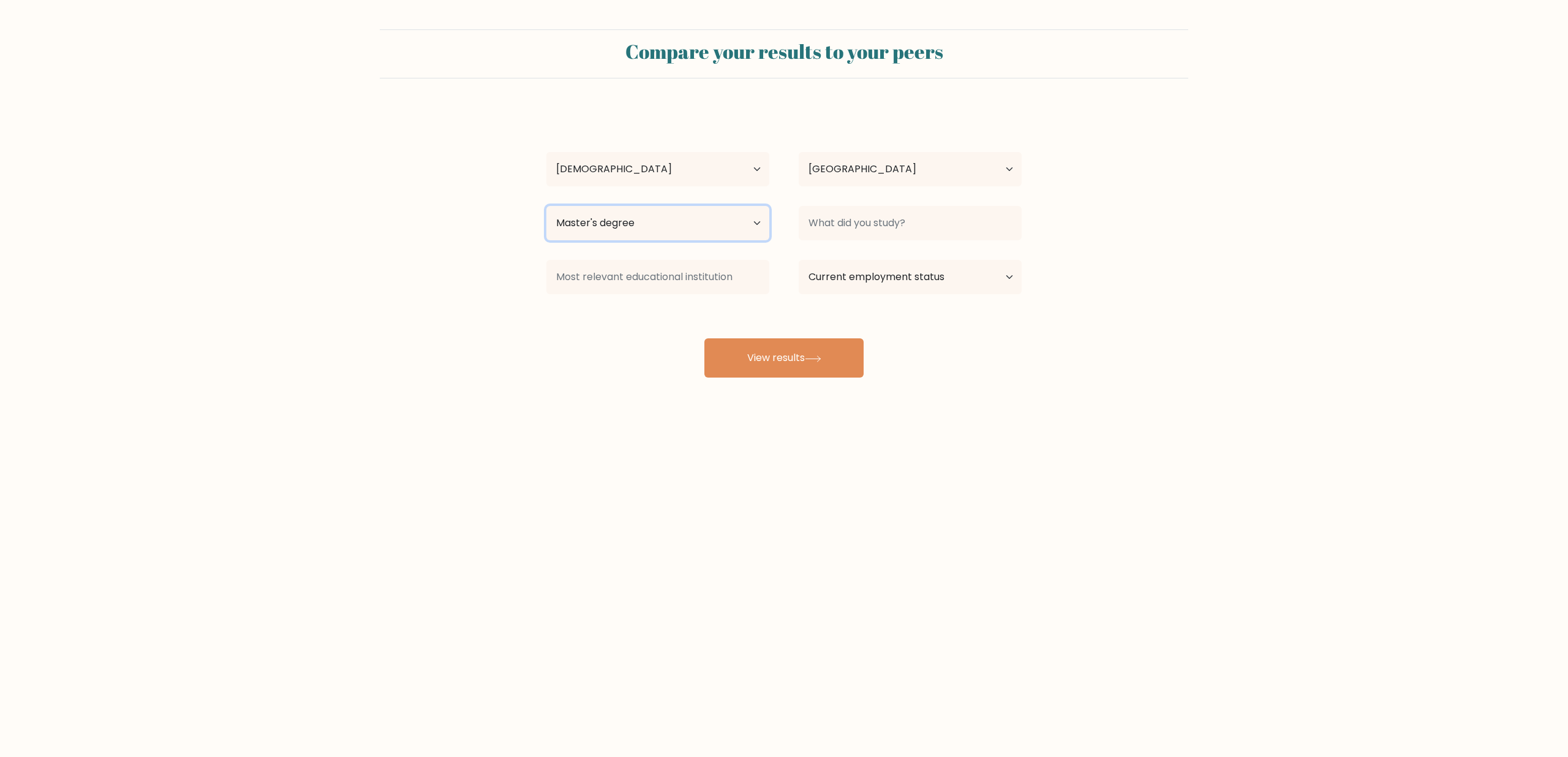
click at [731, 237] on select "Highest education level No schooling Primary Lower Secondary Upper Secondary Oc…" at bounding box center [657, 223] width 223 height 34
click at [711, 229] on select "Highest education level No schooling Primary Lower Secondary Upper Secondary Oc…" at bounding box center [657, 223] width 223 height 34
select select "occupation_specific"
click at [678, 264] on input at bounding box center [657, 277] width 223 height 34
click at [700, 226] on select "Highest education level No schooling Primary Lower Secondary Upper Secondary Oc…" at bounding box center [657, 223] width 223 height 34
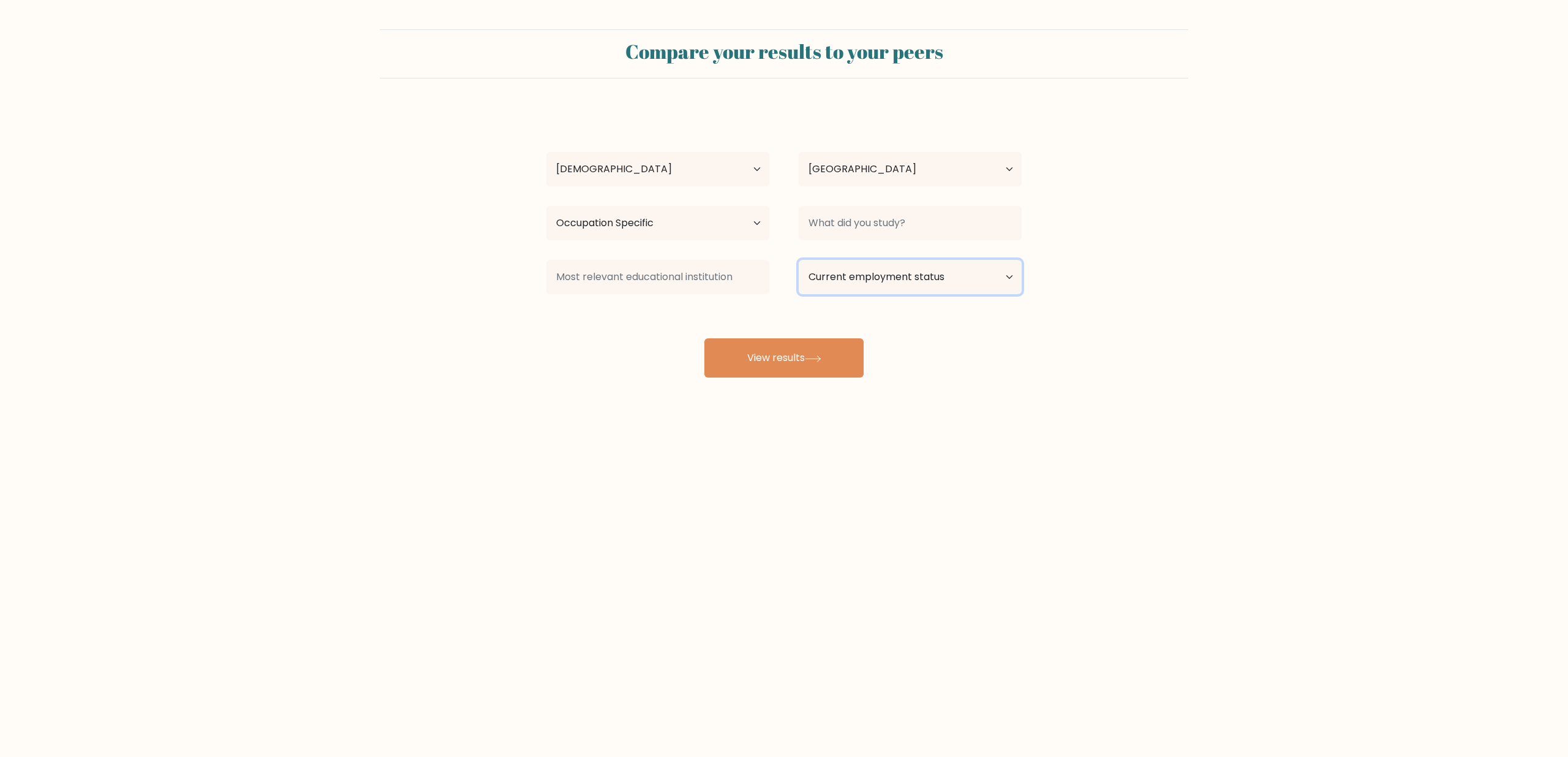
click at [914, 276] on select "Current employment status Employed Student Retired Other / prefer not to answer" at bounding box center [910, 277] width 223 height 34
select select "other"
click at [893, 228] on input at bounding box center [910, 223] width 223 height 34
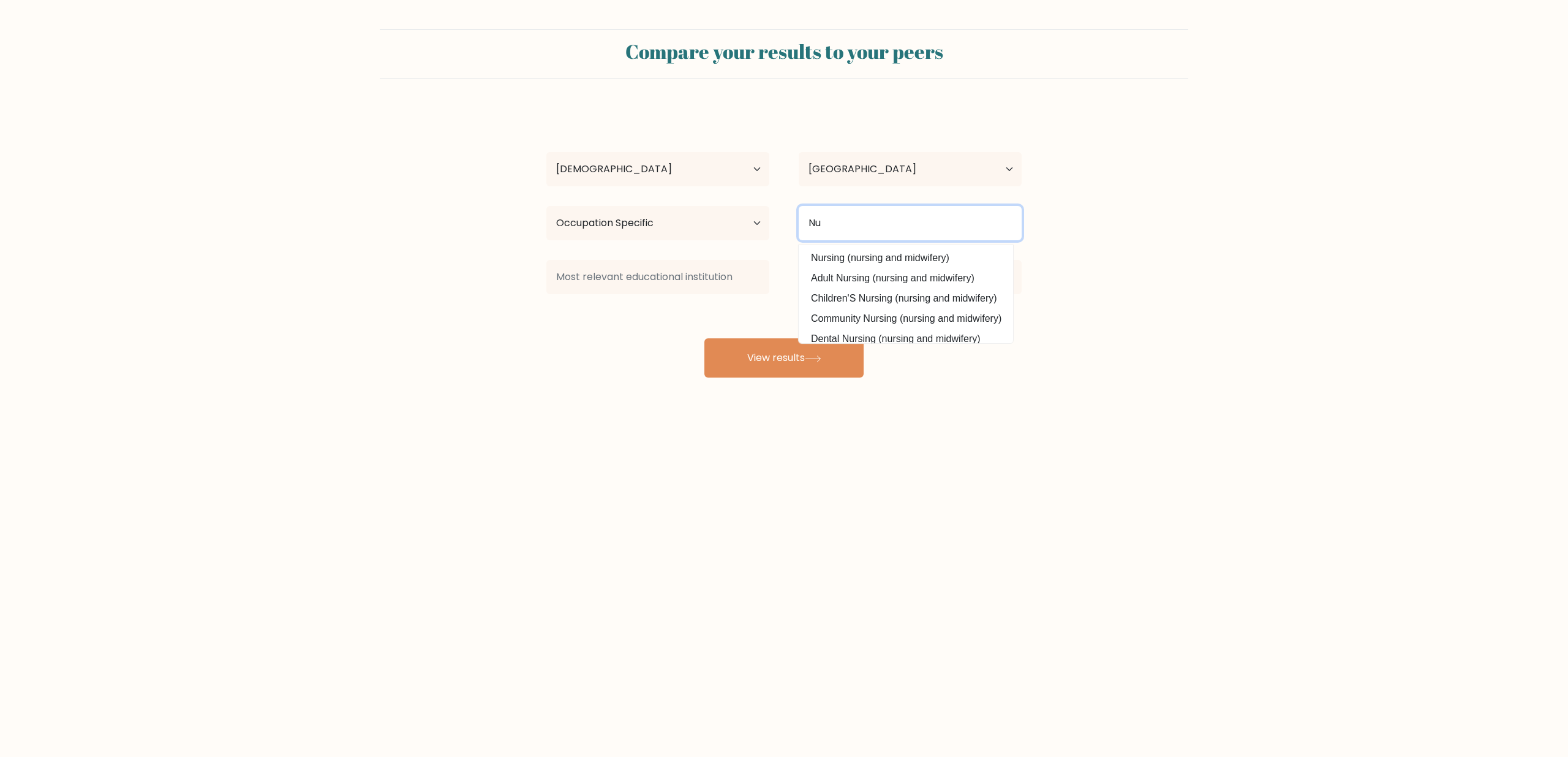
type input "N"
type input "Practical Nursing"
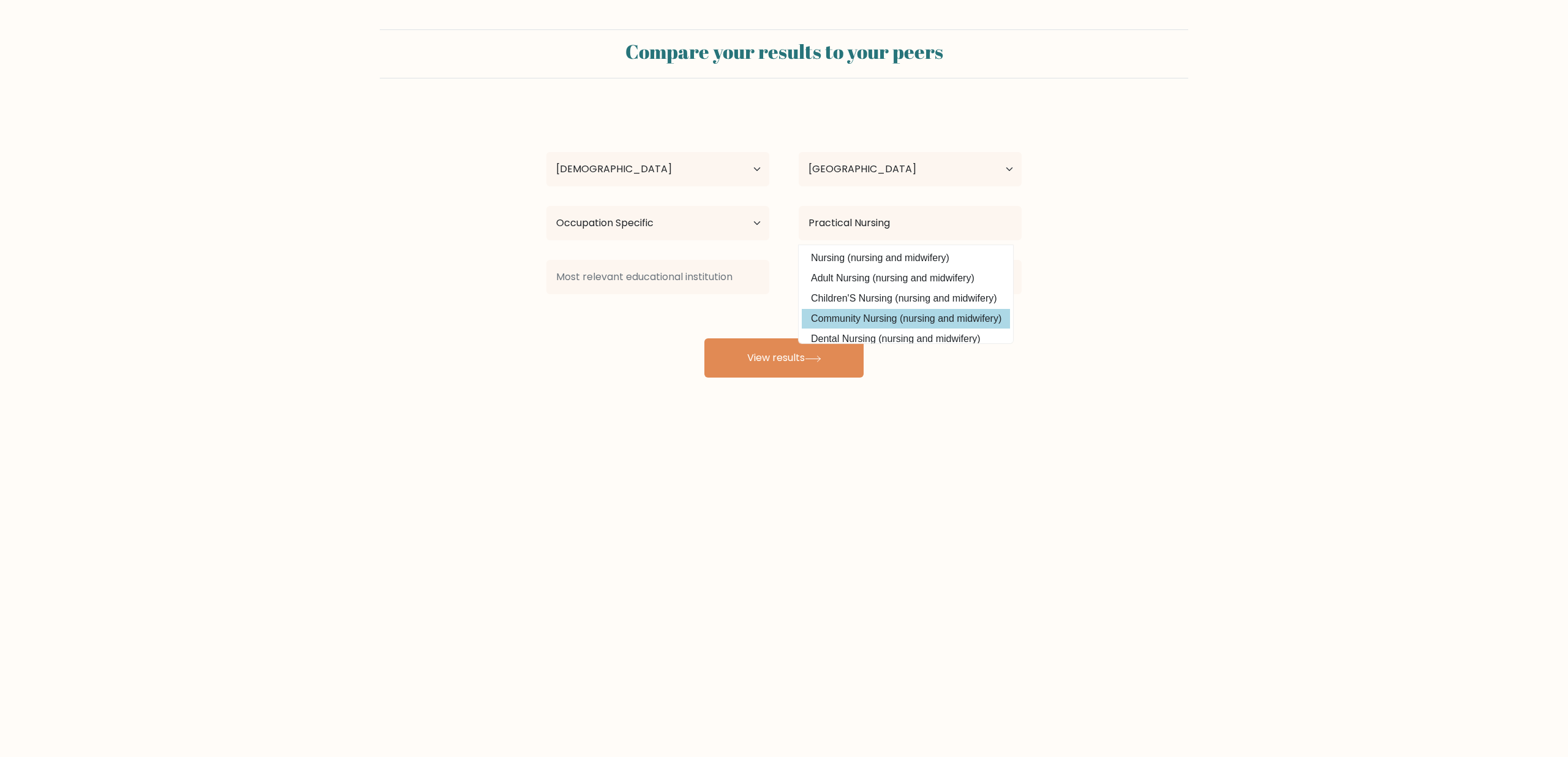
click at [893, 322] on div "Christine Diocampo Age Under 18 years old 18-24 years old 25-34 years old 35-44…" at bounding box center [784, 243] width 490 height 270
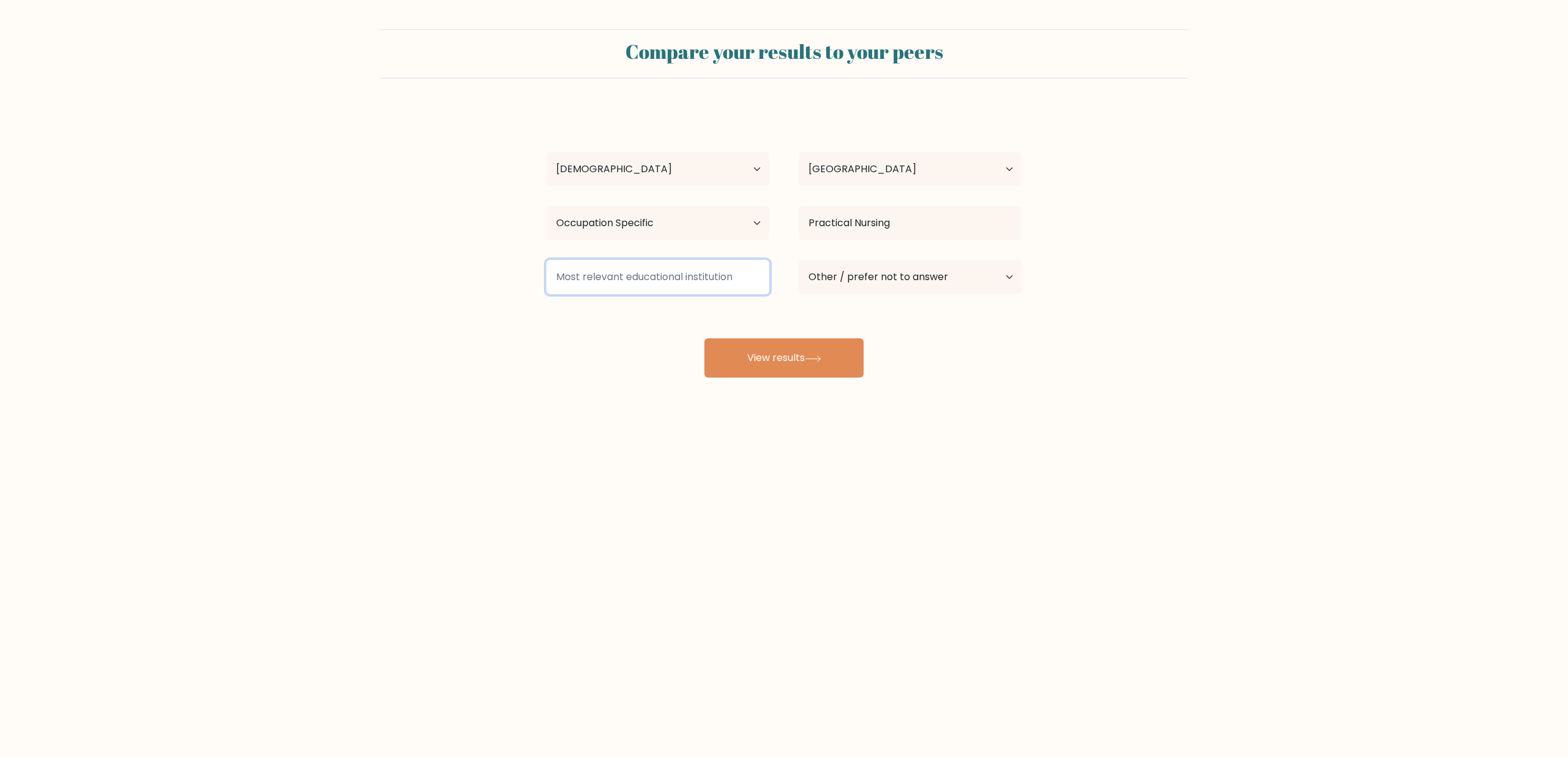
click at [759, 269] on input at bounding box center [657, 277] width 223 height 34
click at [675, 273] on input at bounding box center [657, 277] width 223 height 34
click at [783, 347] on button "View results" at bounding box center [784, 358] width 159 height 39
click at [708, 277] on input at bounding box center [657, 277] width 223 height 34
click at [638, 226] on select "Highest education level No schooling Primary Lower Secondary Upper Secondary Oc…" at bounding box center [657, 223] width 223 height 34
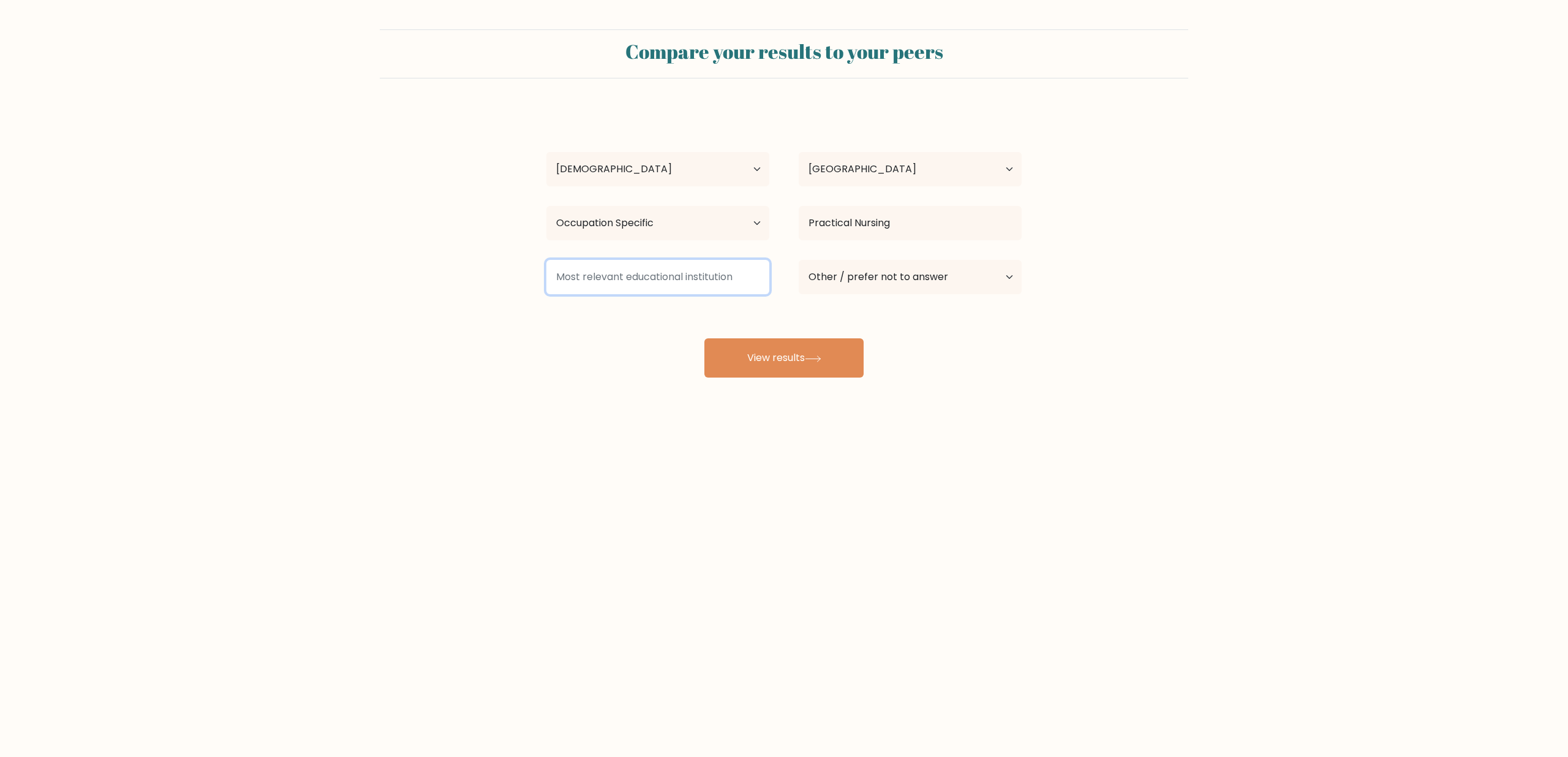
click at [636, 273] on input at bounding box center [657, 277] width 223 height 34
type input "P"
click at [686, 295] on div at bounding box center [658, 277] width 252 height 44
click at [687, 278] on input at bounding box center [657, 277] width 223 height 34
type input "P"
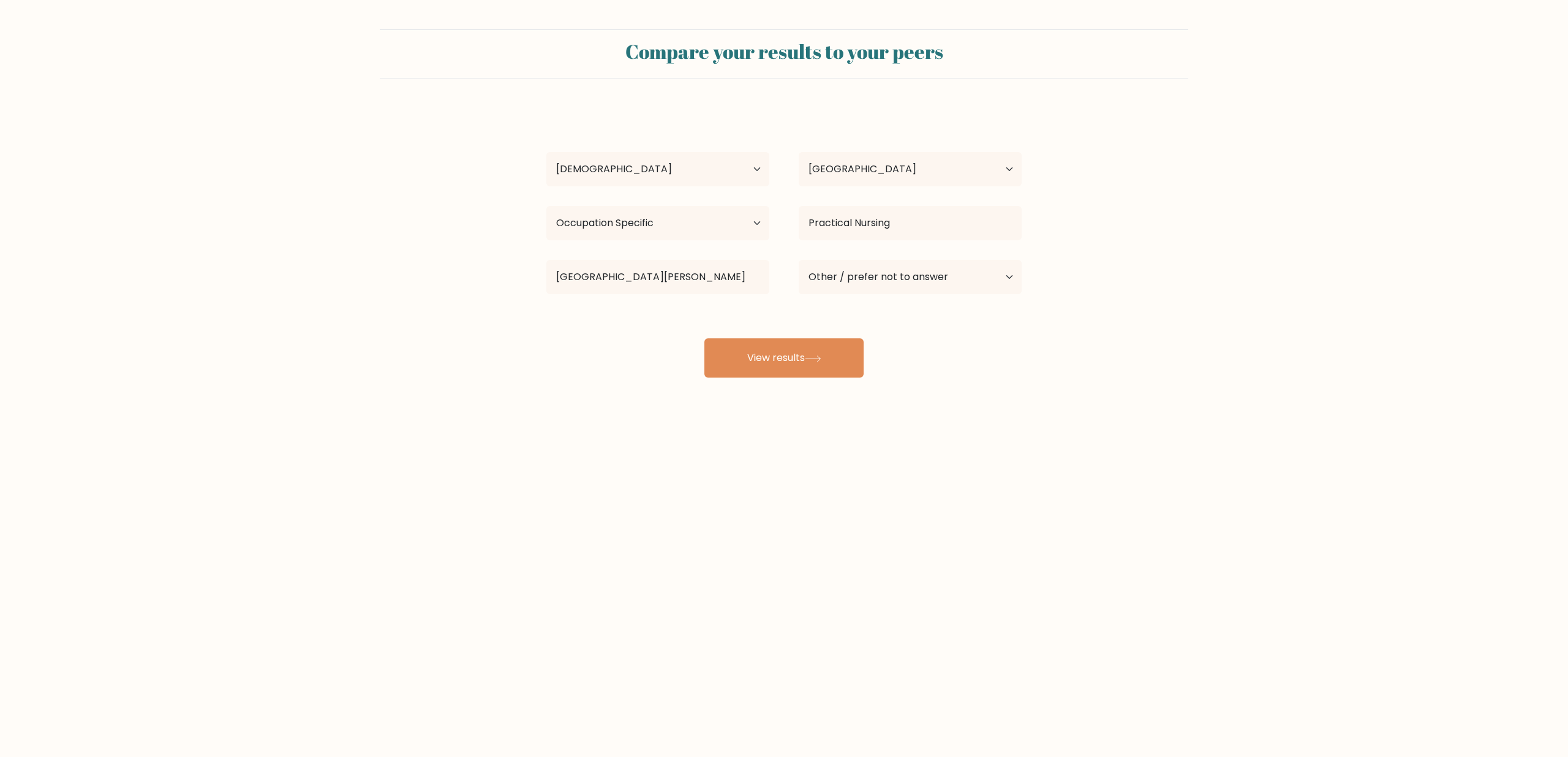
click at [692, 313] on div "Christine Diocampo Age Under 18 years old 18-24 years old 25-34 years old 35-44…" at bounding box center [784, 243] width 490 height 270
click at [704, 281] on input "University of San Jose" at bounding box center [657, 277] width 223 height 34
click at [666, 311] on div "Christine Diocampo Age Under 18 years old 18-24 years old 25-34 years old 35-44…" at bounding box center [784, 243] width 490 height 270
click at [684, 273] on input "University of San Jose" at bounding box center [657, 277] width 223 height 34
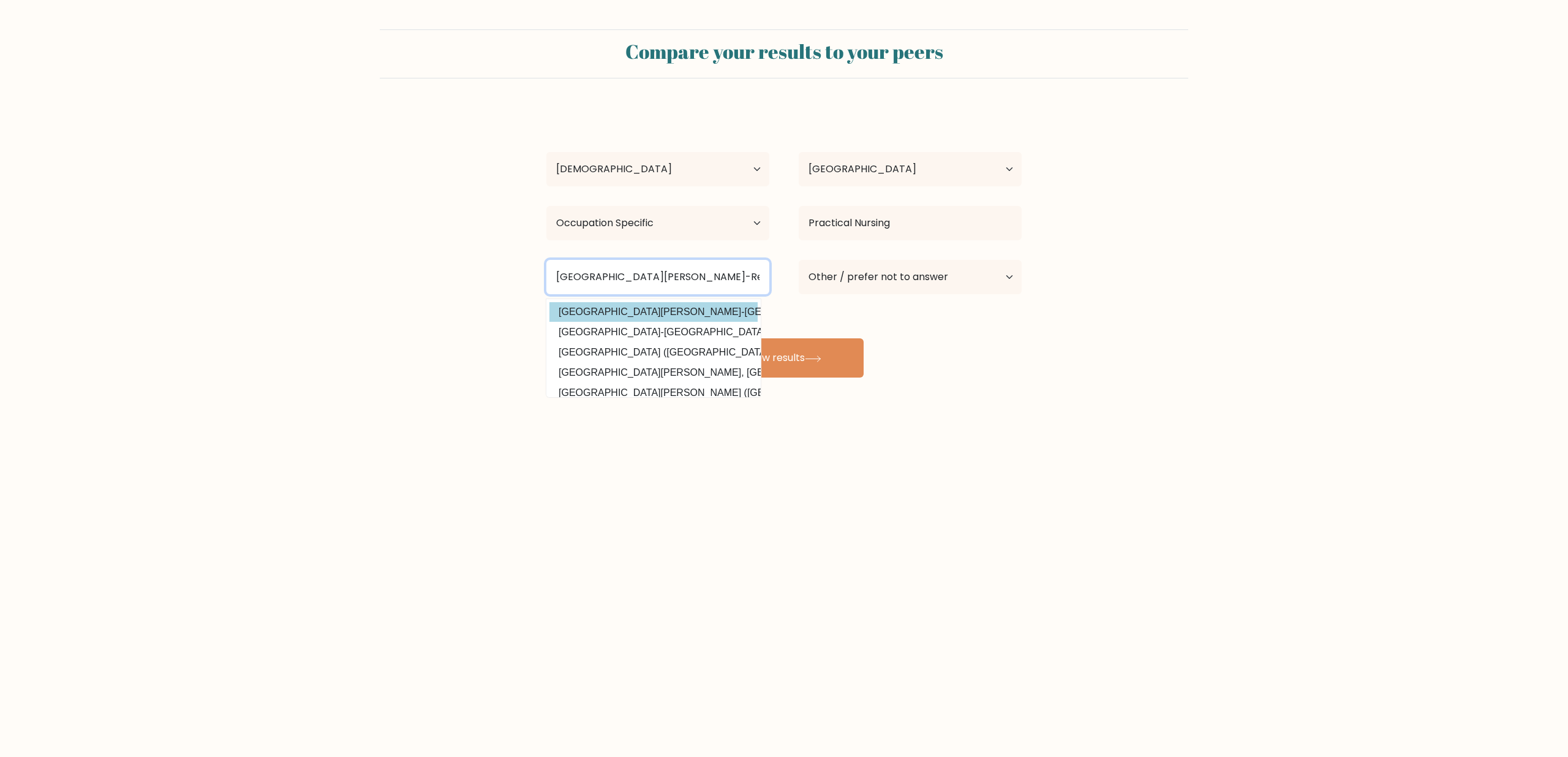
type input "University of San Jose-Recoletos"
click at [679, 313] on div "Christine Diocampo Age Under 18 years old 18-24 years old 25-34 years old 35-44…" at bounding box center [784, 243] width 490 height 270
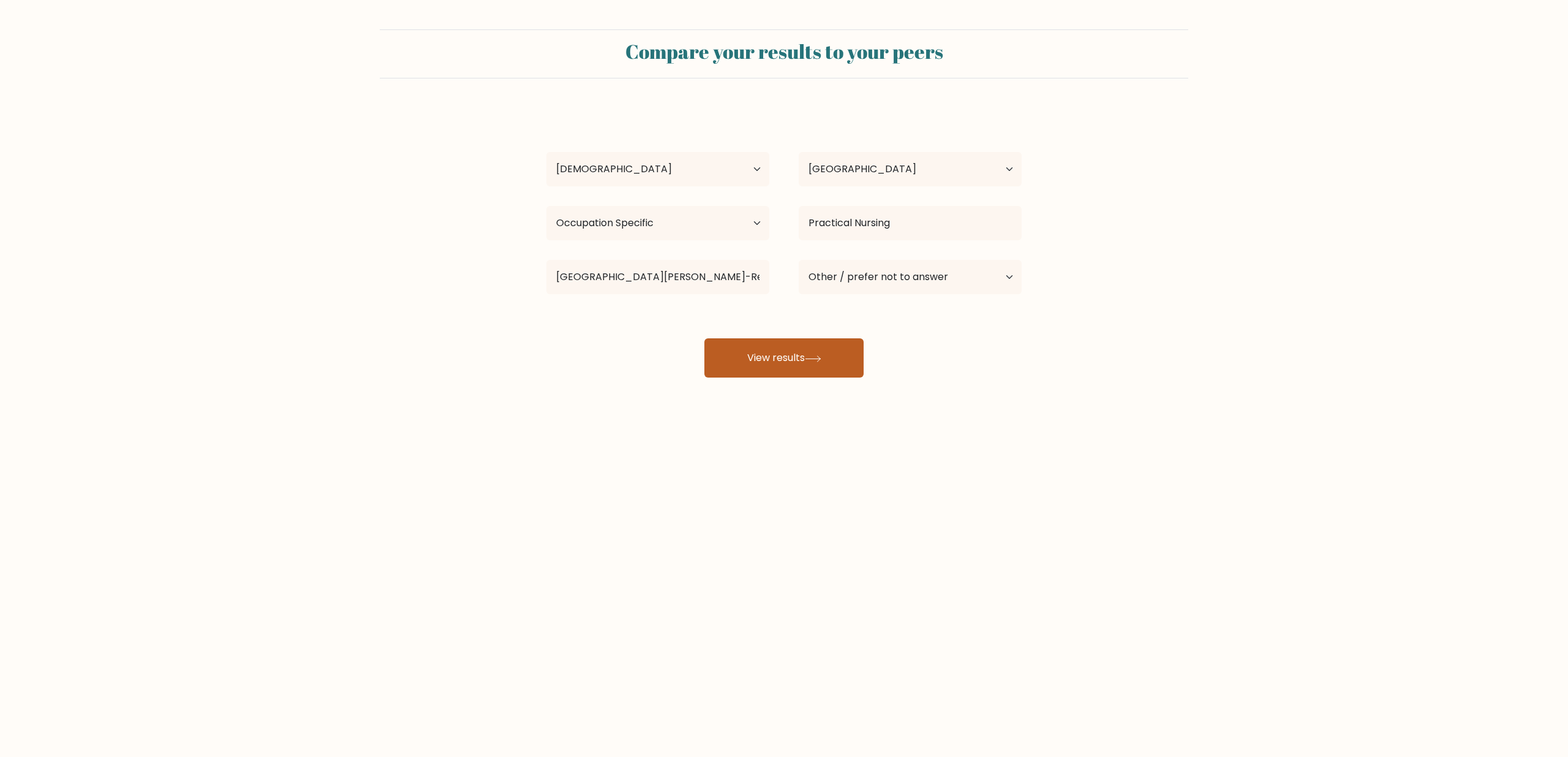
click at [795, 366] on button "View results" at bounding box center [784, 358] width 159 height 39
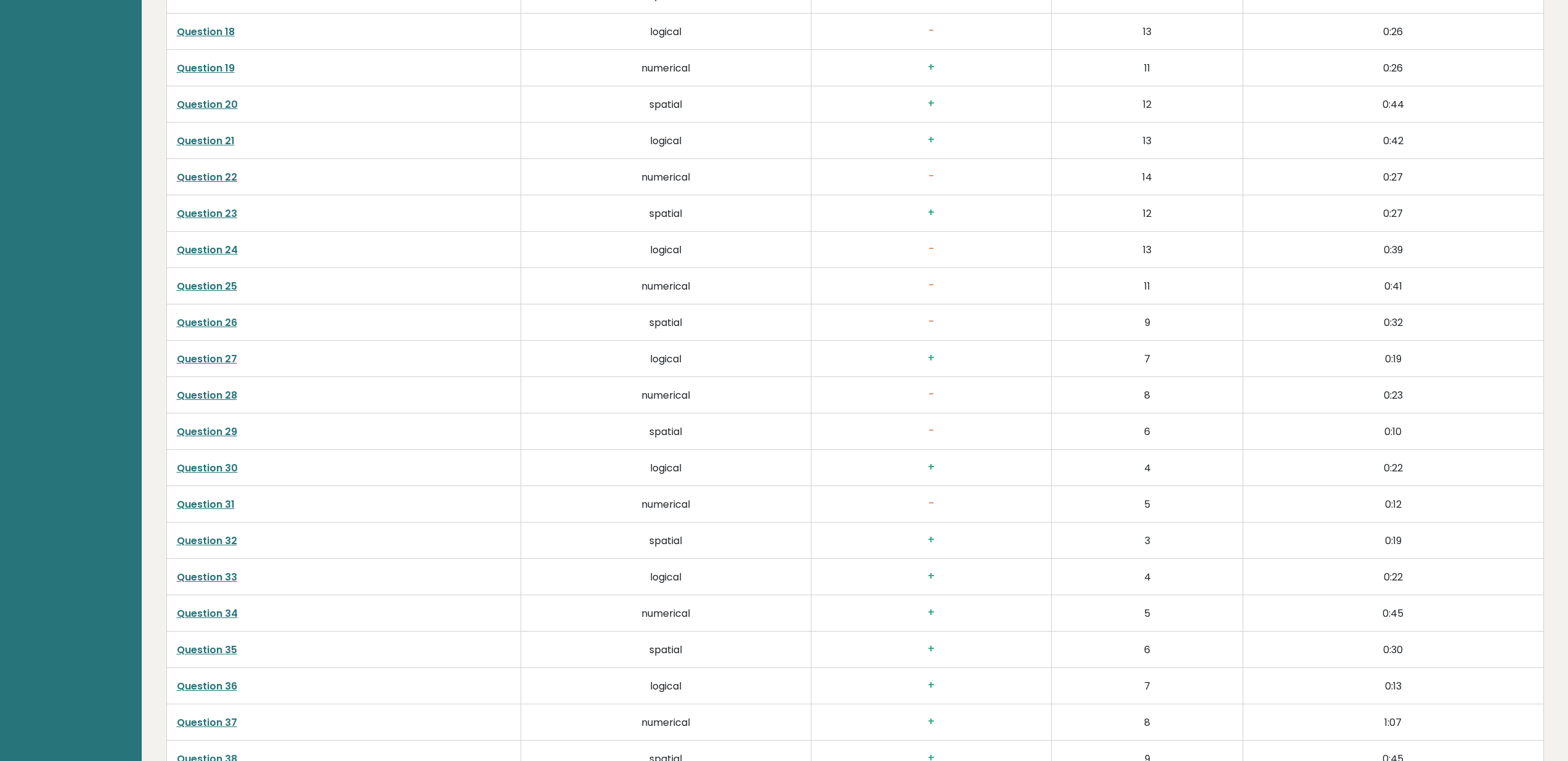
scroll to position [3066, 0]
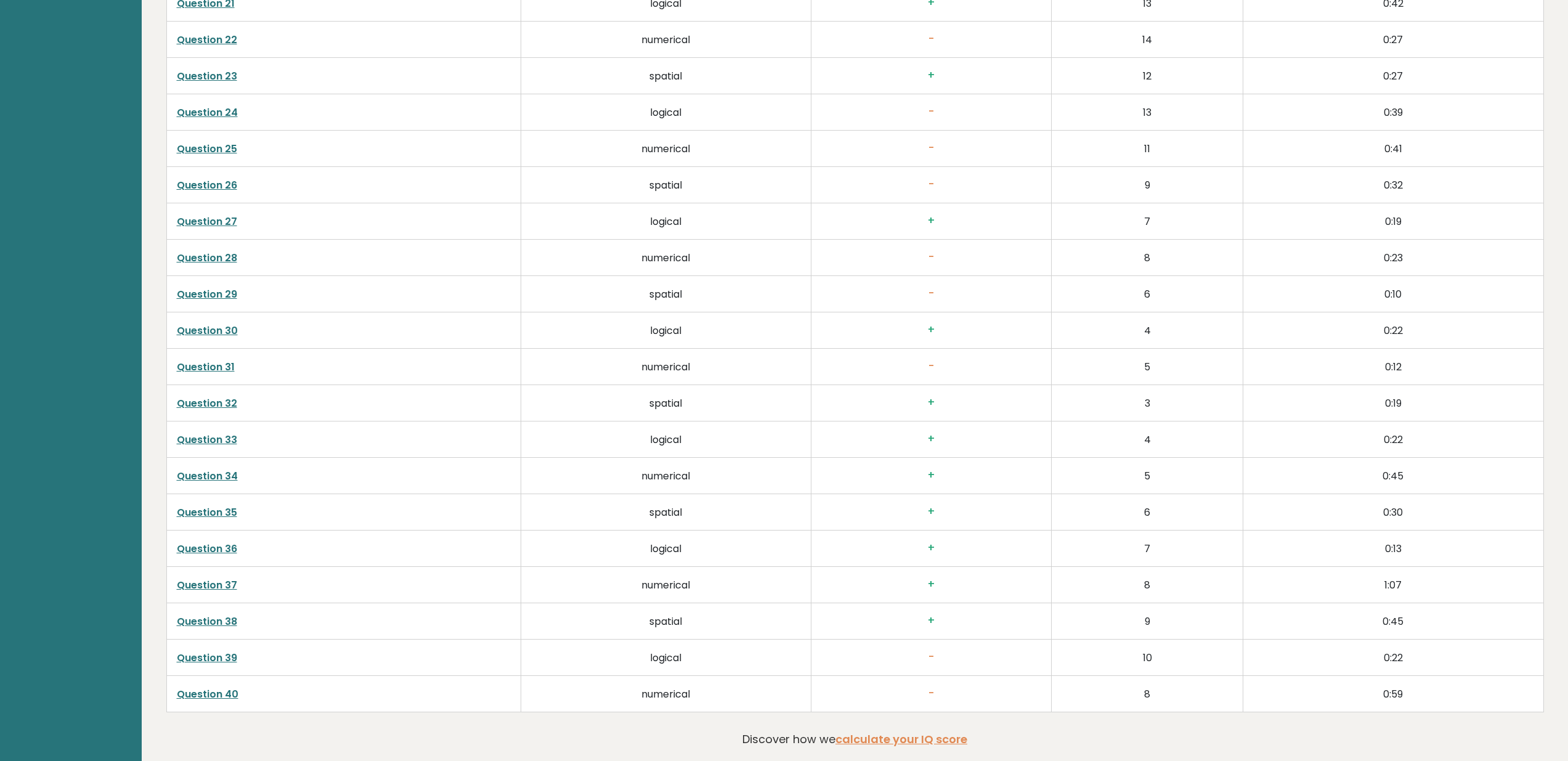
click at [204, 404] on link "Question 32" at bounding box center [206, 403] width 61 height 14
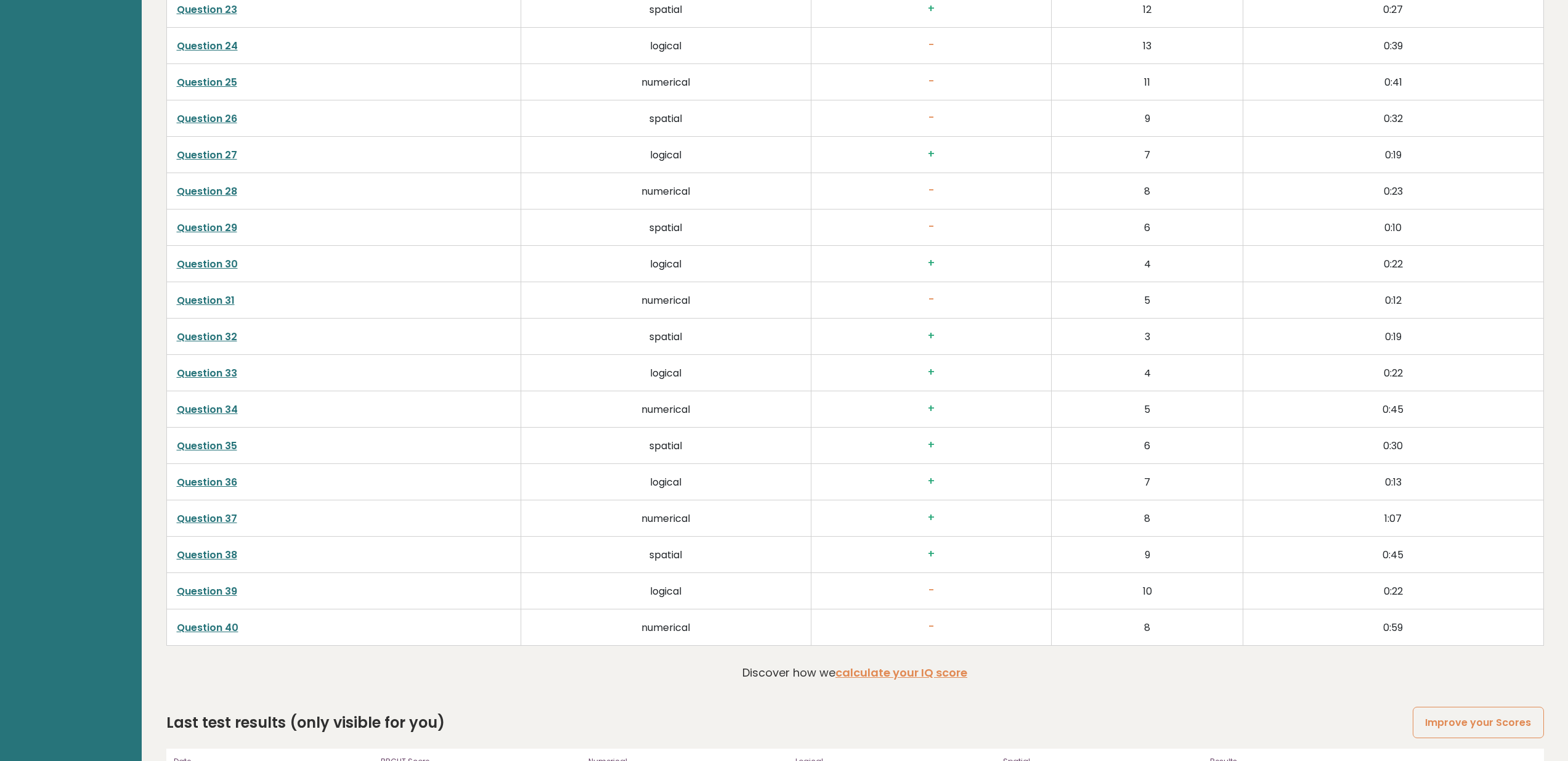
scroll to position [3191, 0]
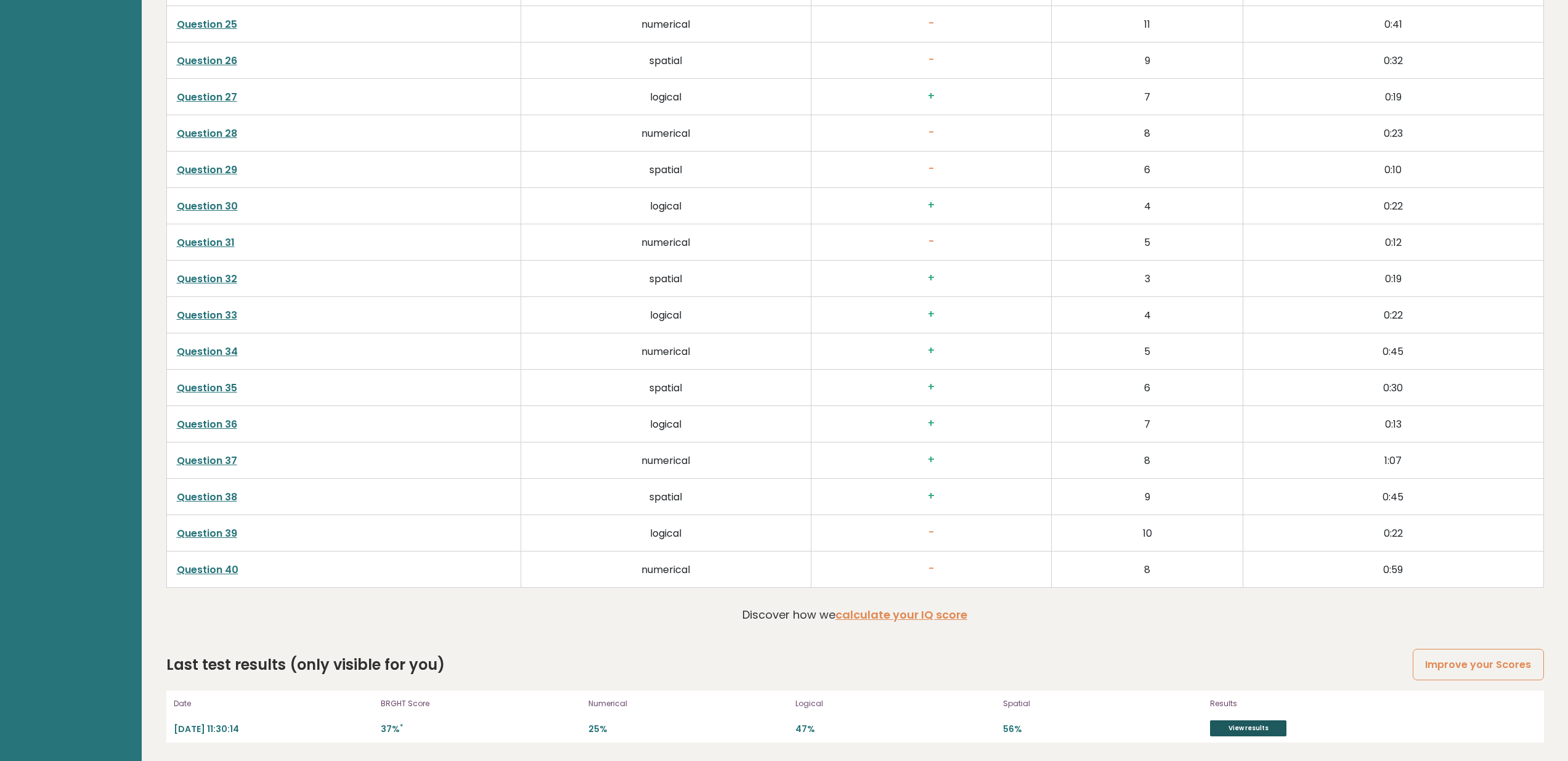
click at [1265, 724] on link "View results" at bounding box center [1247, 728] width 76 height 16
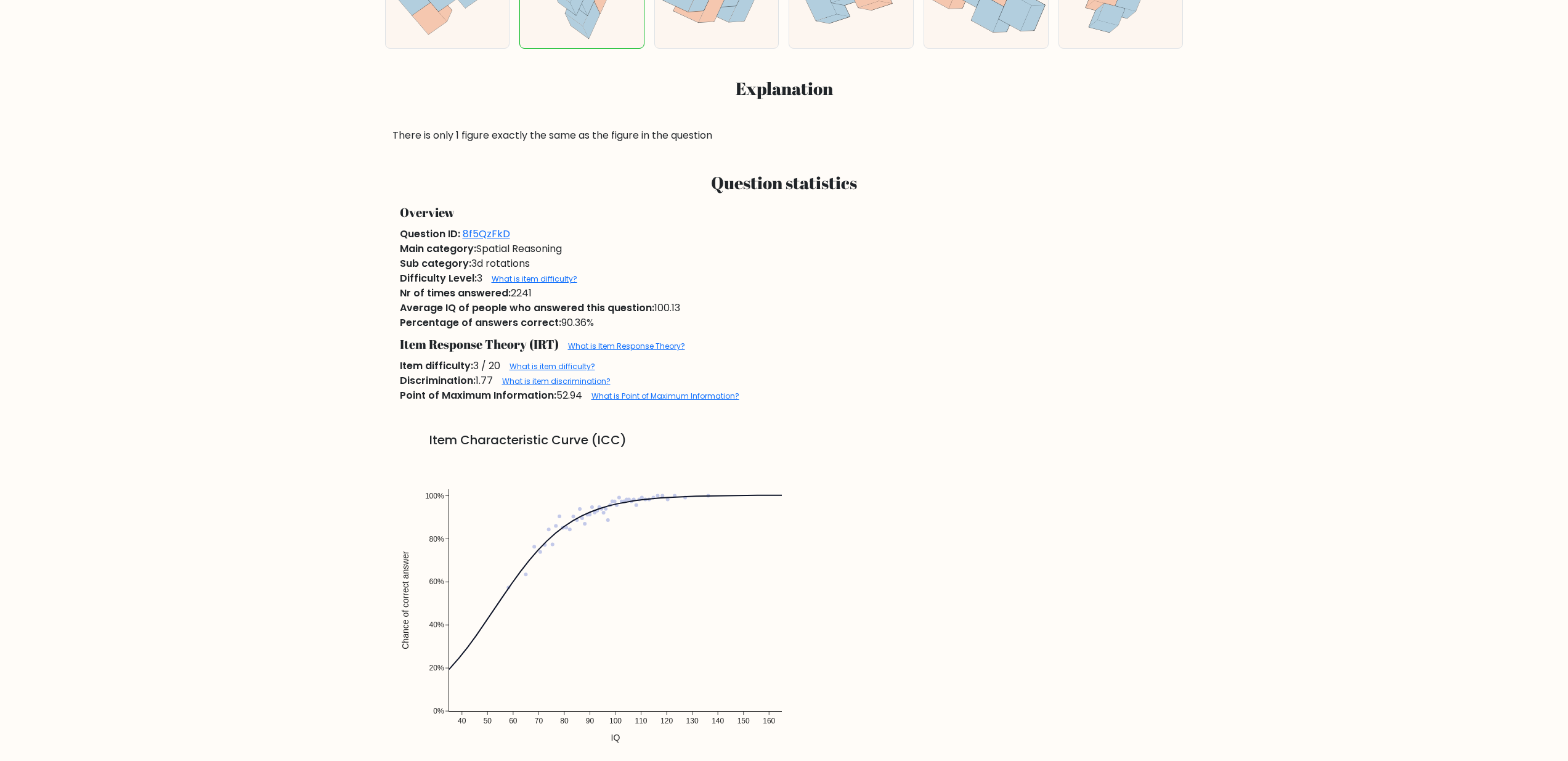
scroll to position [637, 0]
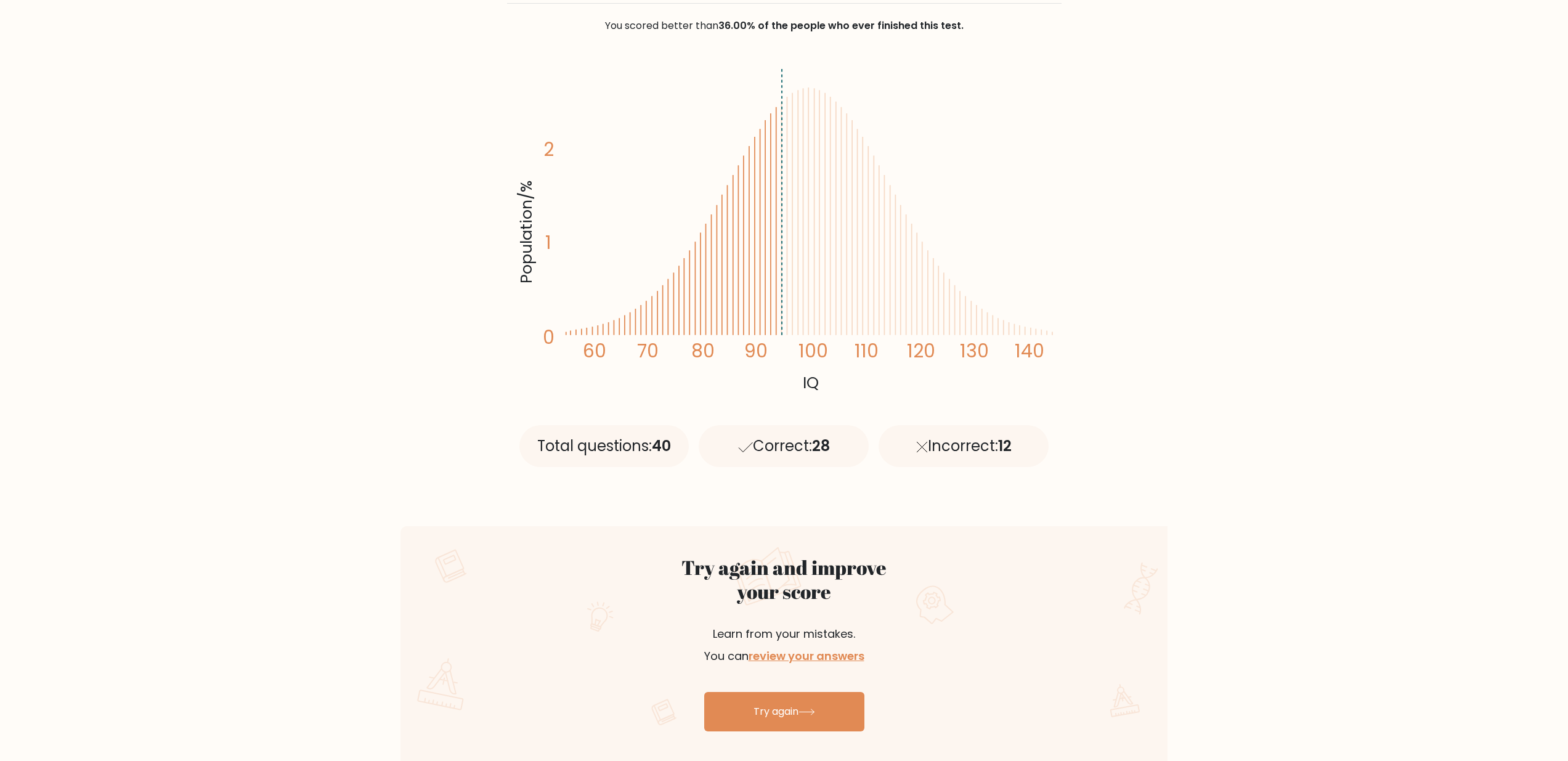
scroll to position [400, 0]
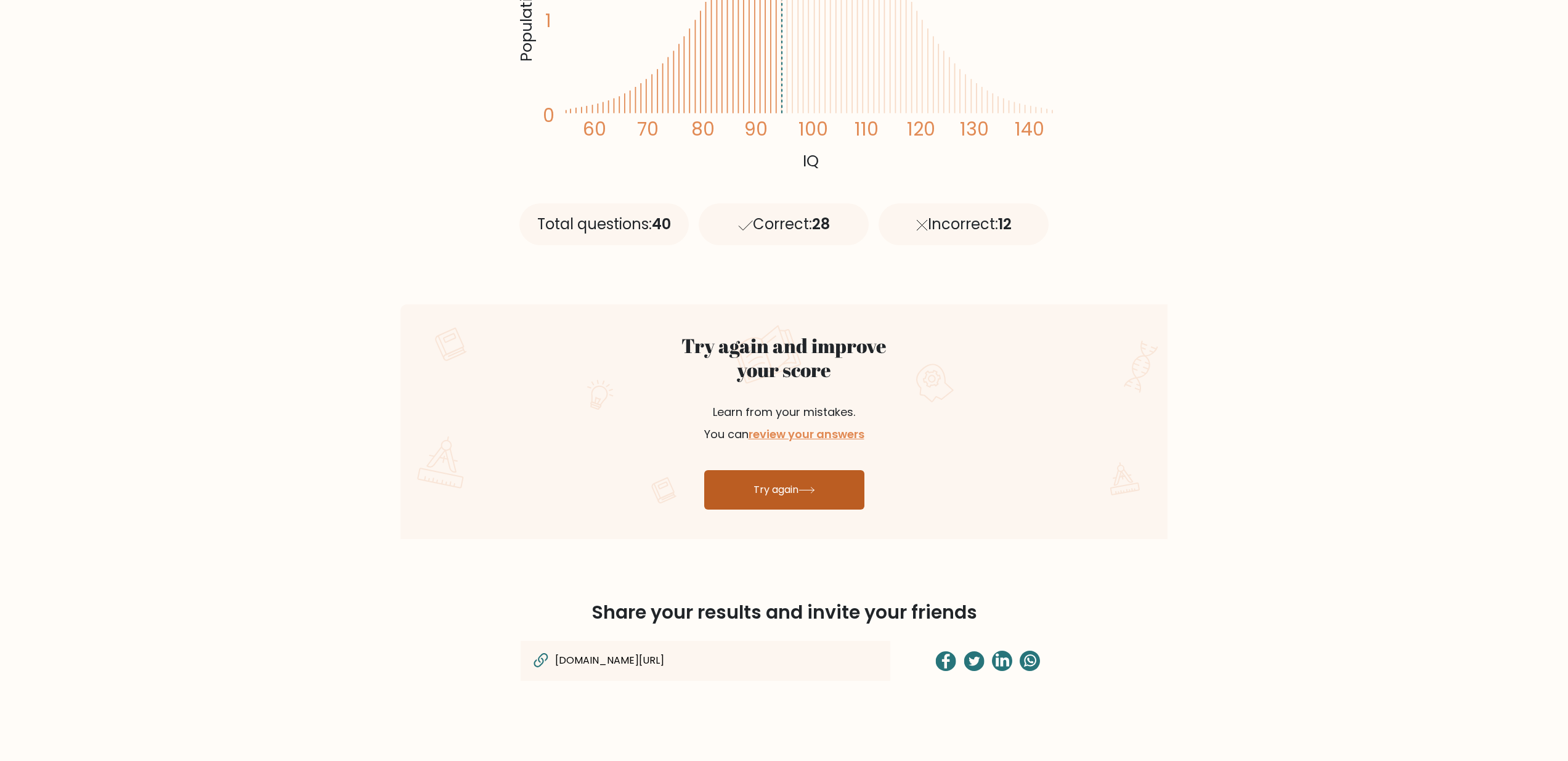
click at [766, 499] on link "Try again" at bounding box center [784, 490] width 160 height 39
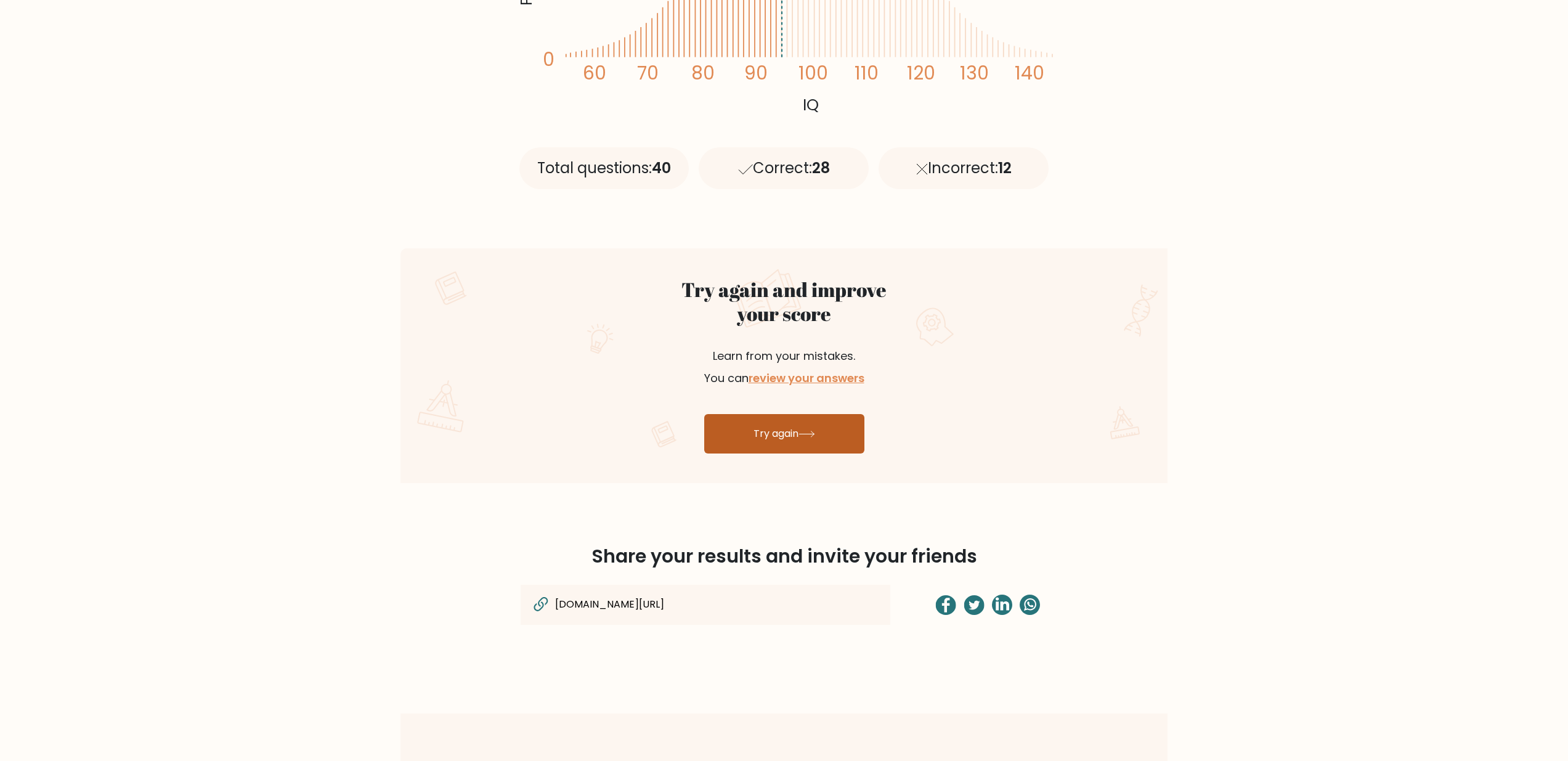
scroll to position [492, 0]
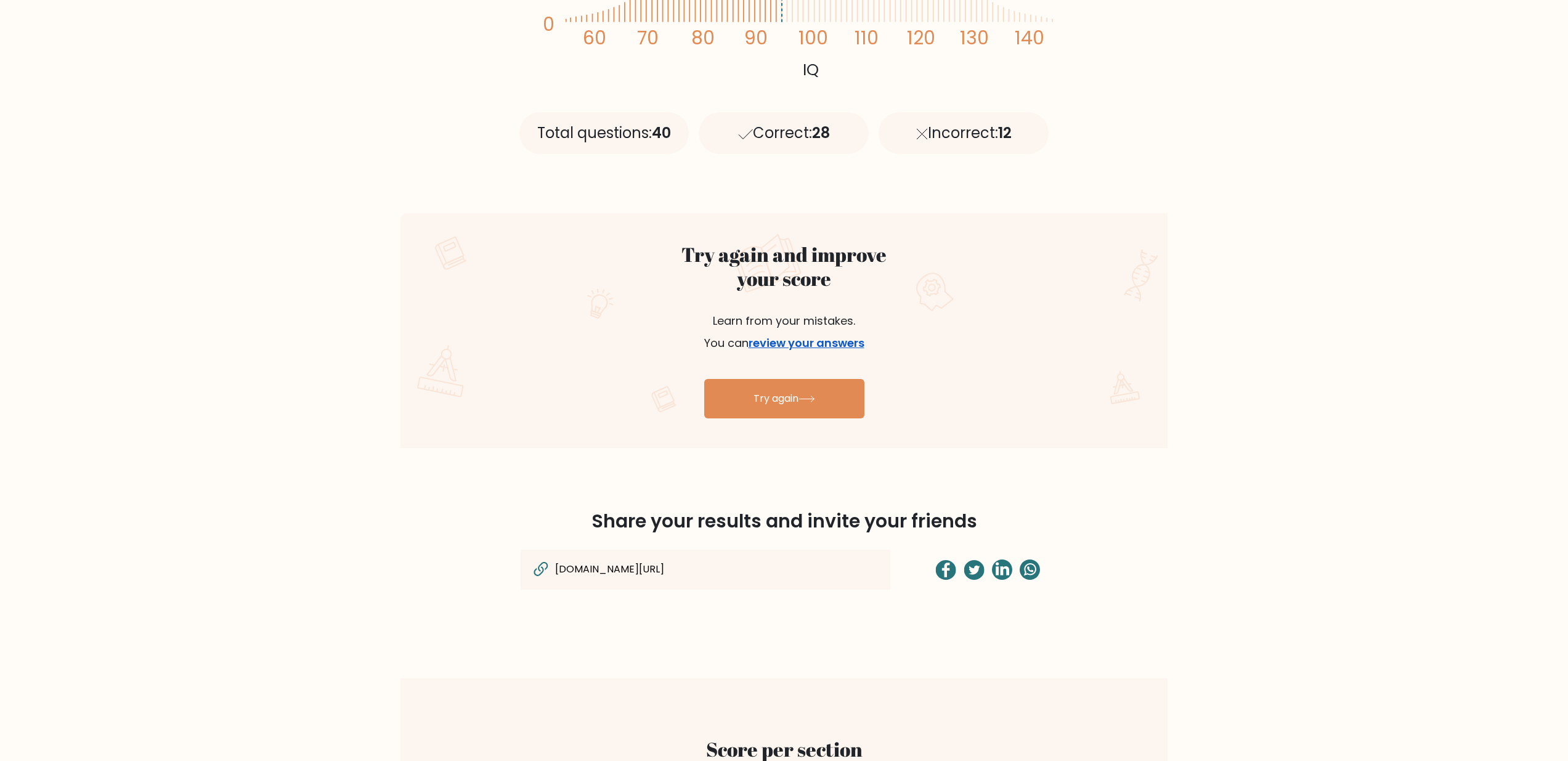
click at [790, 342] on link "review your answers" at bounding box center [806, 343] width 116 height 16
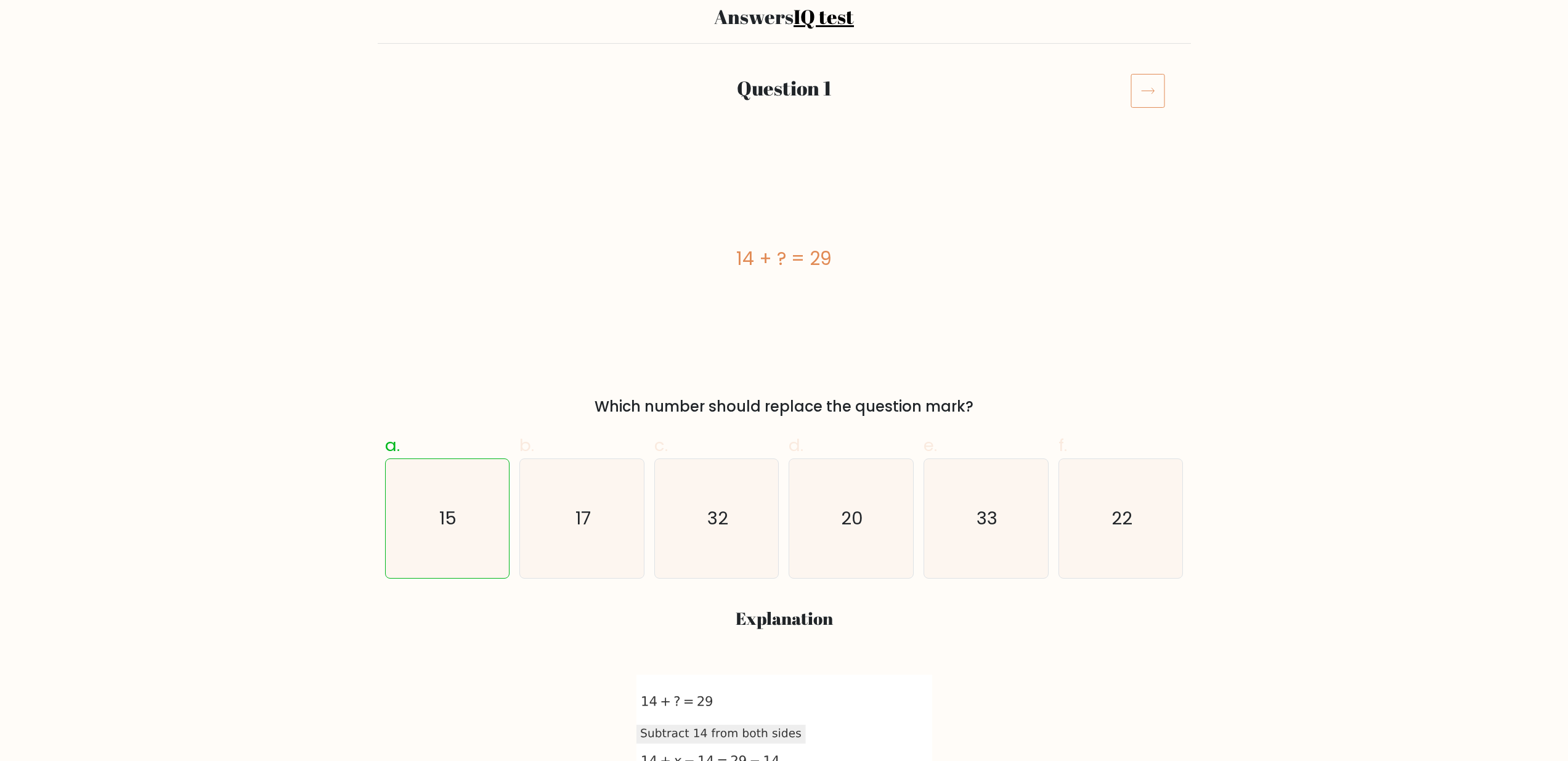
scroll to position [101, 0]
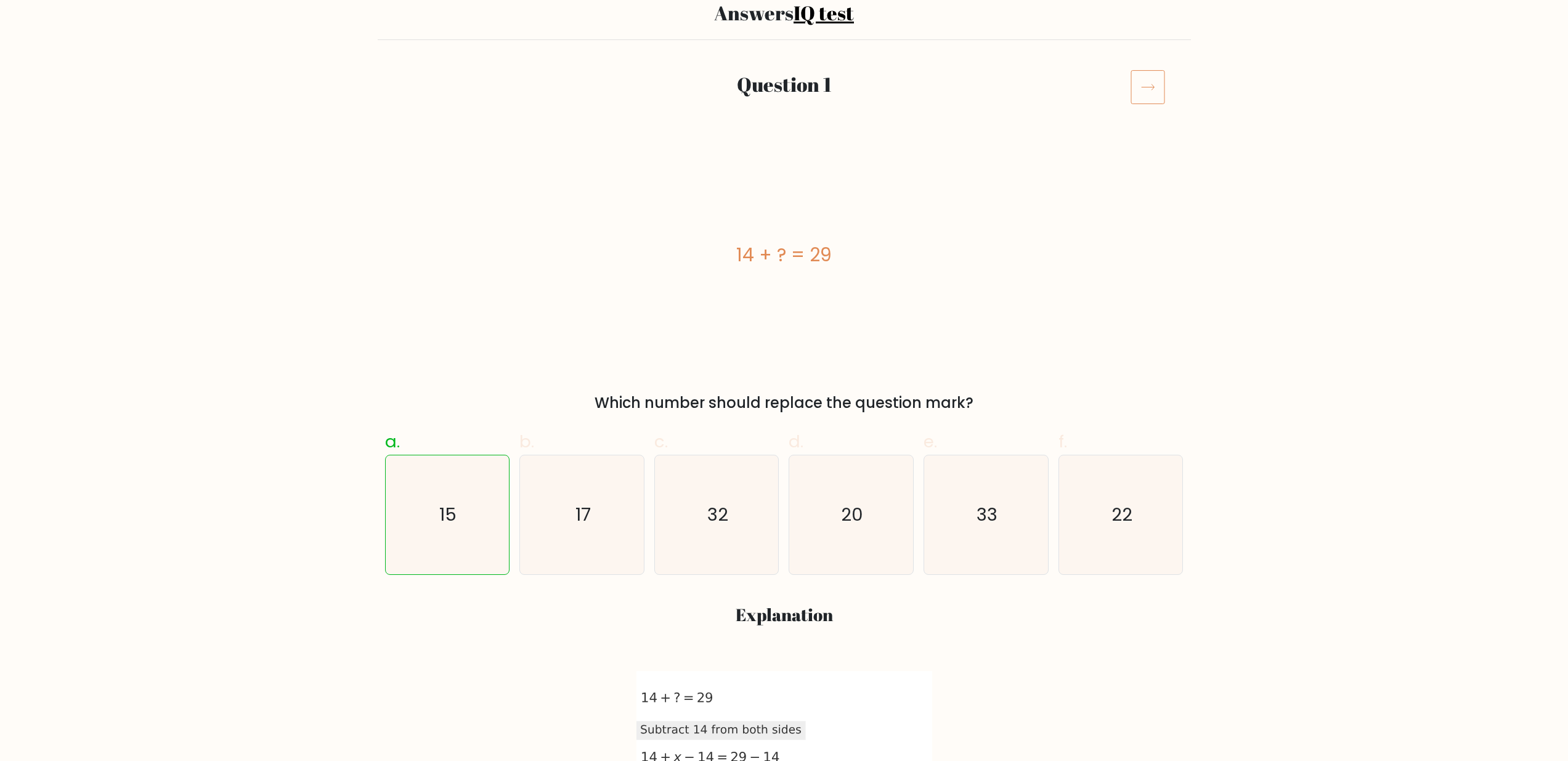
click at [1156, 84] on icon at bounding box center [1148, 87] width 35 height 35
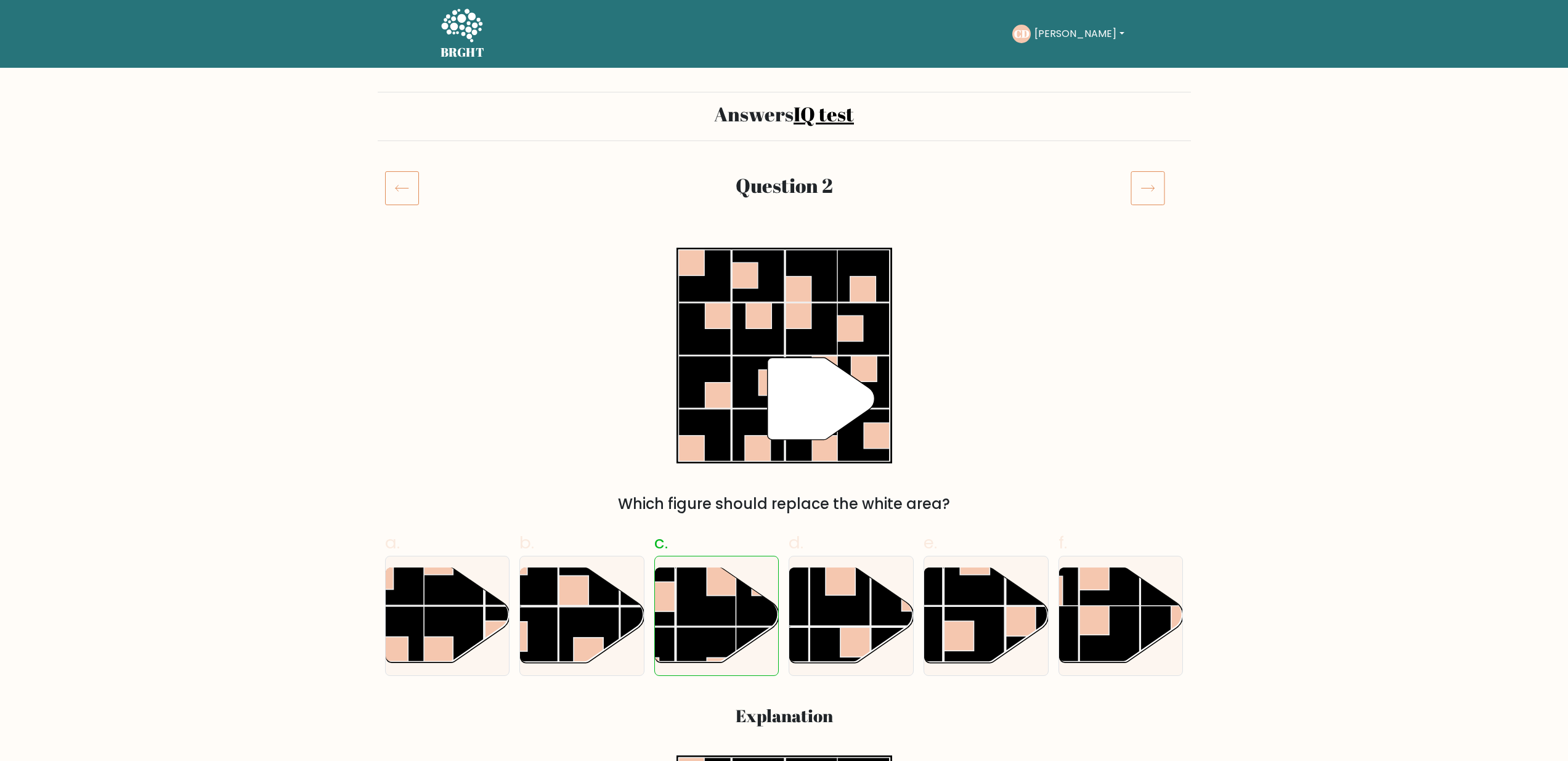
click at [1136, 182] on icon at bounding box center [1148, 188] width 35 height 35
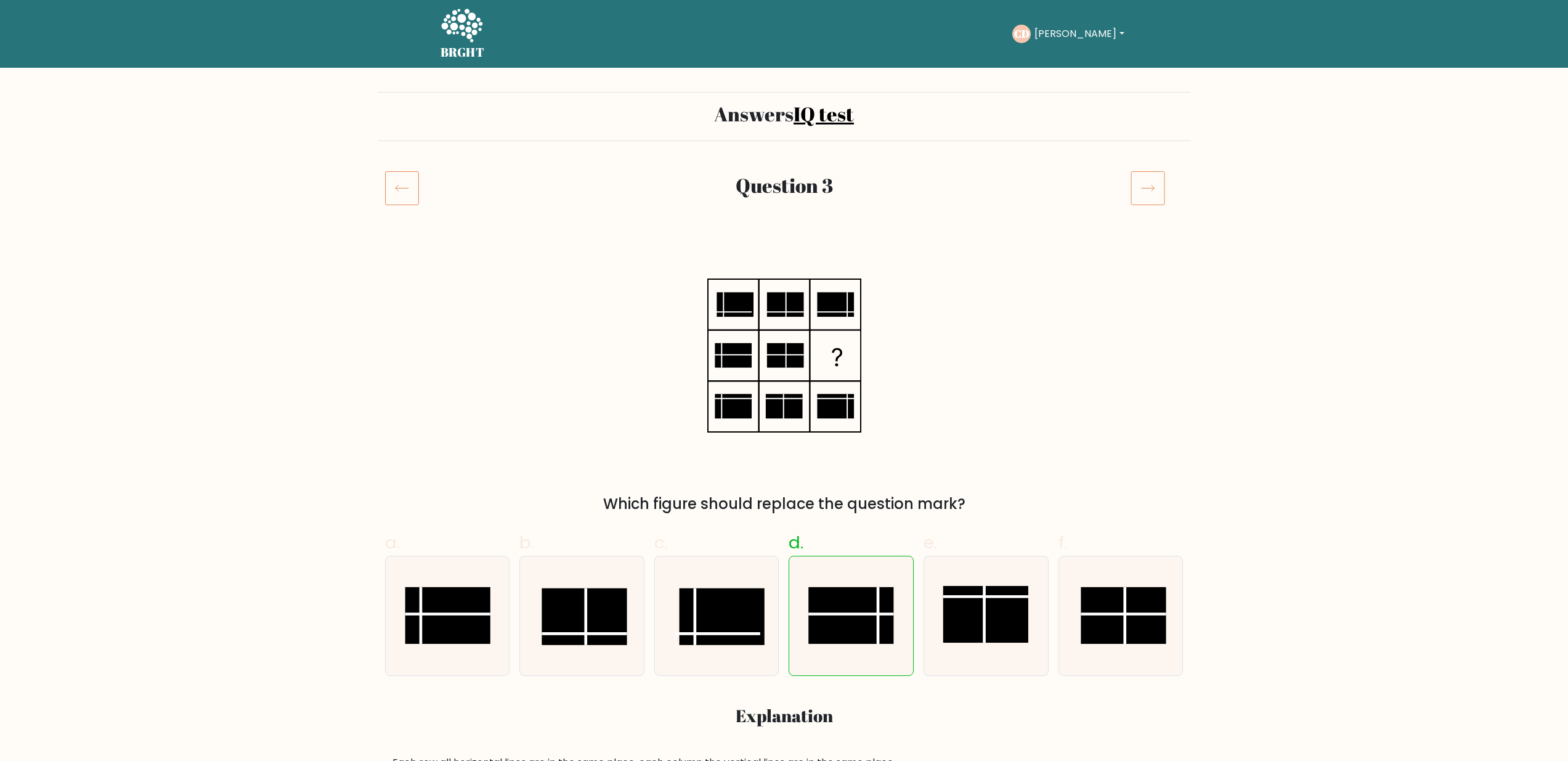
click at [1154, 180] on icon at bounding box center [1148, 188] width 35 height 35
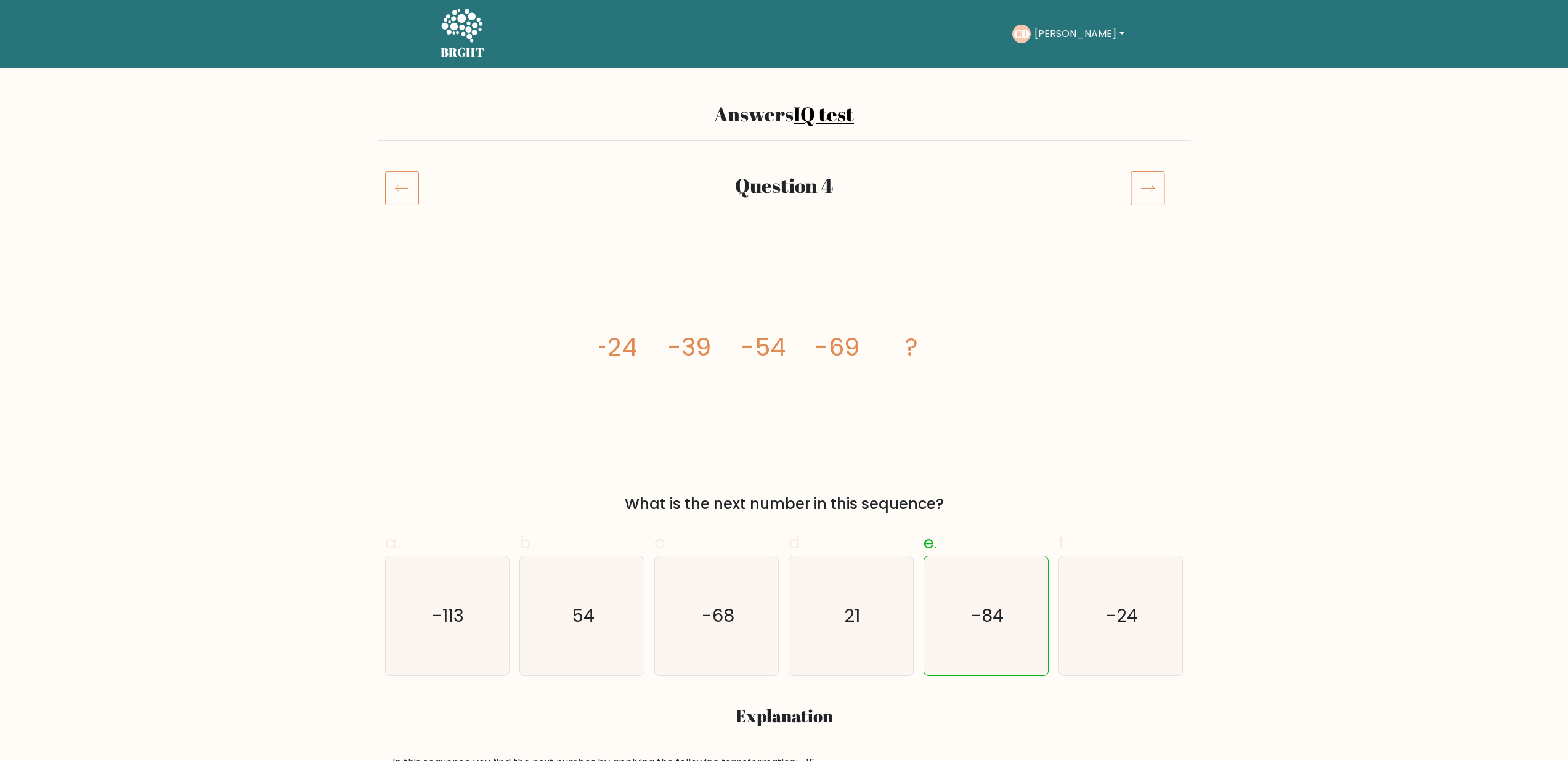
click at [1139, 192] on icon at bounding box center [1148, 188] width 35 height 35
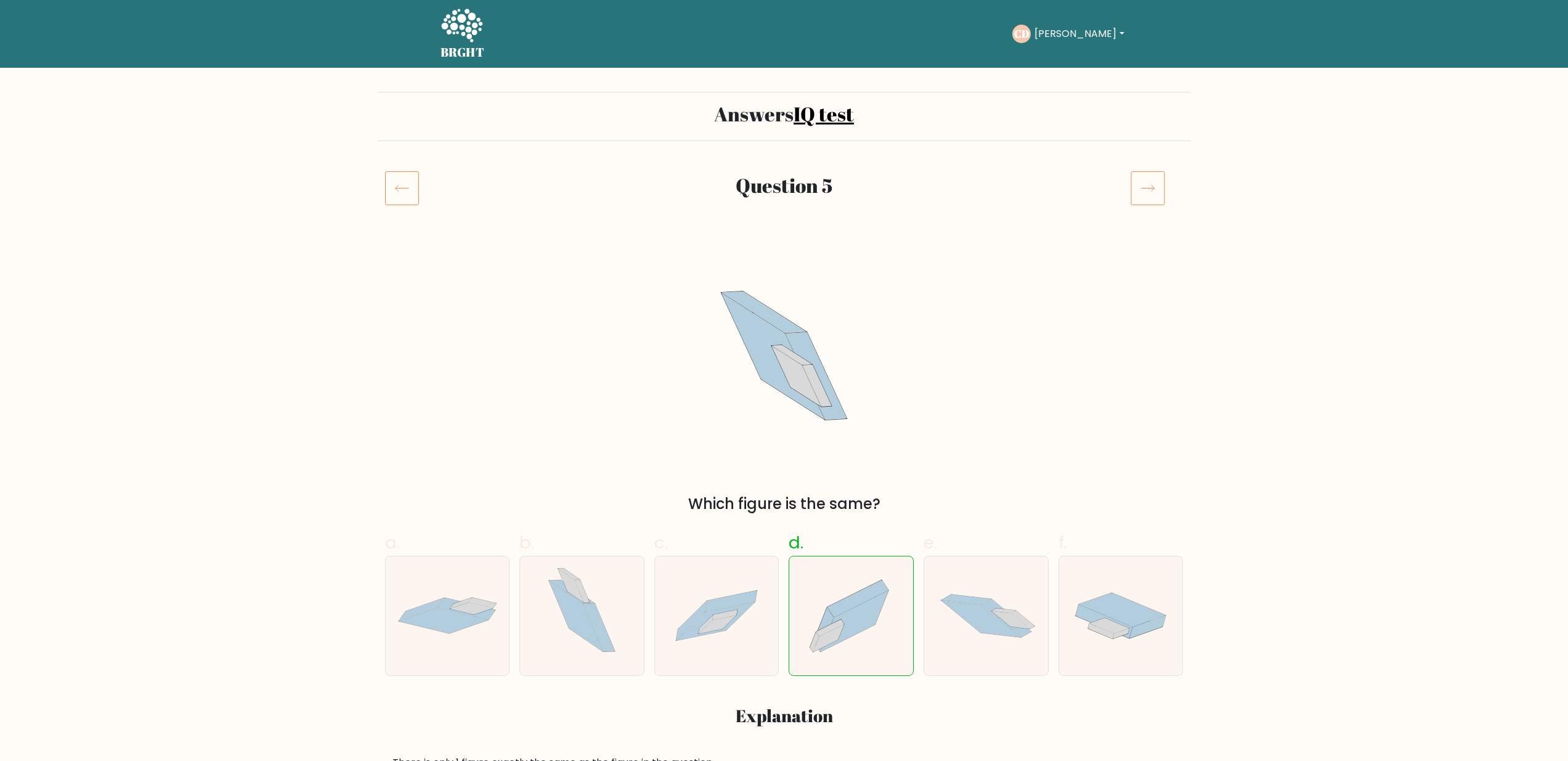
click at [1139, 192] on icon at bounding box center [1148, 188] width 35 height 35
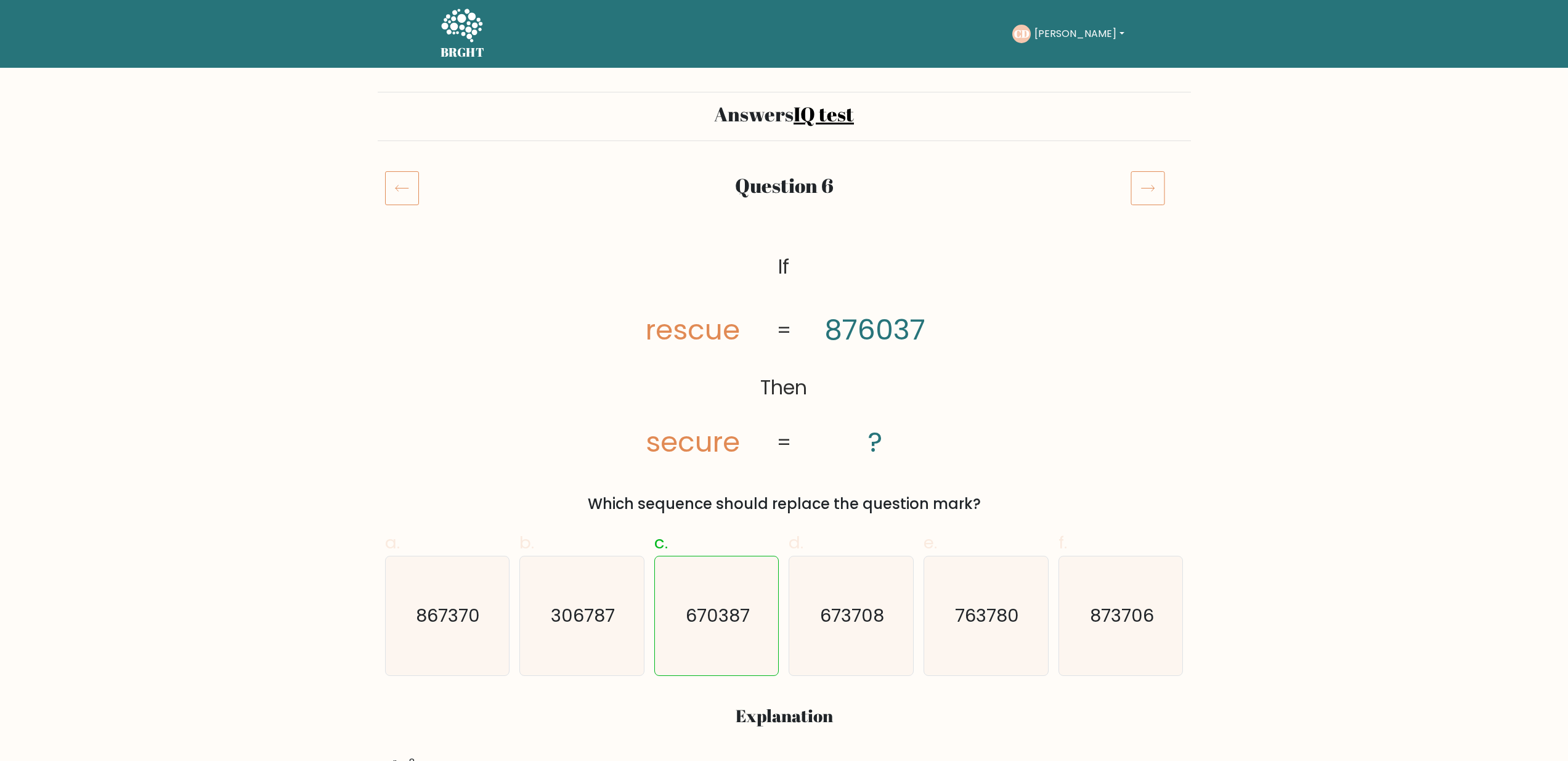
click at [1139, 192] on icon at bounding box center [1148, 188] width 35 height 35
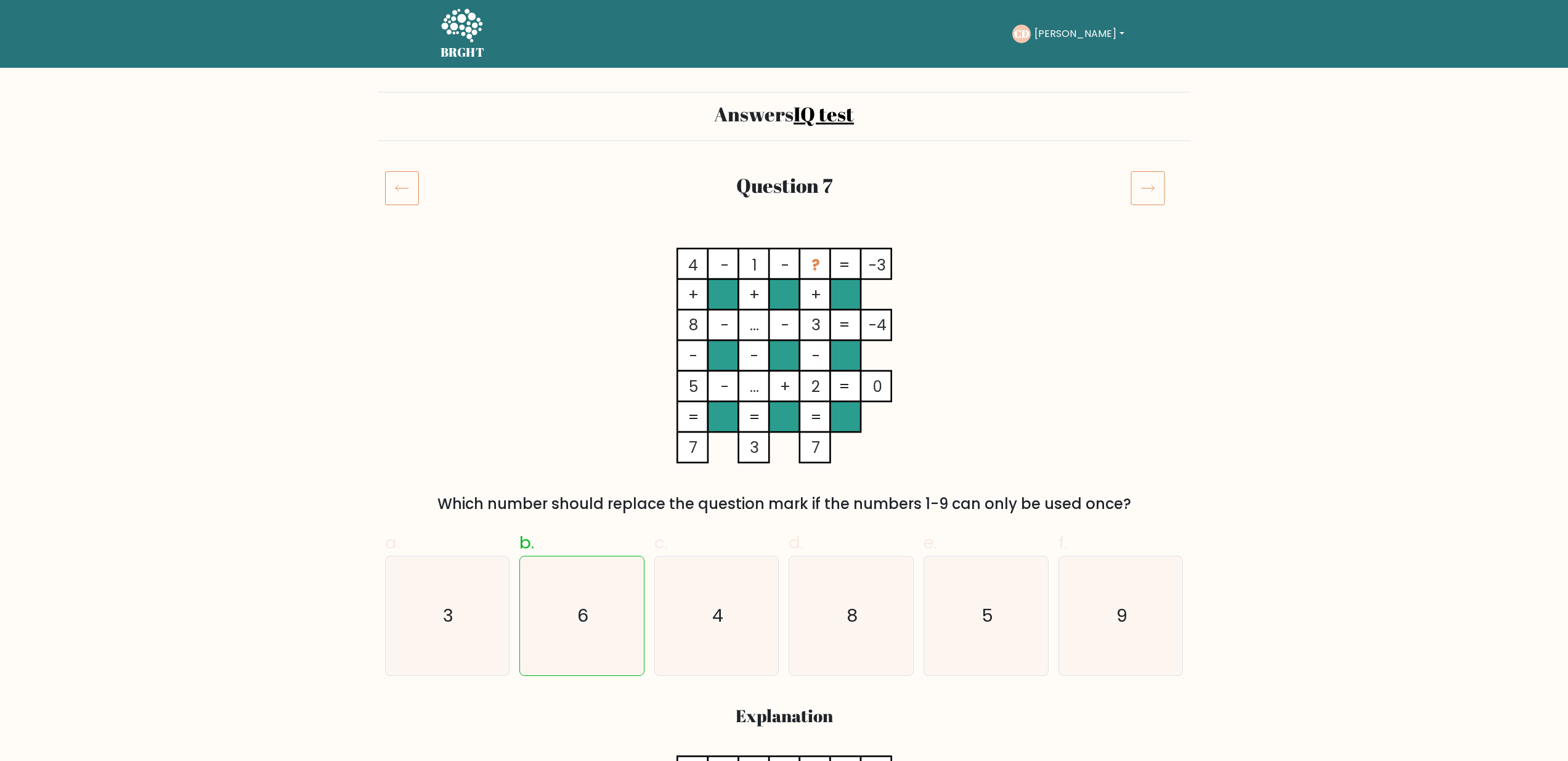
click at [1150, 185] on icon at bounding box center [1148, 188] width 35 height 35
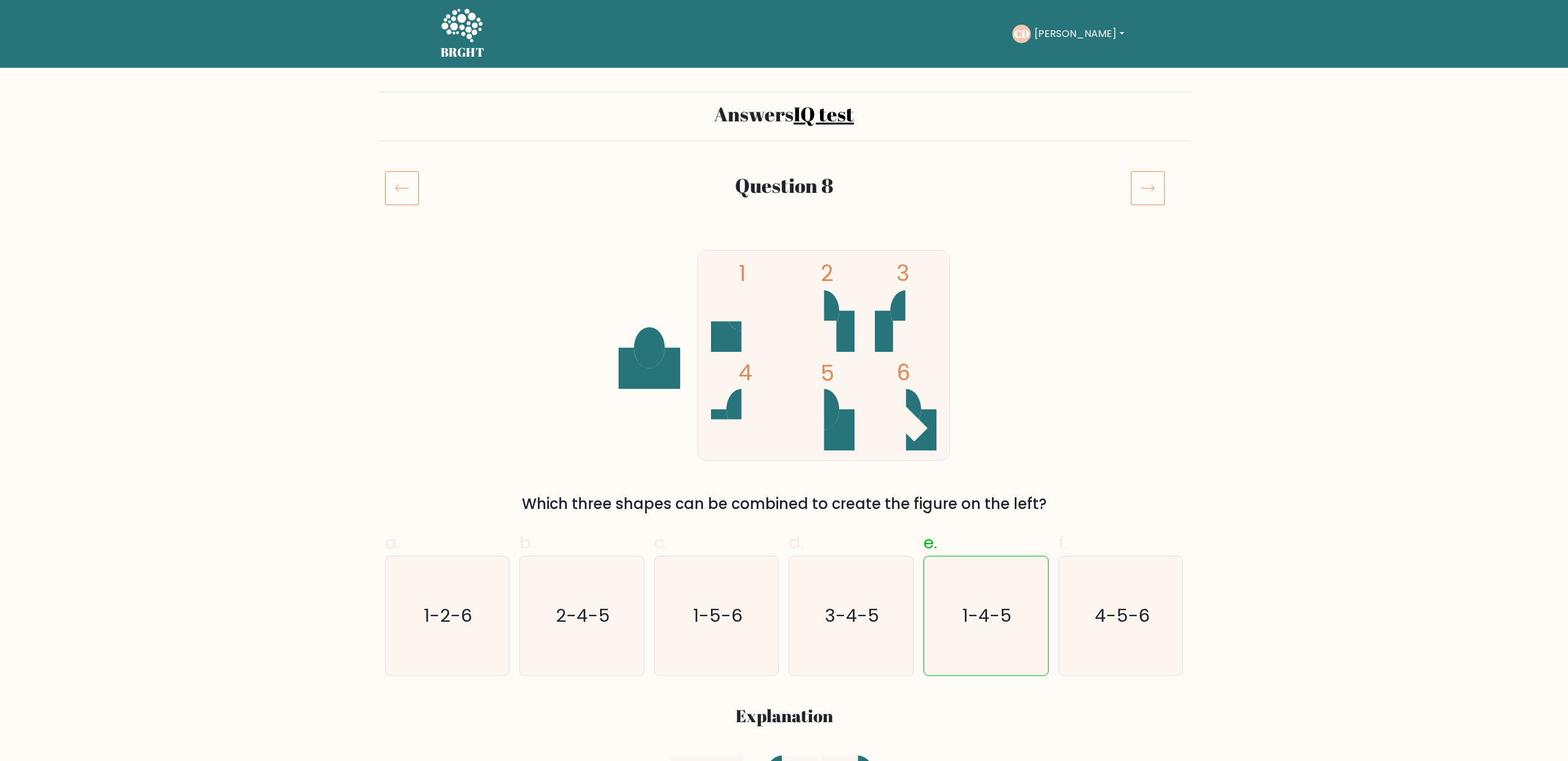
click at [1150, 185] on icon at bounding box center [1148, 188] width 35 height 35
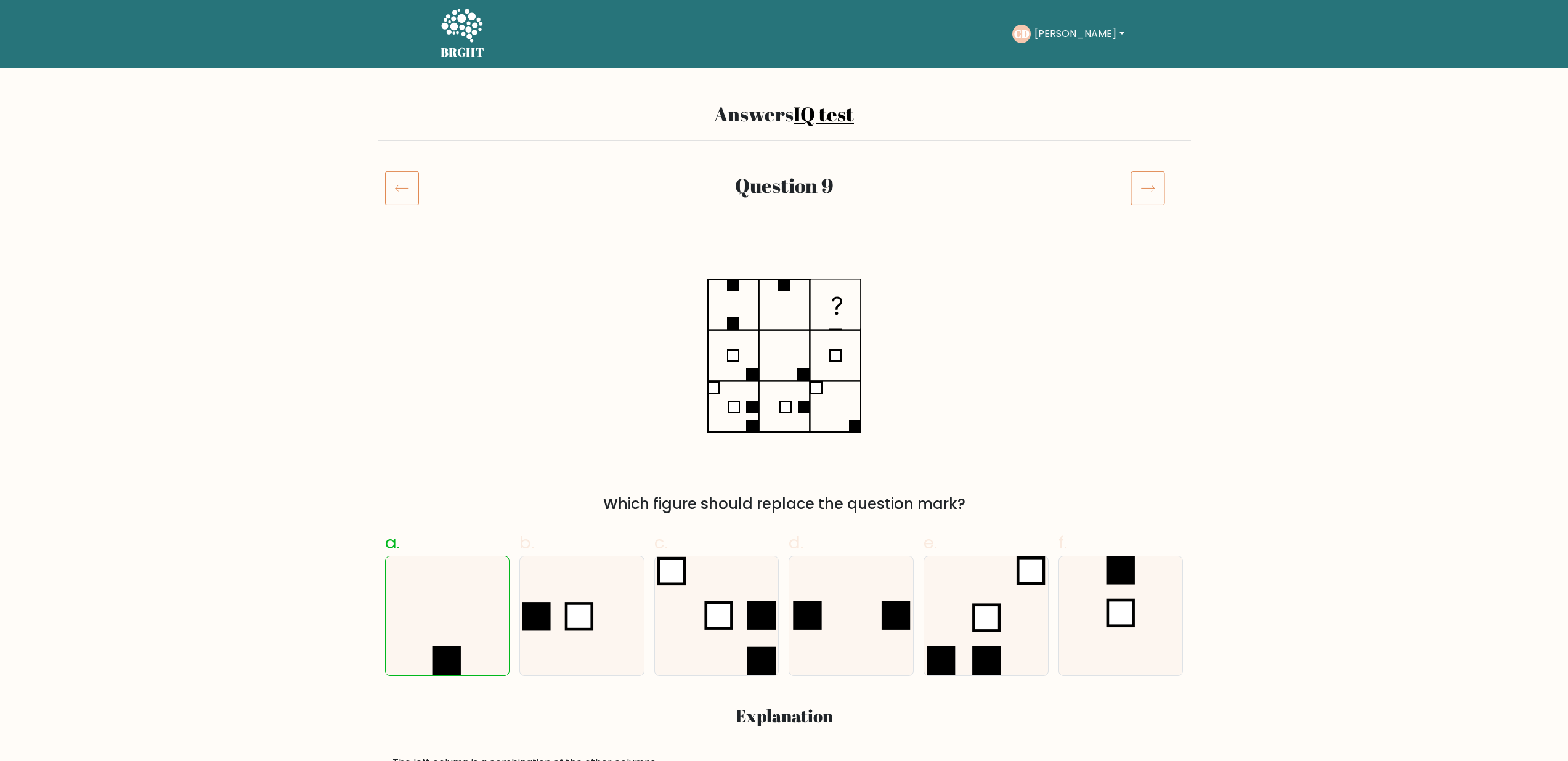
click at [1150, 185] on icon at bounding box center [1148, 188] width 35 height 35
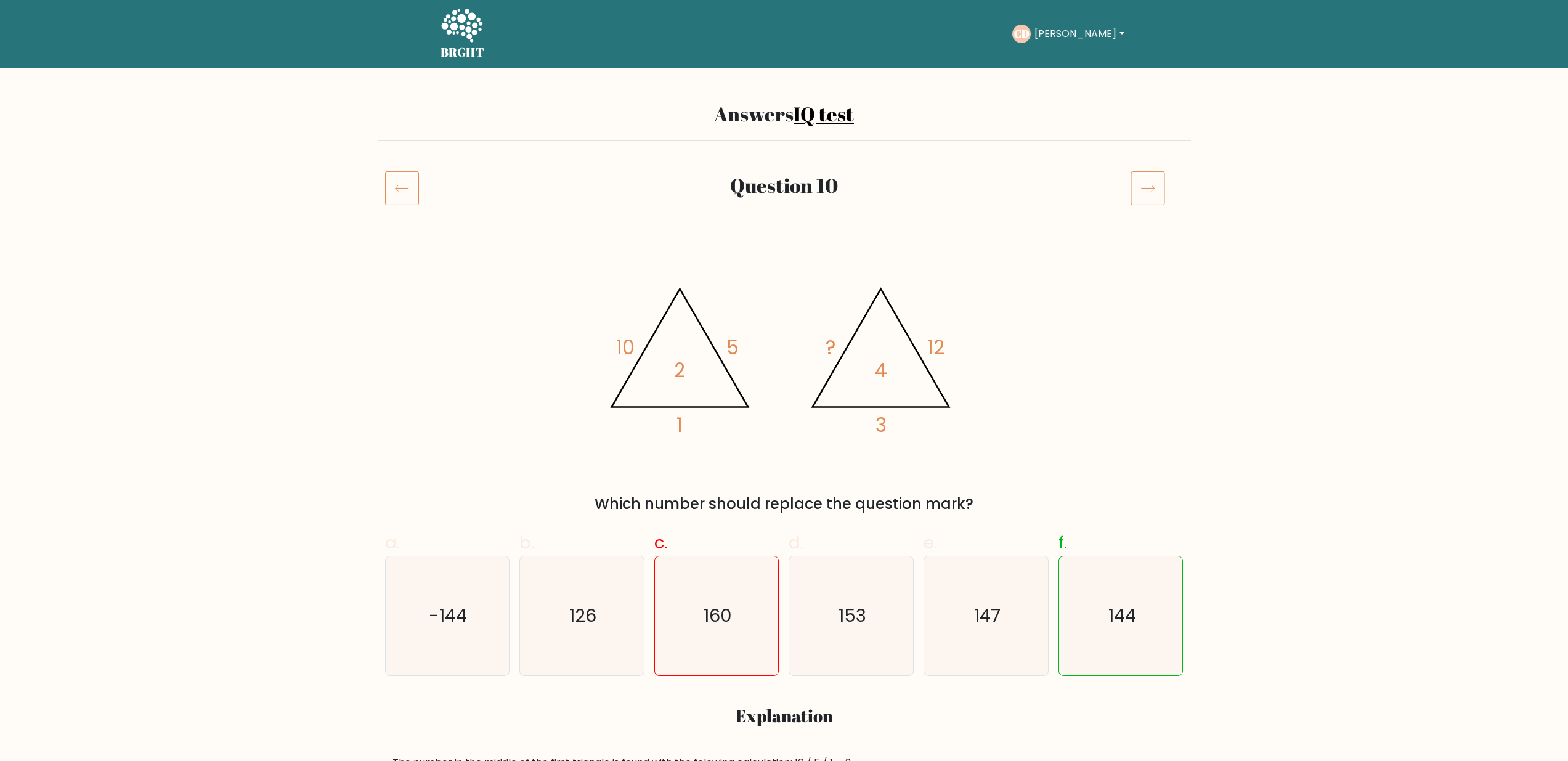
click at [1150, 190] on icon at bounding box center [1148, 188] width 35 height 35
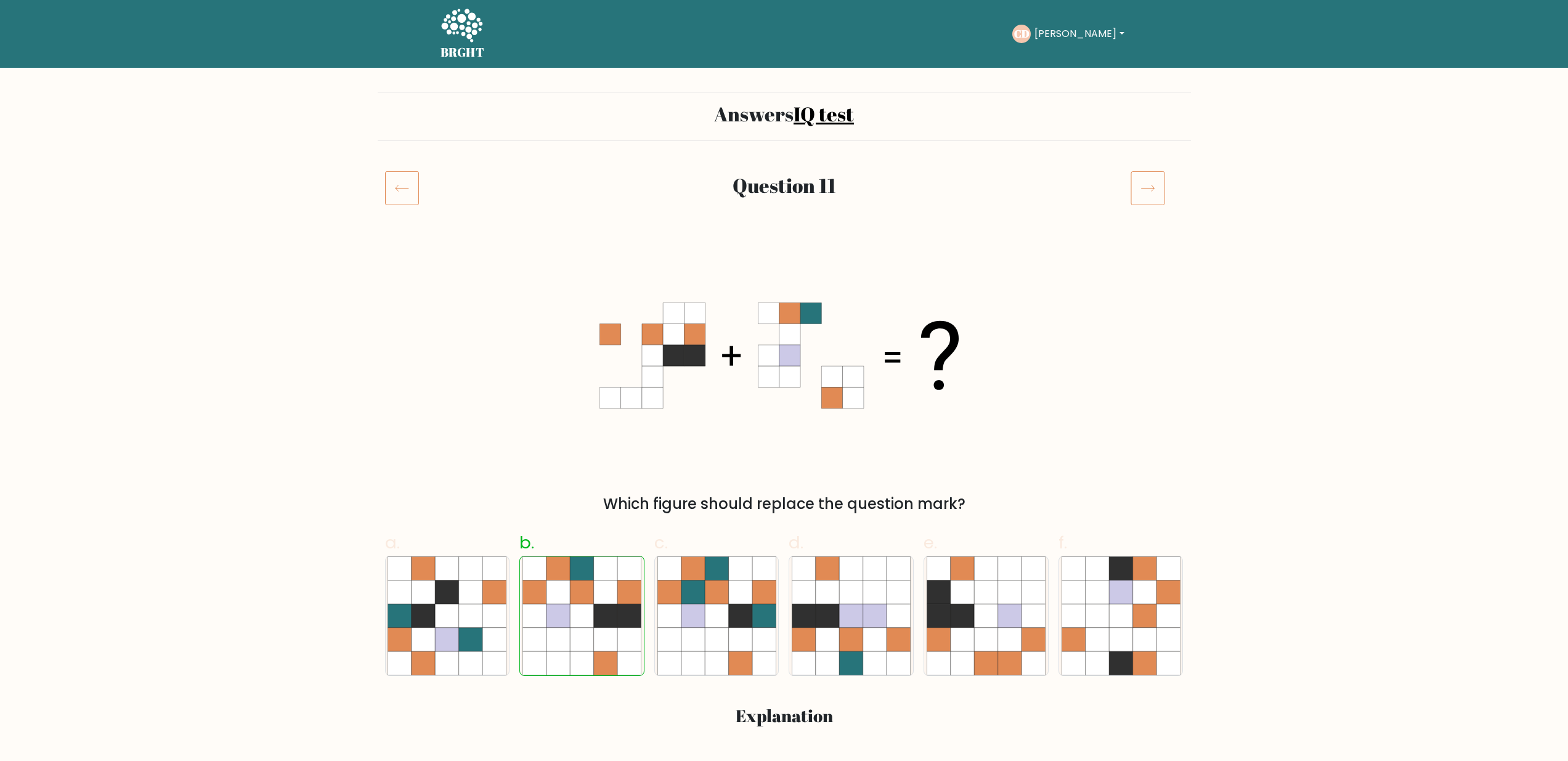
click at [1149, 191] on icon at bounding box center [1148, 188] width 35 height 35
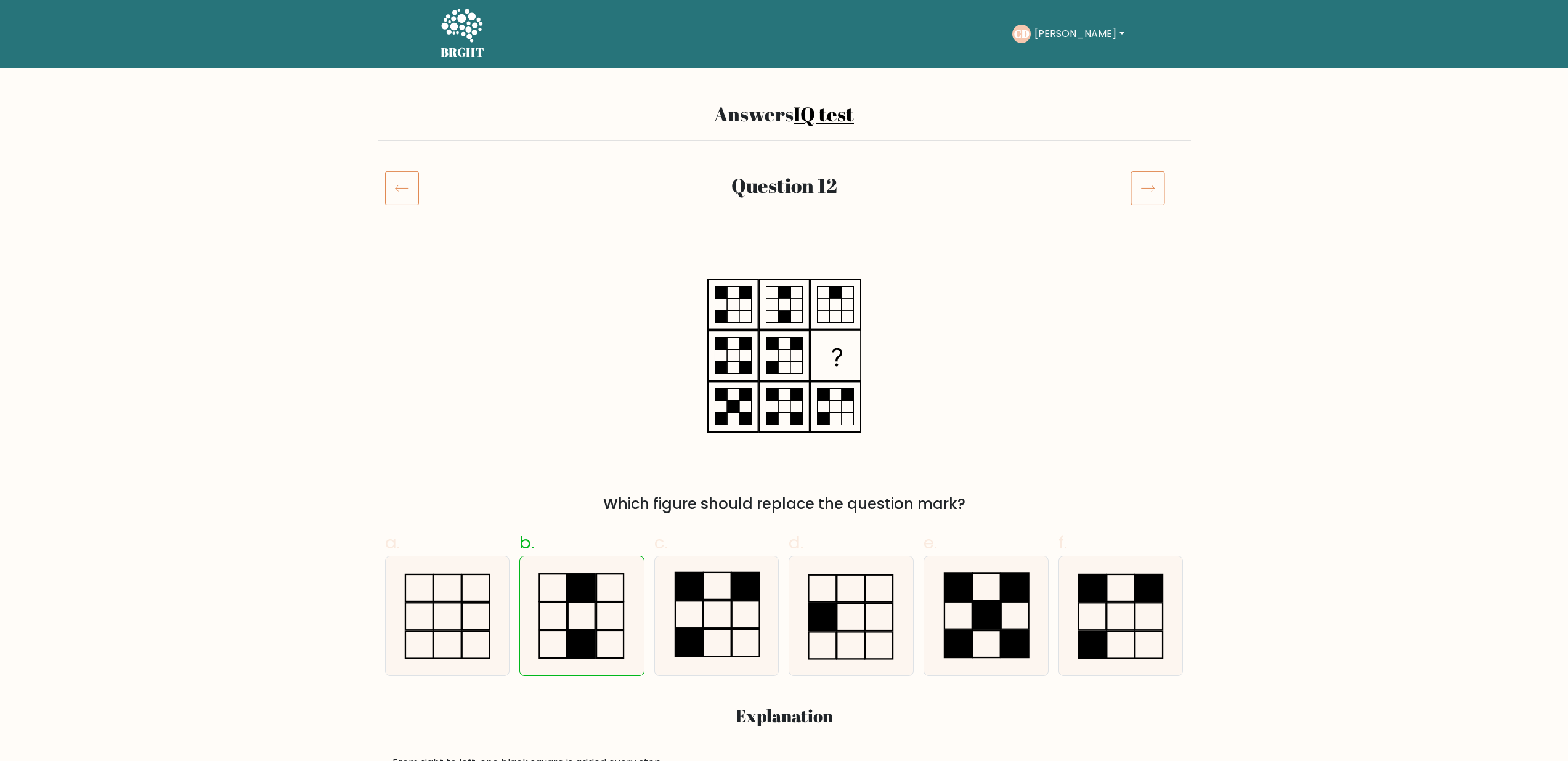
click at [1149, 191] on icon at bounding box center [1148, 188] width 35 height 35
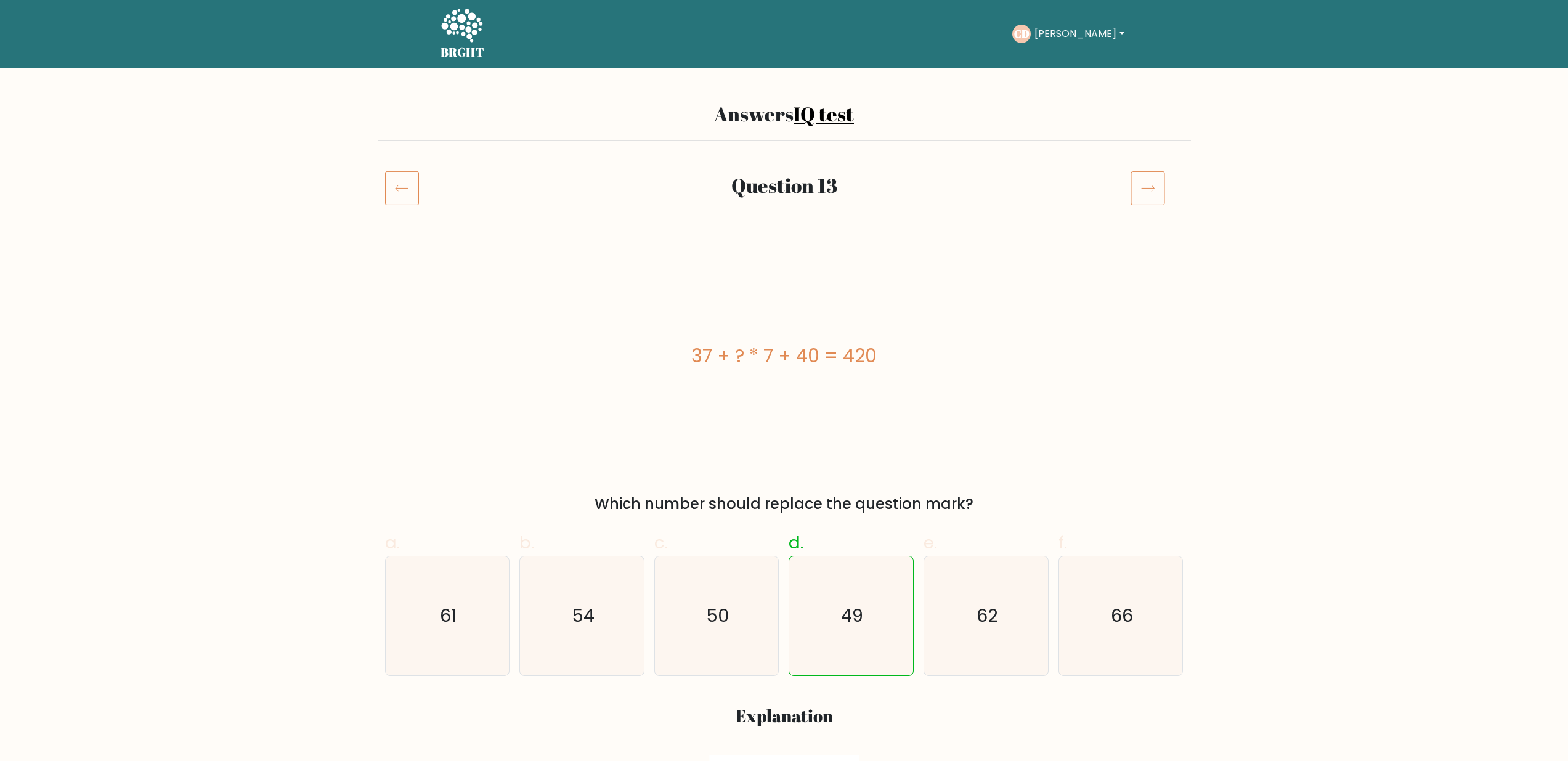
click at [1149, 191] on icon at bounding box center [1148, 188] width 35 height 35
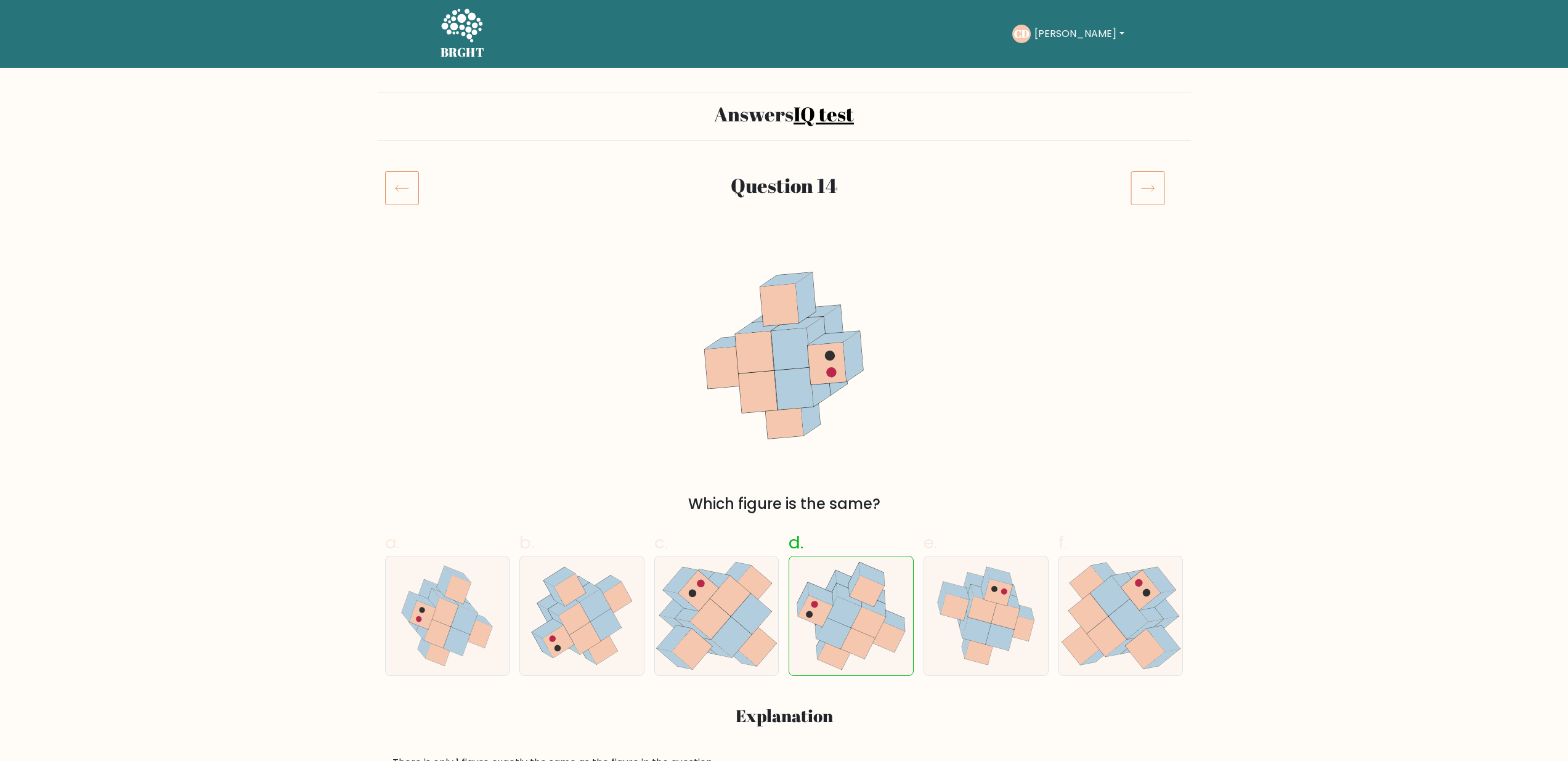
click at [1149, 191] on icon at bounding box center [1148, 188] width 35 height 35
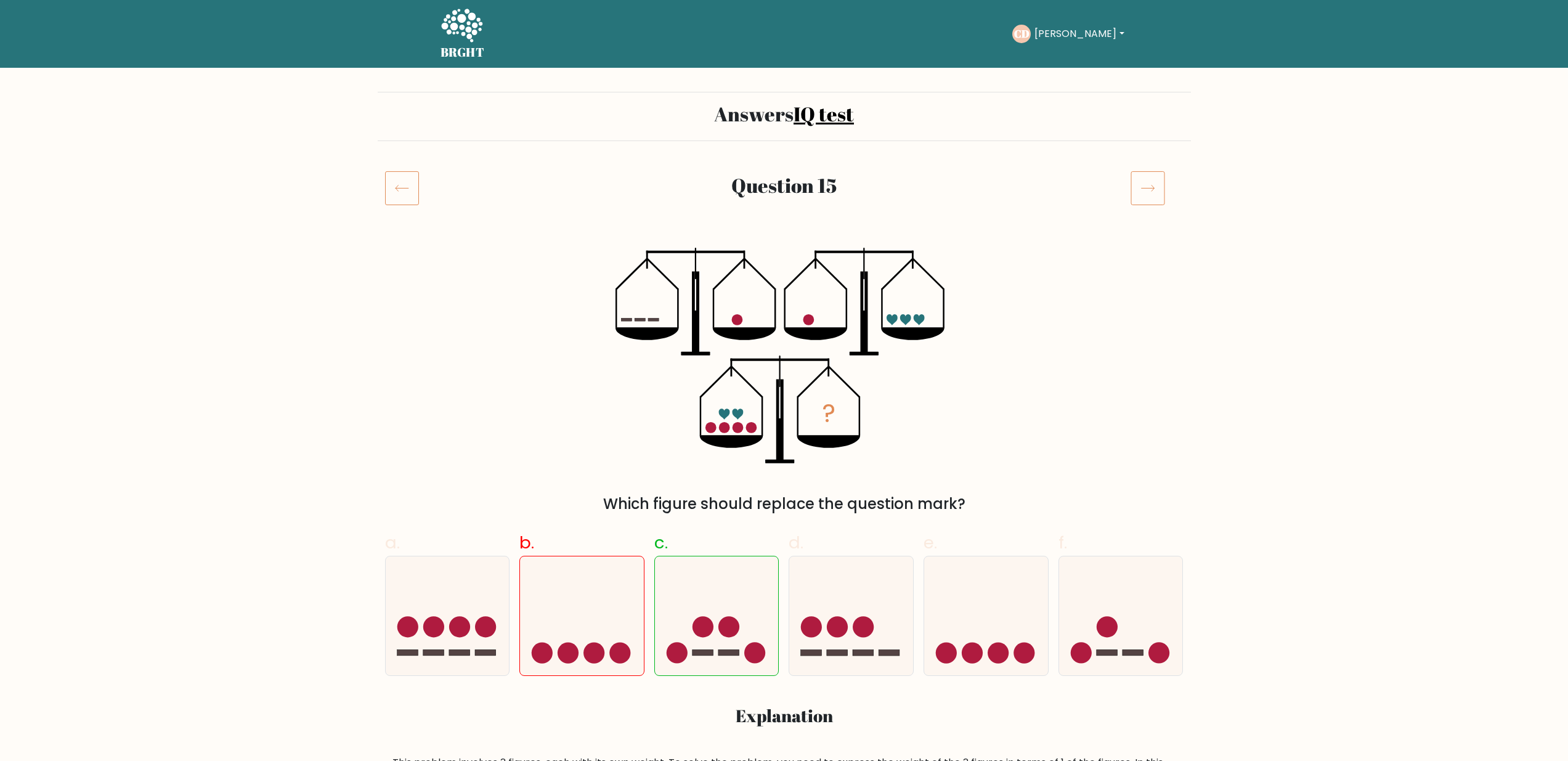
click at [1140, 177] on icon at bounding box center [1148, 188] width 35 height 35
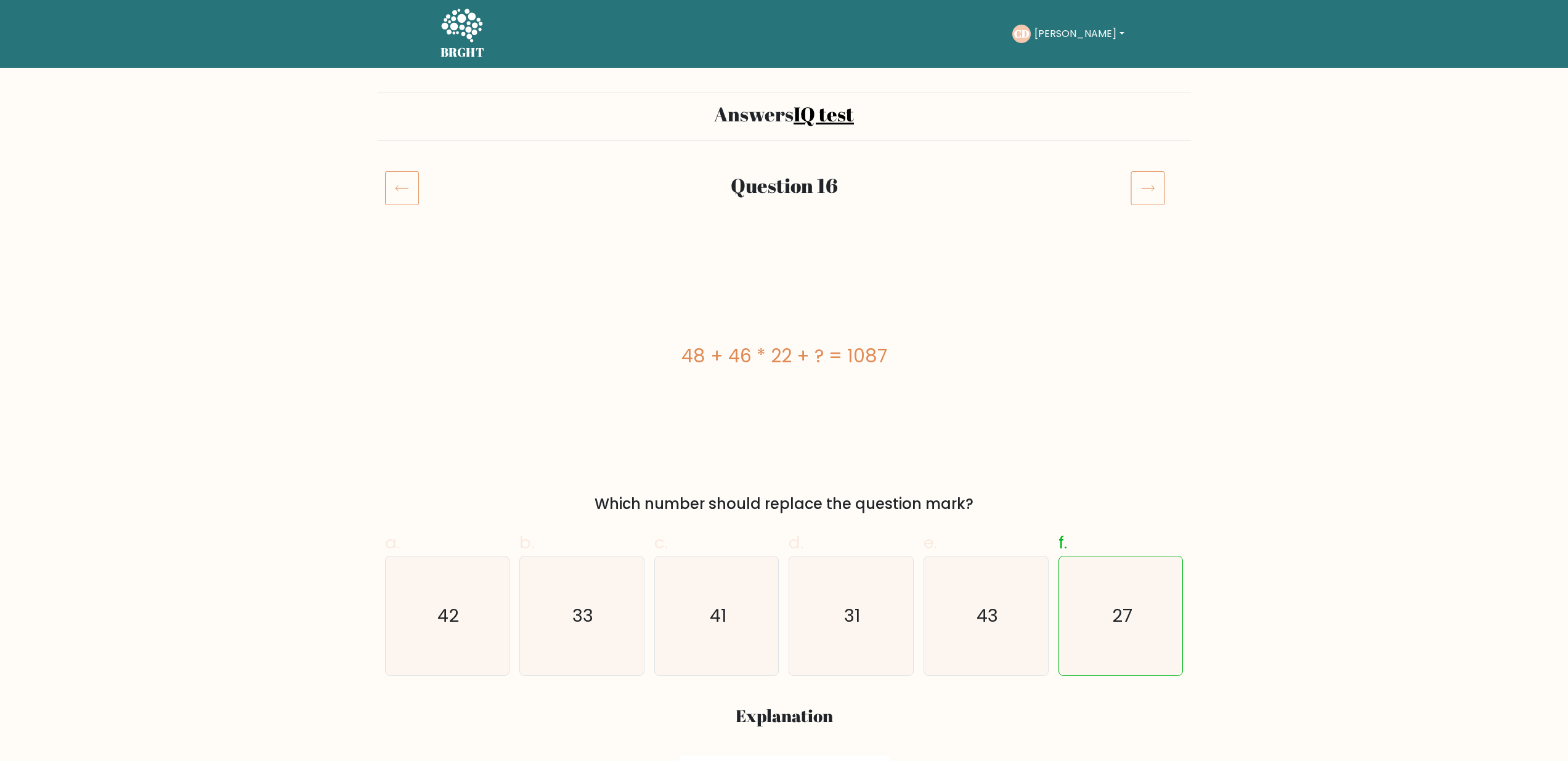
click at [1140, 184] on icon at bounding box center [1148, 188] width 35 height 35
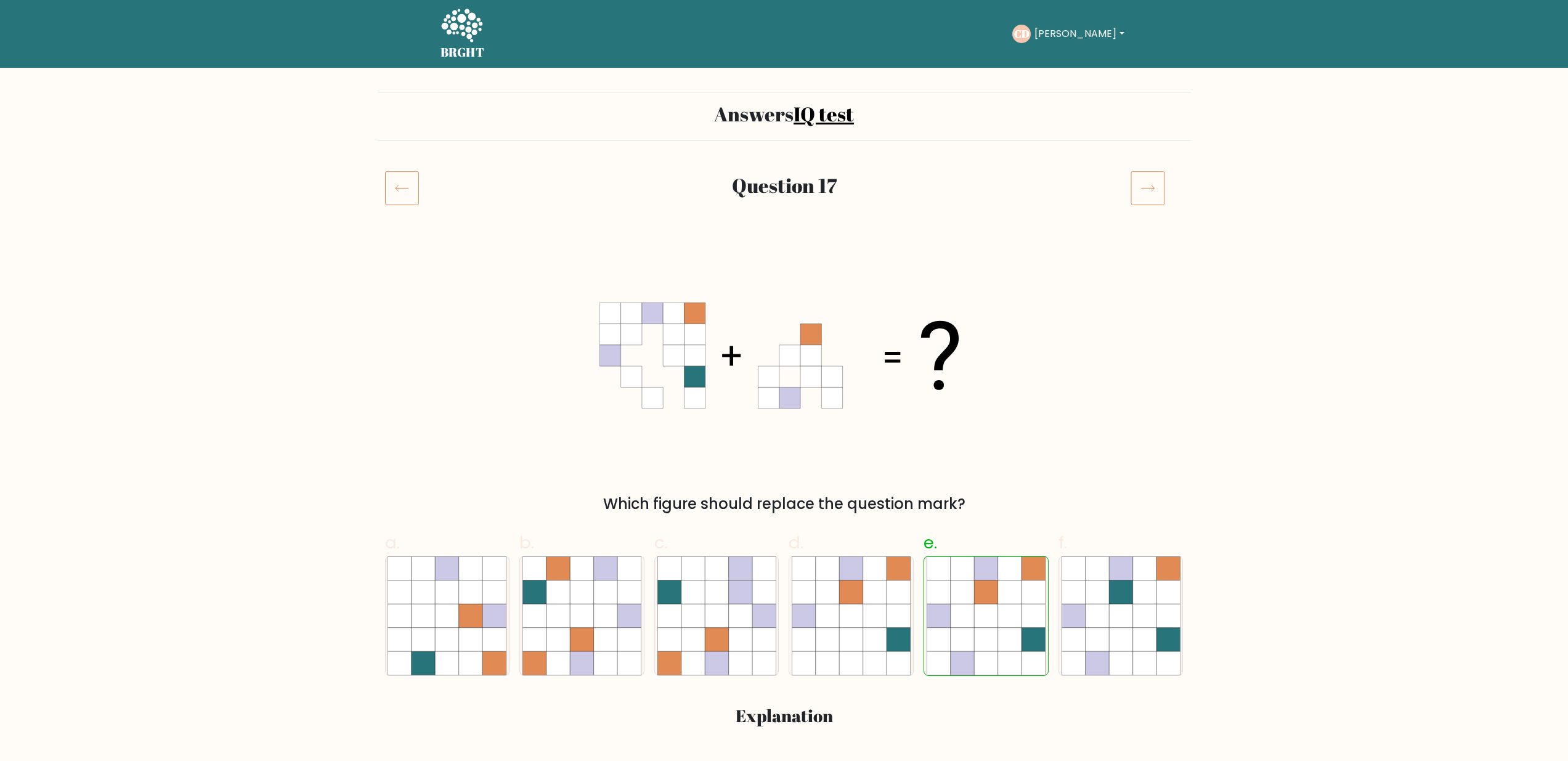
click at [1140, 184] on icon at bounding box center [1148, 188] width 35 height 35
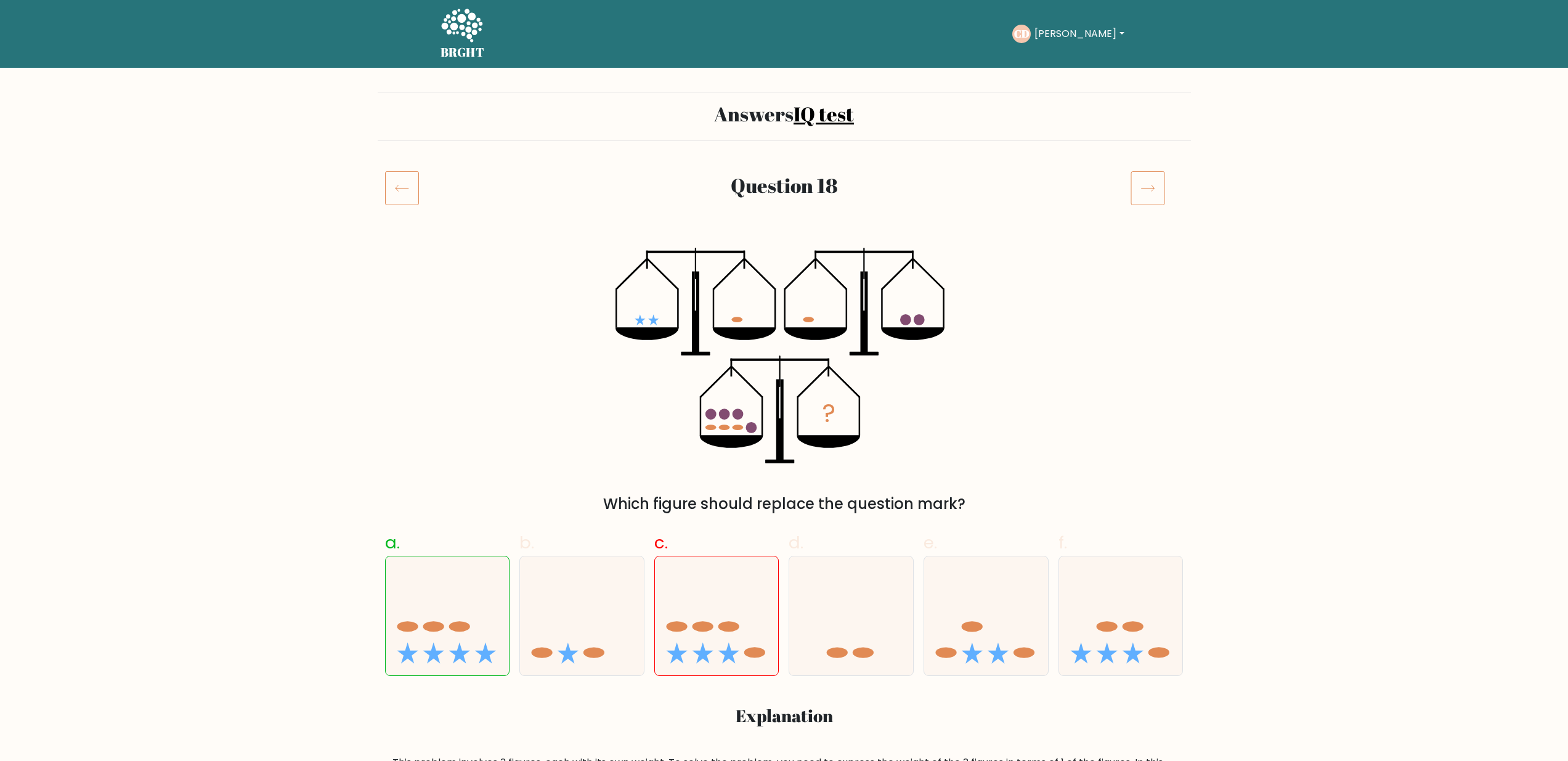
click at [1140, 184] on icon at bounding box center [1148, 188] width 35 height 35
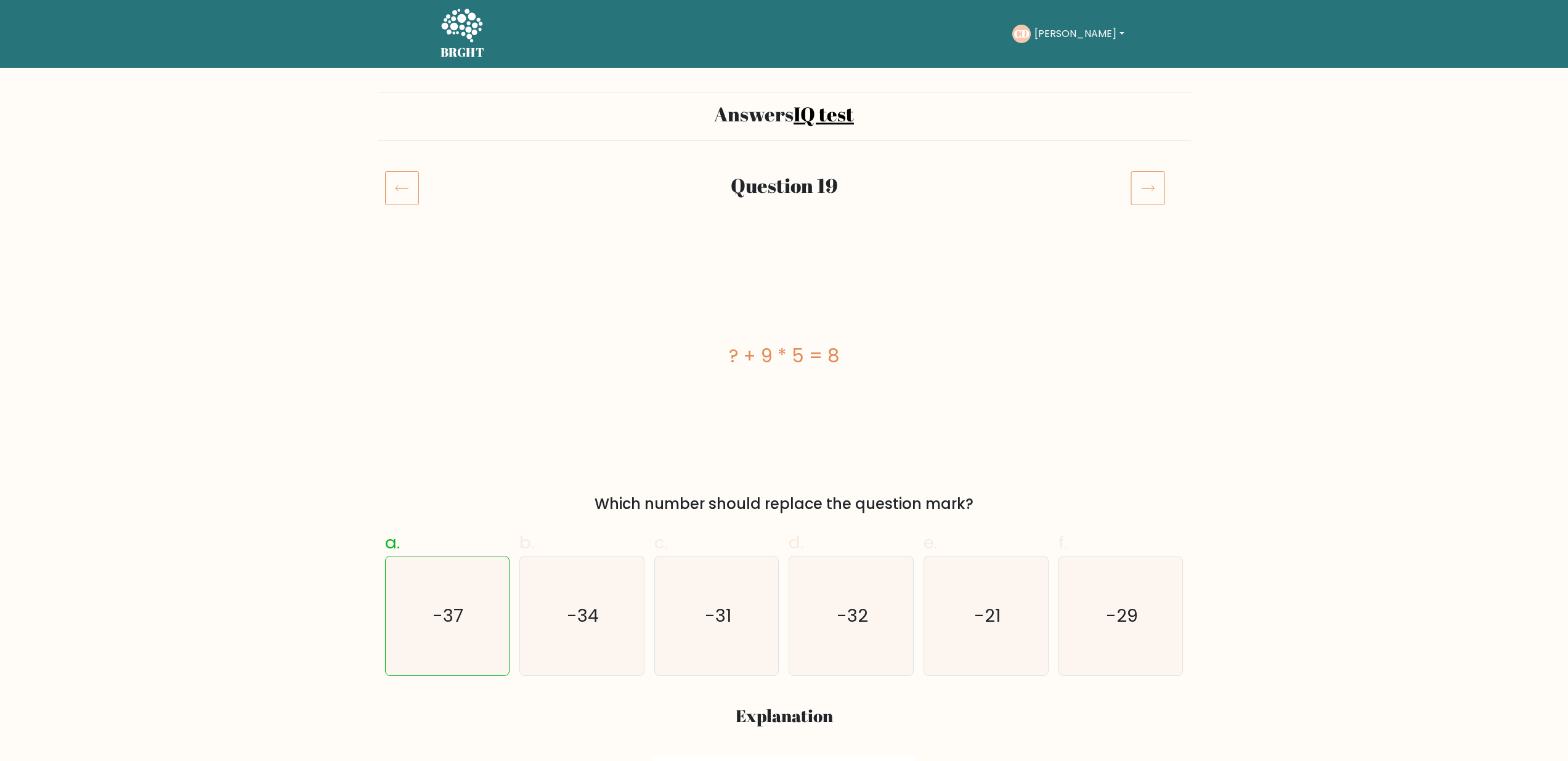
click at [1140, 184] on icon at bounding box center [1148, 188] width 35 height 35
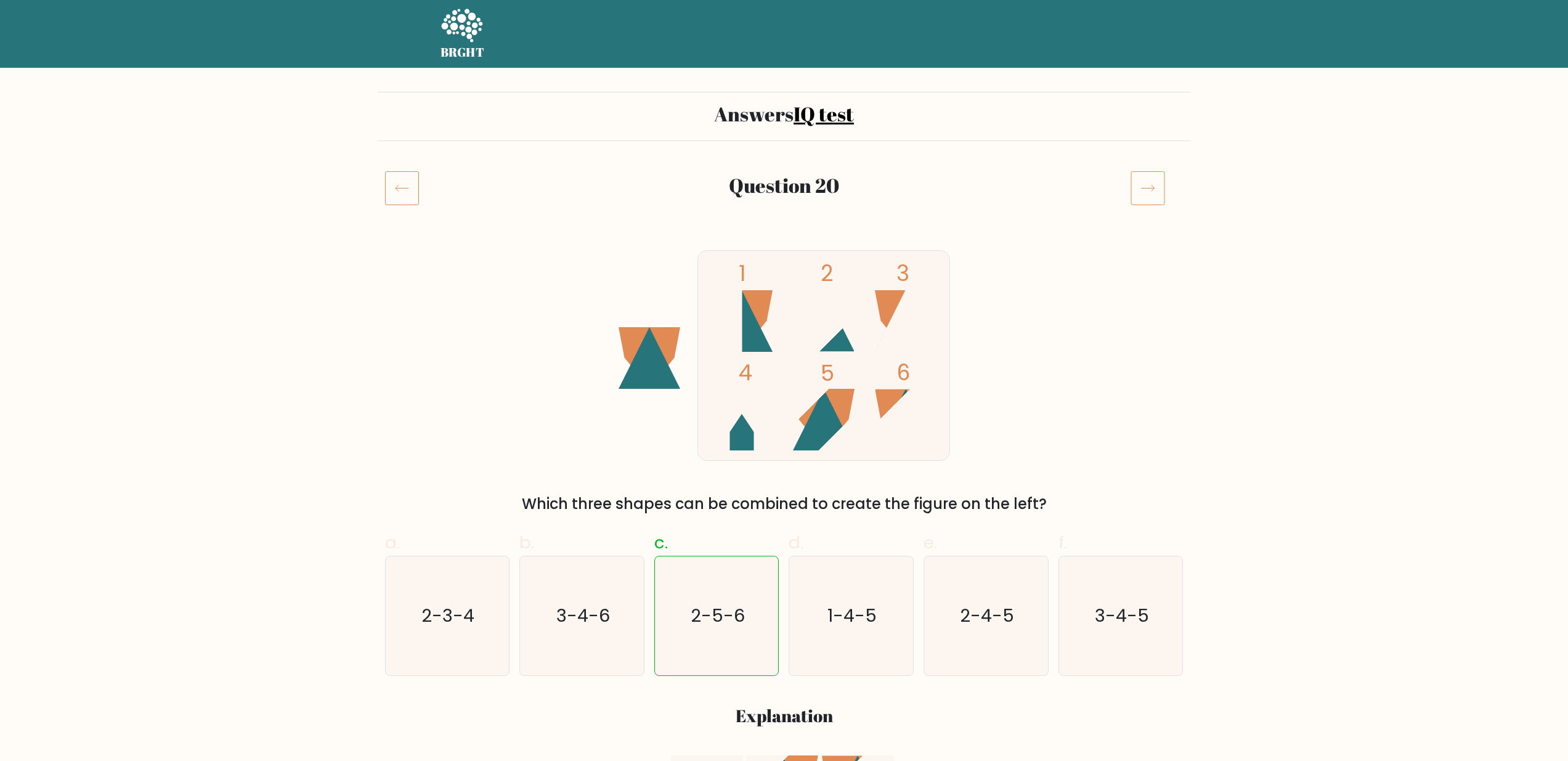
click at [1140, 184] on icon at bounding box center [1148, 188] width 35 height 35
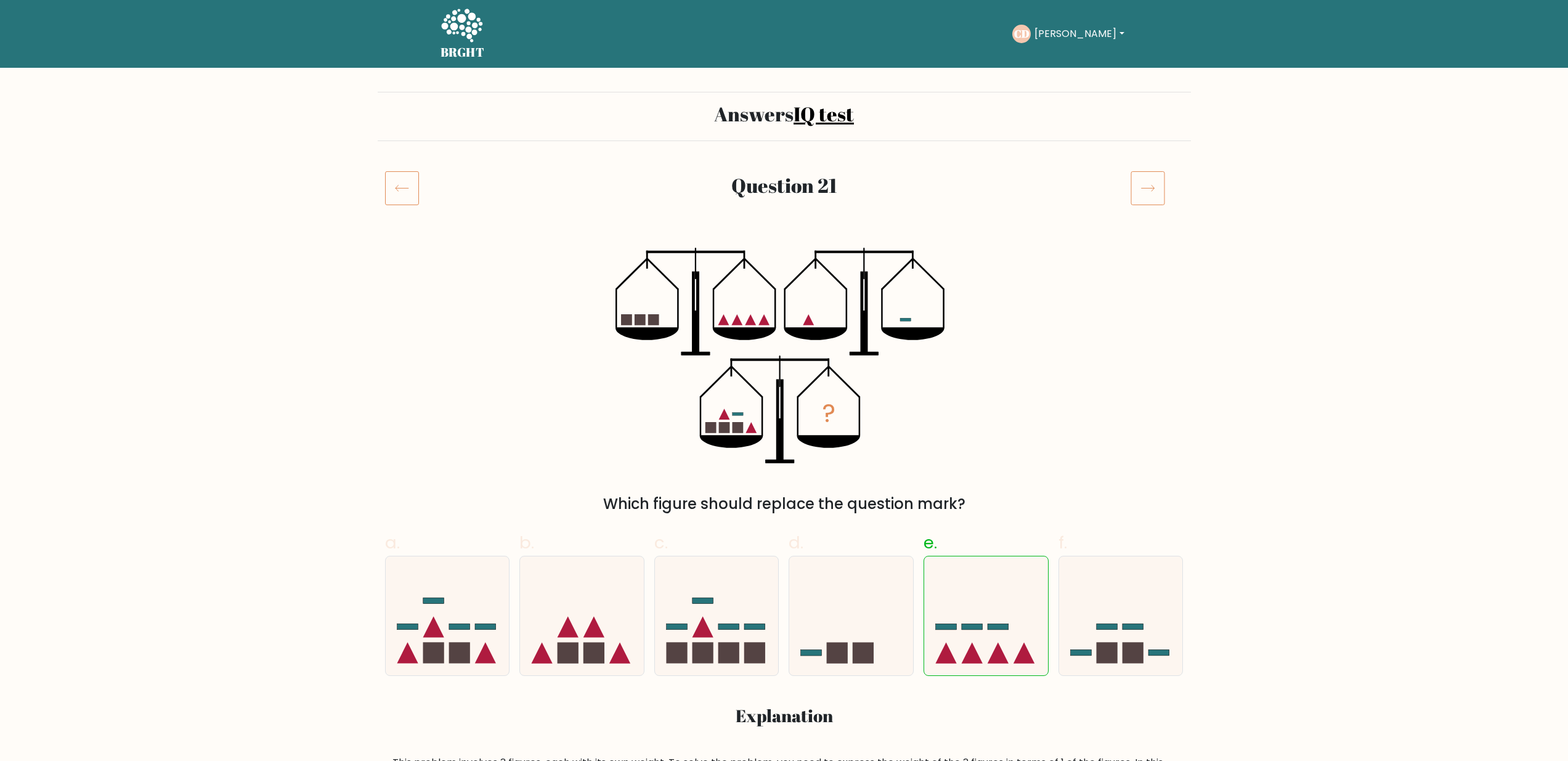
click at [1140, 184] on icon at bounding box center [1148, 188] width 35 height 35
